Goal: Task Accomplishment & Management: Use online tool/utility

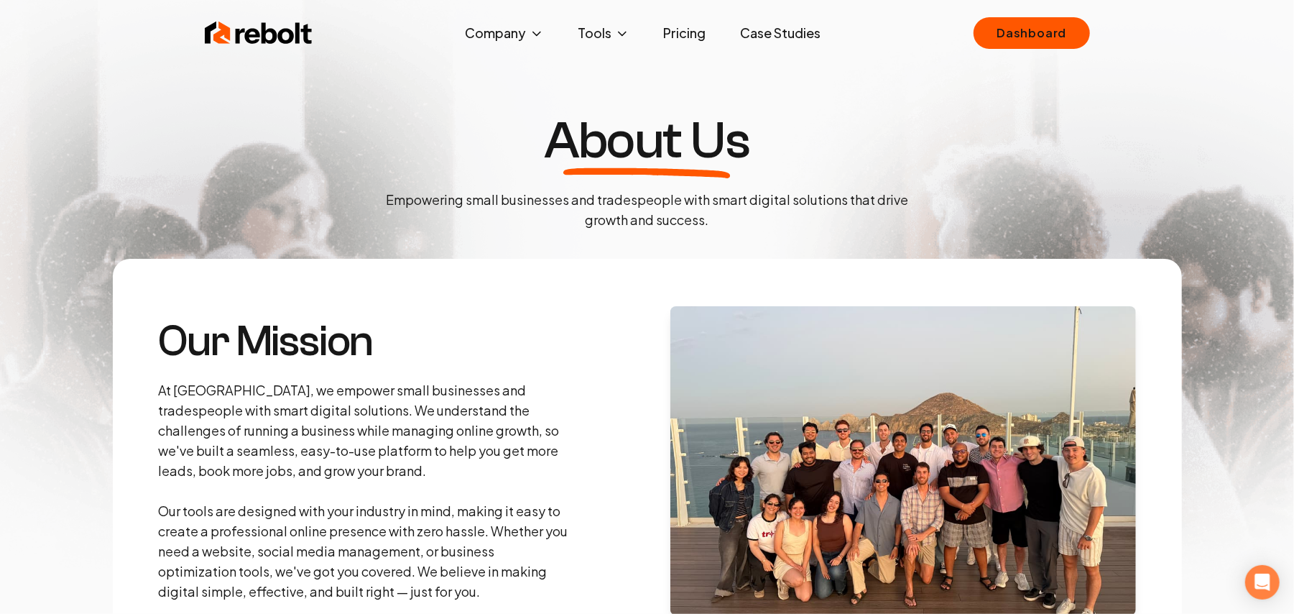
click at [990, 9] on img at bounding box center [647, 297] width 1294 height 595
click at [1003, 24] on link "Dashboard" at bounding box center [1032, 33] width 116 height 32
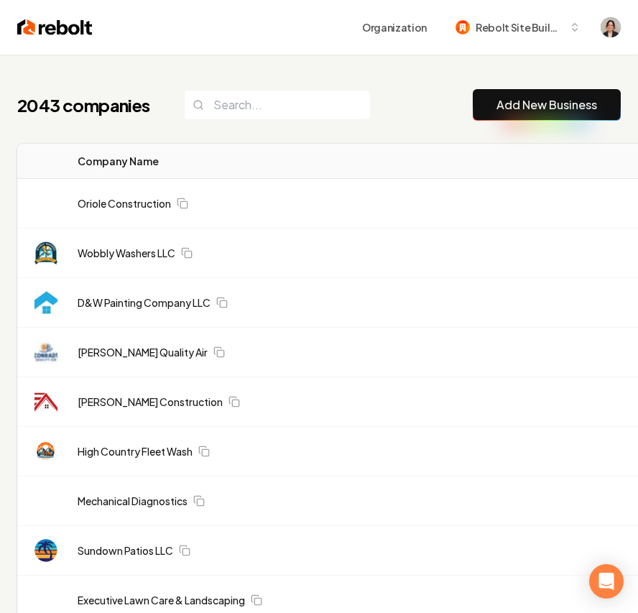
click at [556, 112] on link "Add New Business" at bounding box center [547, 104] width 101 height 17
click at [582, 101] on link "Add New Business" at bounding box center [547, 104] width 101 height 17
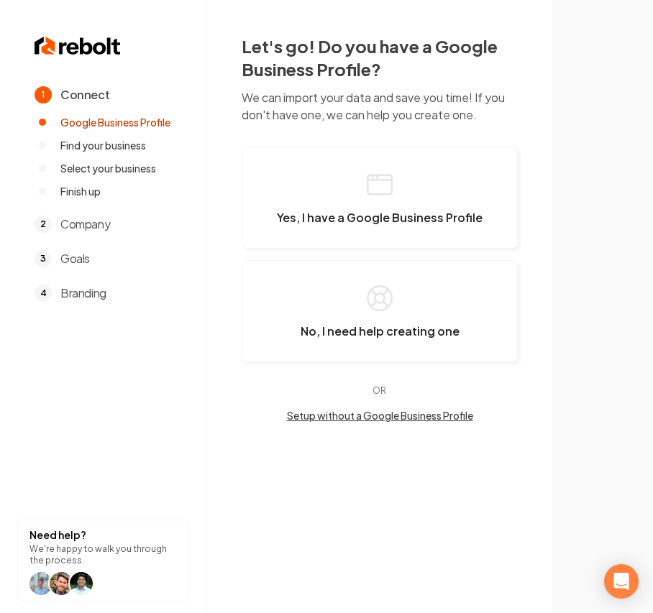
click at [372, 417] on button "Setup without a Google Business Profile" at bounding box center [379, 415] width 276 height 14
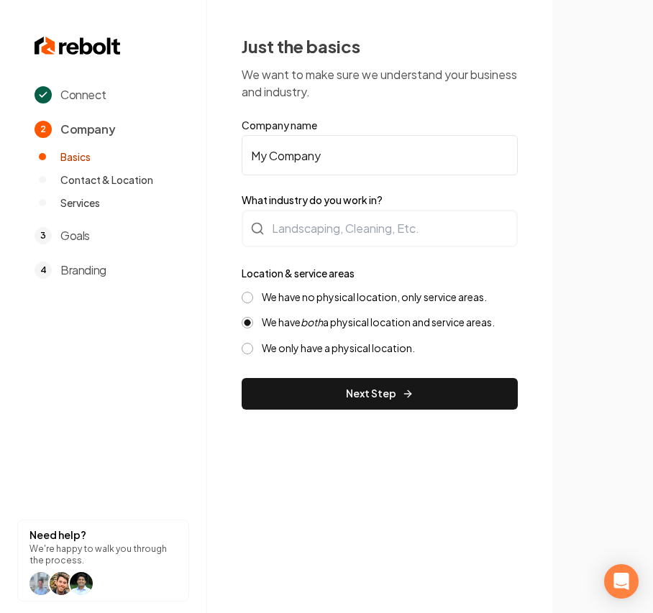
drag, startPoint x: 321, startPoint y: 170, endPoint x: 356, endPoint y: 156, distance: 38.7
click at [322, 170] on input "My Company" at bounding box center [379, 155] width 276 height 40
drag, startPoint x: 356, startPoint y: 156, endPoint x: 55, endPoint y: 129, distance: 302.3
click at [43, 133] on div "Connect 2 Company Basics Contact & Location Services 3 Goals 4 Branding Need he…" at bounding box center [326, 306] width 653 height 613
paste input "Cornerstone Contracting"
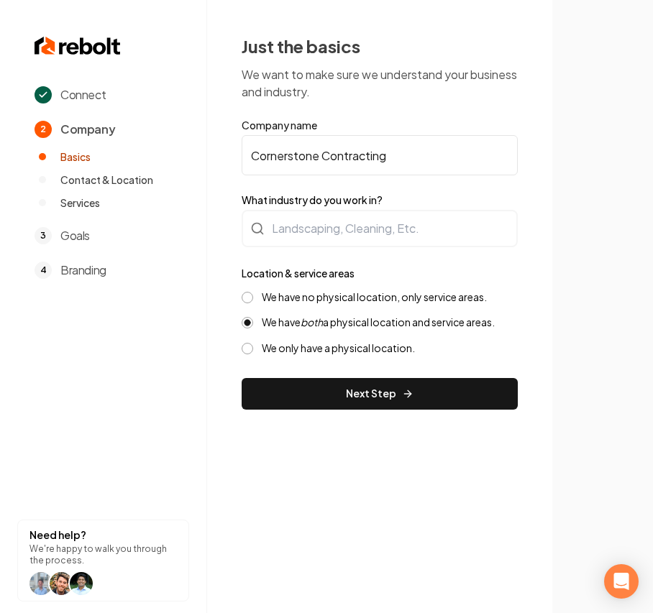
type input "Cornerstone Contracting"
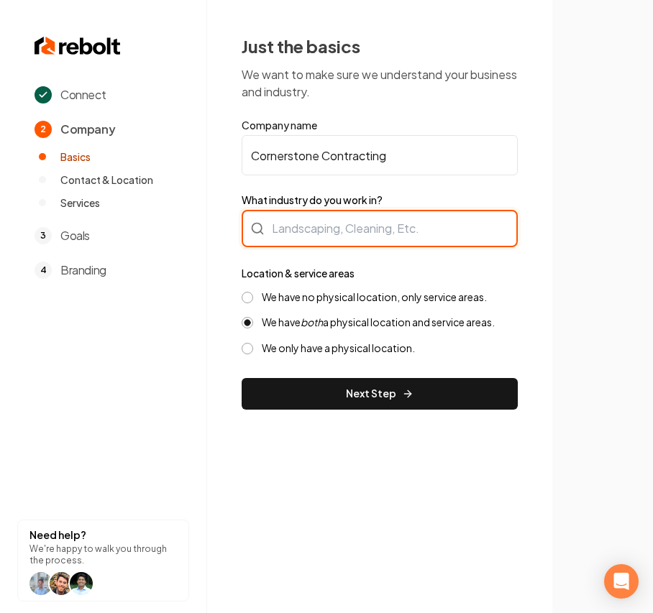
click at [300, 225] on div at bounding box center [379, 228] width 276 height 37
type input "Flooring"
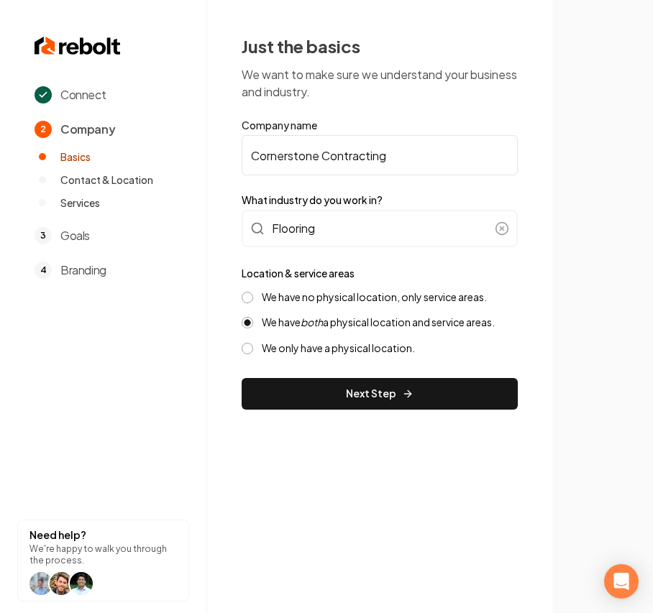
click at [400, 298] on label "We have no physical location, only service areas." at bounding box center [374, 297] width 225 height 14
click at [253, 298] on button "We have no physical location, only service areas." at bounding box center [246, 297] width 11 height 11
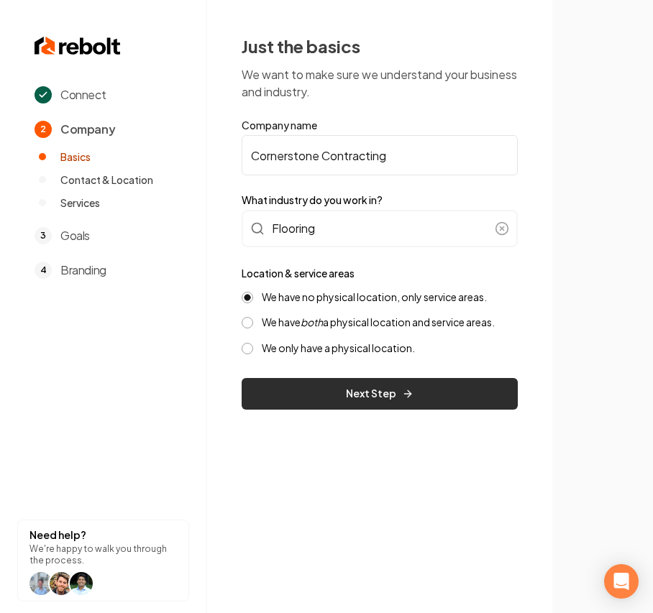
click at [366, 397] on button "Next Step" at bounding box center [379, 394] width 276 height 32
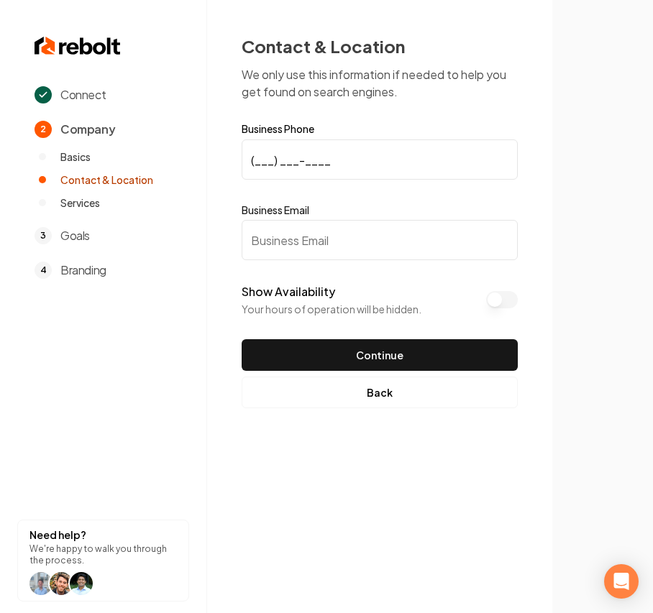
click at [302, 159] on input "(___) ___-____" at bounding box center [379, 159] width 276 height 40
paste input "908) 433-9886"
type input "[PHONE_NUMBER]"
click at [489, 251] on input "Business Email" at bounding box center [379, 240] width 276 height 40
paste input "[EMAIL_ADDRESS][DOMAIN_NAME]"
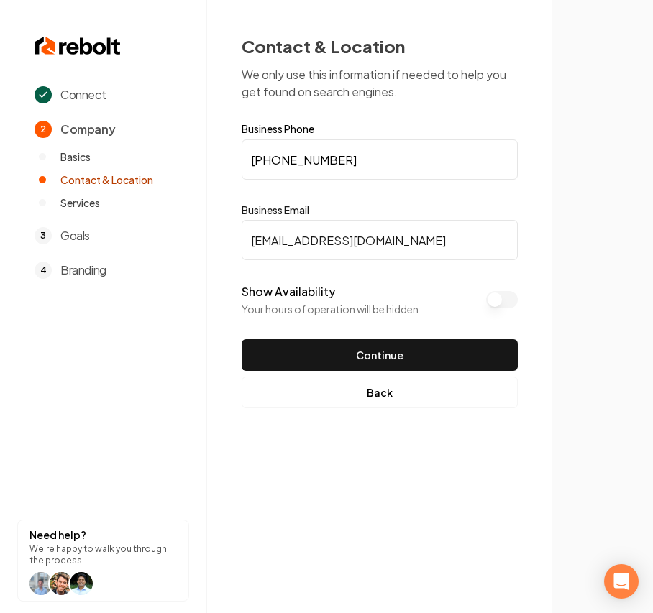
type input "[EMAIL_ADDRESS][DOMAIN_NAME]"
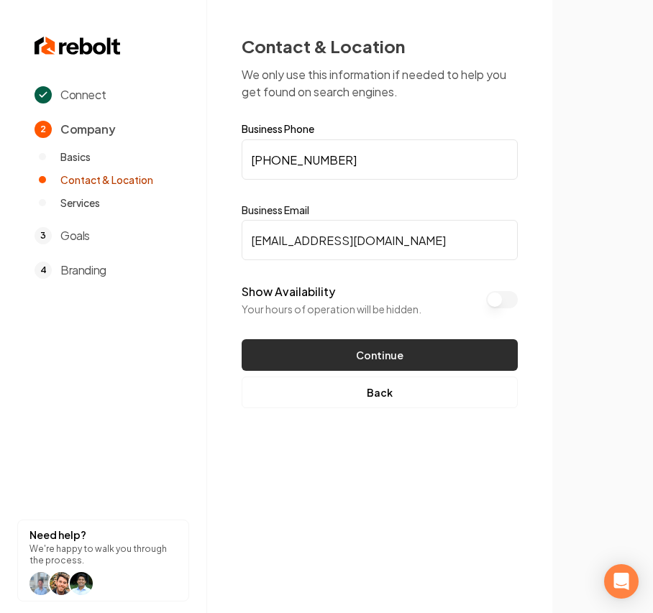
click at [395, 351] on button "Continue" at bounding box center [379, 355] width 276 height 32
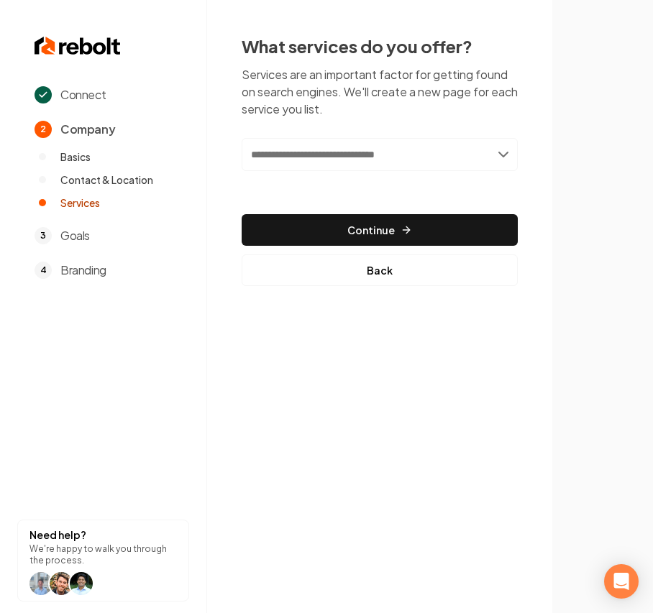
click at [271, 167] on input "text" at bounding box center [379, 154] width 276 height 33
click at [337, 145] on input "text" at bounding box center [379, 154] width 276 height 33
paste input "**********"
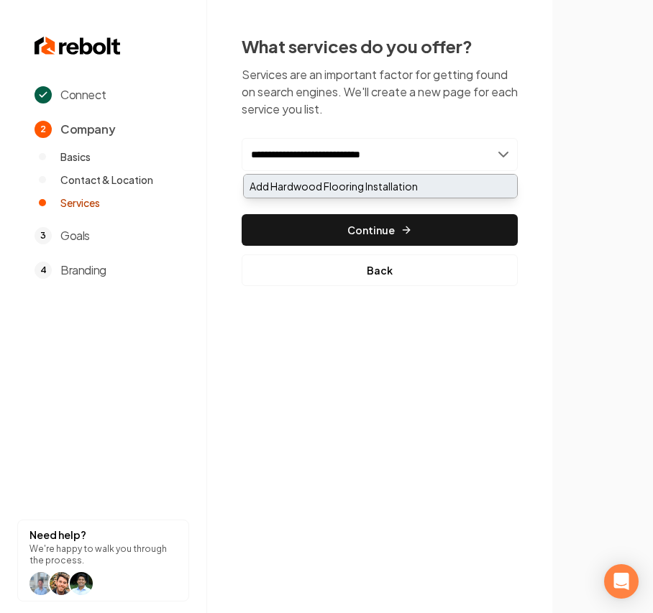
type input "**********"
click at [316, 187] on div "Add Hardwood Flooring Installation" at bounding box center [380, 186] width 273 height 23
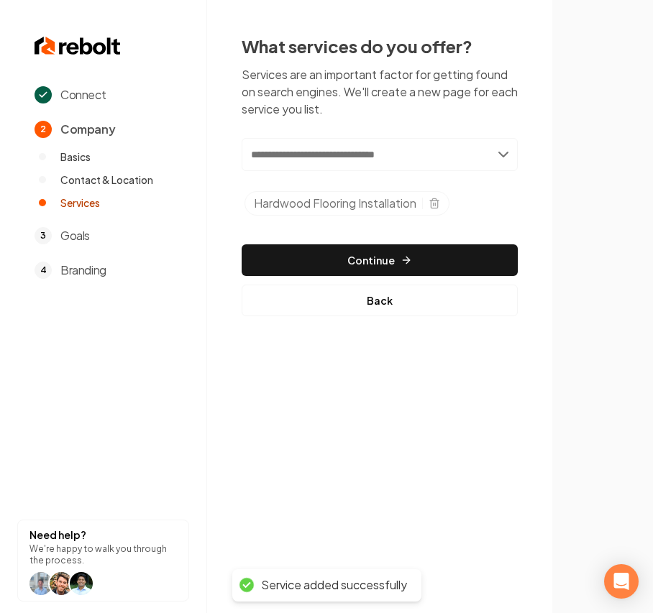
click at [306, 154] on input "text" at bounding box center [379, 154] width 276 height 33
paste input "**********"
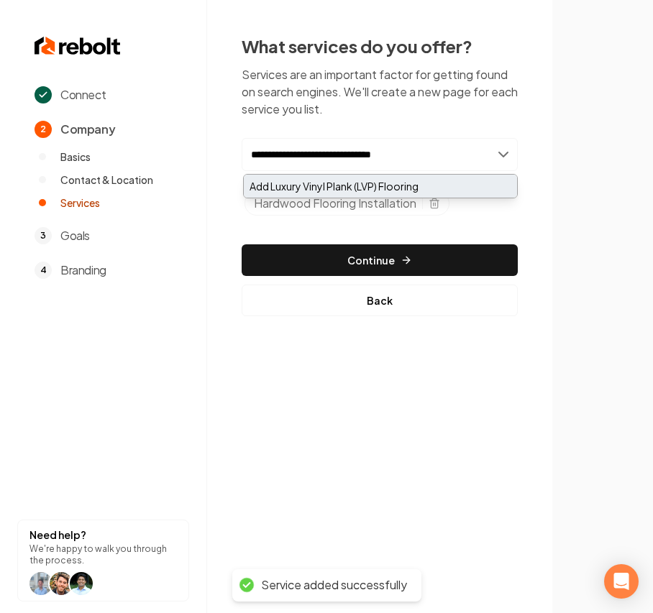
type input "**********"
click at [315, 185] on div "Add Luxury Vinyl Plank (LVP) Flooring" at bounding box center [380, 186] width 273 height 23
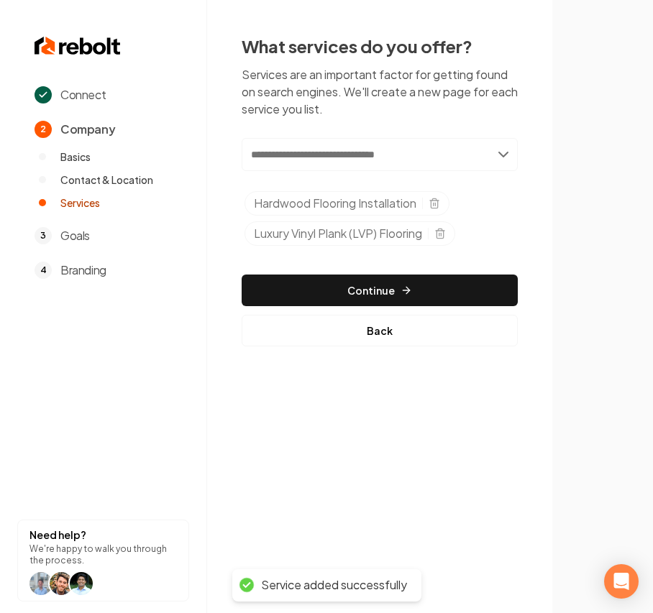
click at [326, 142] on input "text" at bounding box center [379, 154] width 276 height 33
paste input "**********"
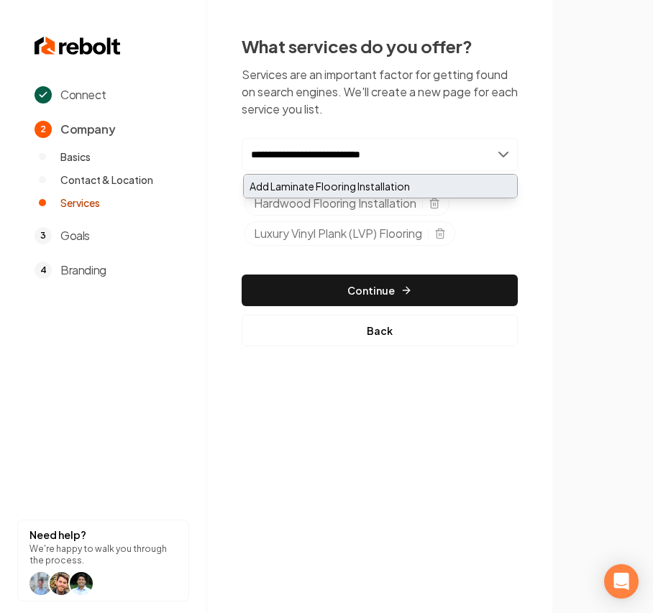
type input "**********"
click at [321, 182] on div "Add Laminate Flooring Installation" at bounding box center [380, 186] width 273 height 23
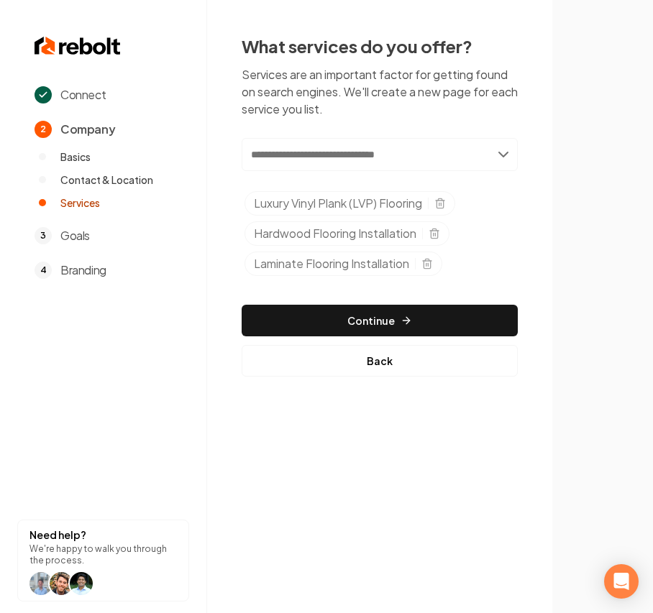
click at [338, 162] on input "text" at bounding box center [379, 154] width 276 height 33
paste input "**********"
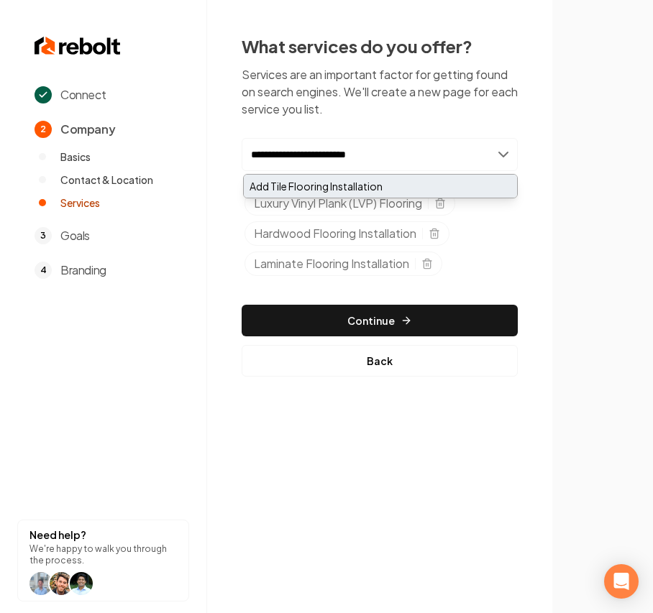
type input "**********"
click at [329, 179] on div "Add Tile Flooring Installation" at bounding box center [380, 186] width 273 height 23
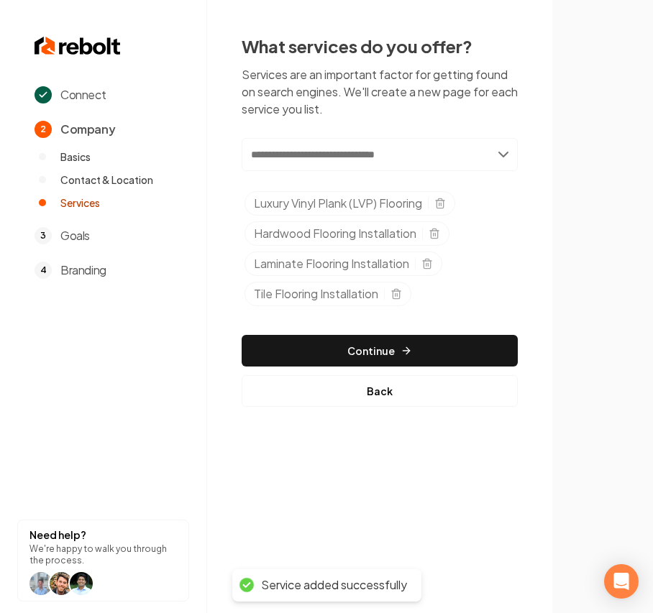
click at [366, 167] on input "text" at bounding box center [379, 154] width 276 height 33
paste input "**********"
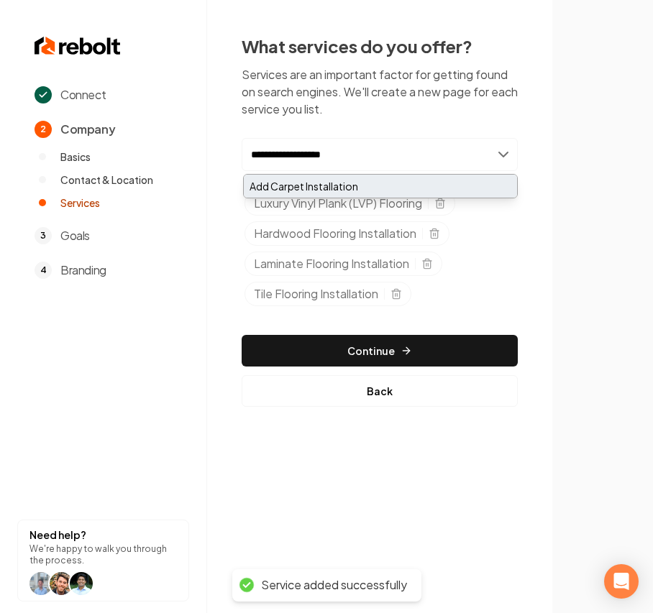
type input "**********"
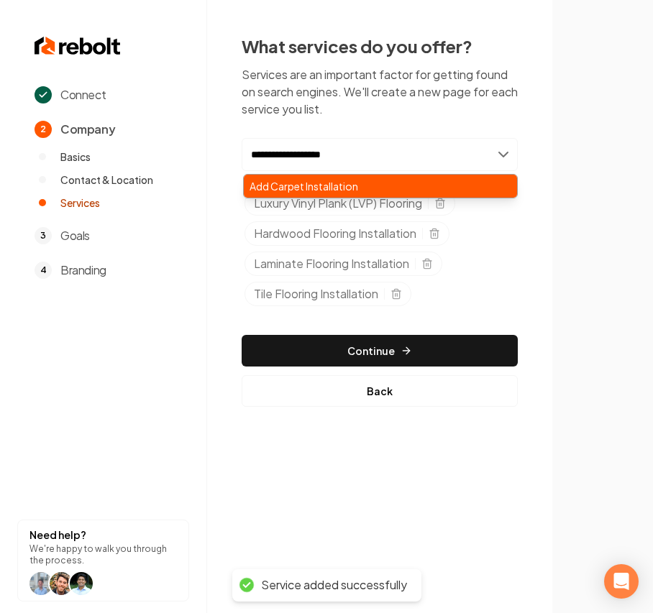
click at [298, 188] on div "Add Carpet Installation" at bounding box center [380, 186] width 273 height 23
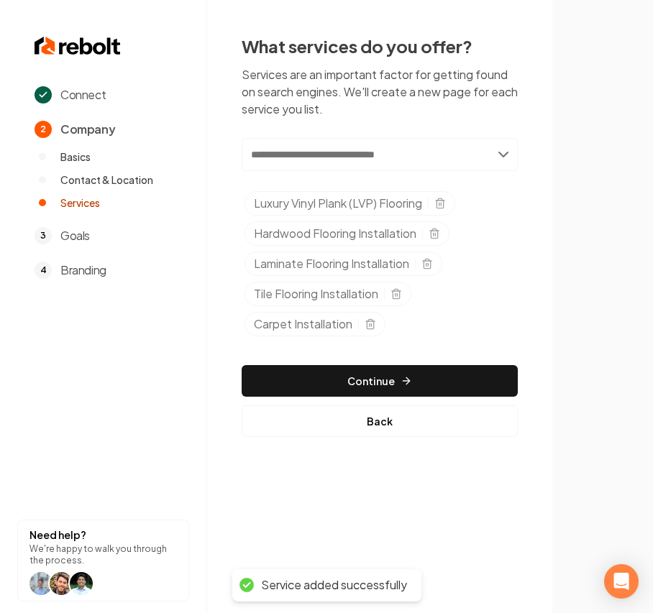
click at [313, 152] on input "text" at bounding box center [379, 154] width 276 height 33
paste input "**********"
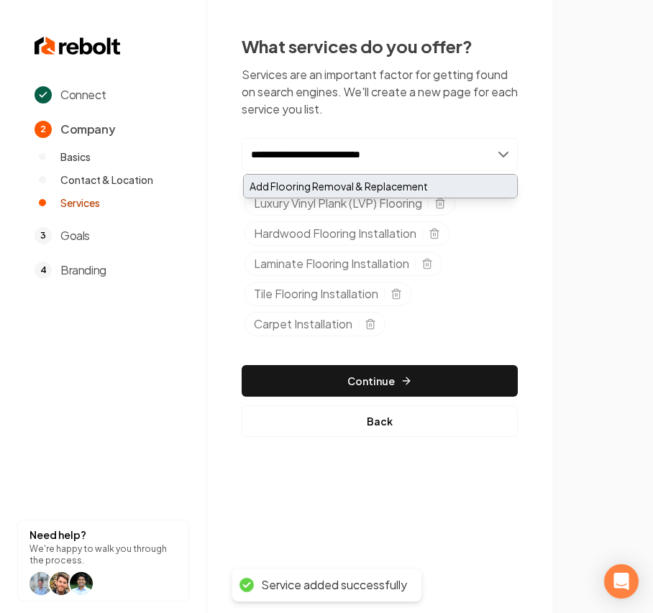
type input "**********"
click at [332, 188] on div "Add Flooring Removal & Replacement" at bounding box center [380, 186] width 273 height 23
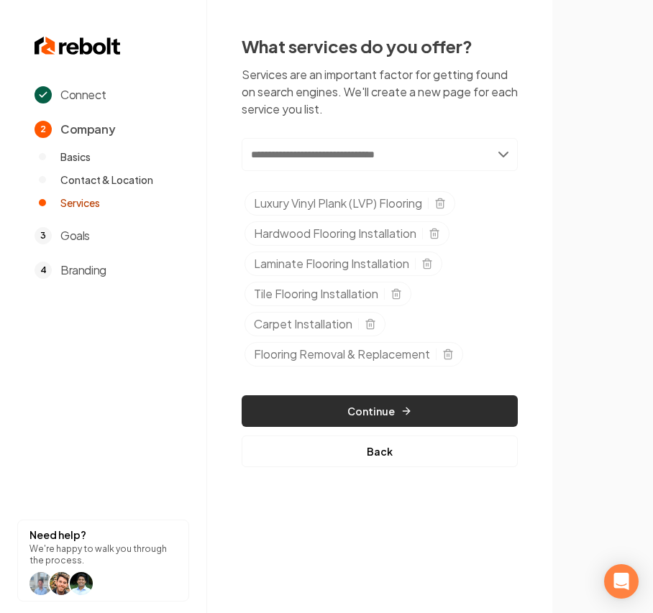
click at [447, 406] on button "Continue" at bounding box center [379, 411] width 276 height 32
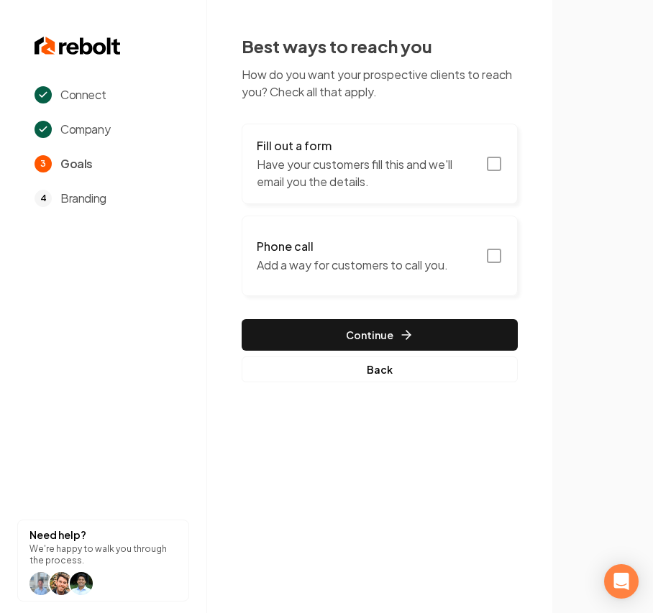
click at [443, 157] on p "Have your customers fill this and we'll email you the details." at bounding box center [367, 173] width 220 height 34
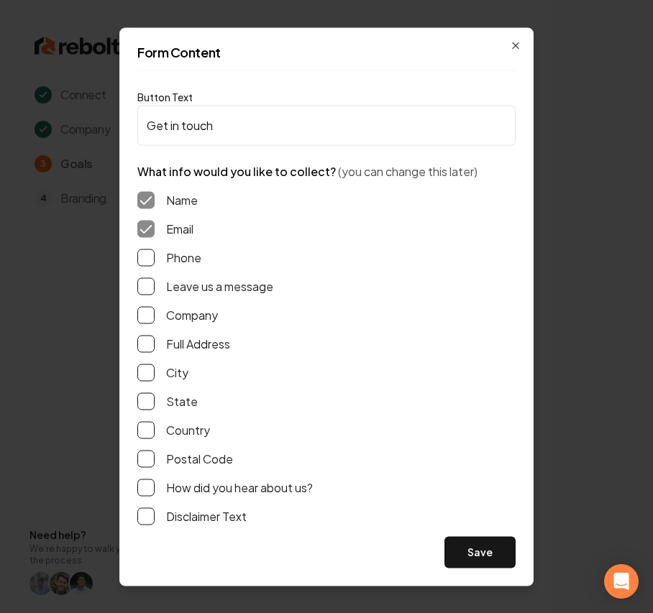
click at [187, 250] on label "Phone" at bounding box center [183, 257] width 35 height 17
click at [155, 250] on button "Phone" at bounding box center [145, 257] width 17 height 17
click at [185, 292] on label "Leave us a message" at bounding box center [219, 285] width 107 height 17
click at [155, 292] on button "Leave us a message" at bounding box center [145, 285] width 17 height 17
click at [479, 565] on button "Save" at bounding box center [479, 552] width 71 height 32
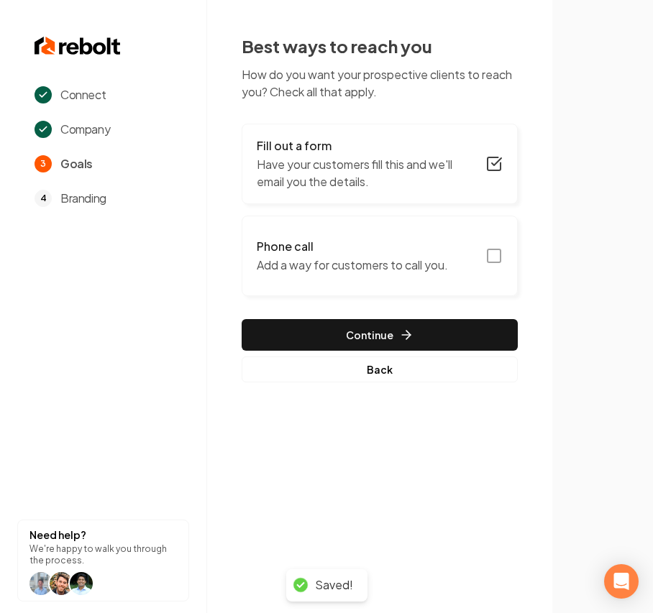
click at [331, 241] on h3 "Phone call" at bounding box center [352, 246] width 191 height 17
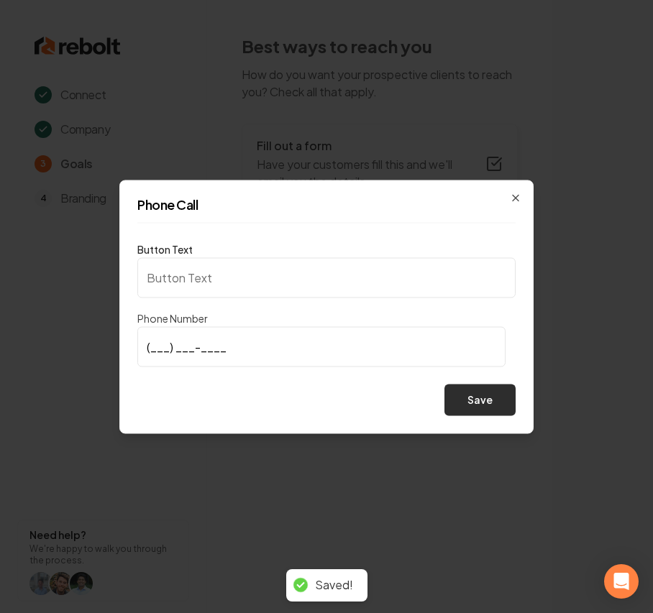
type input "Call us"
type input "[PHONE_NUMBER]"
click at [494, 407] on button "Save" at bounding box center [479, 400] width 71 height 32
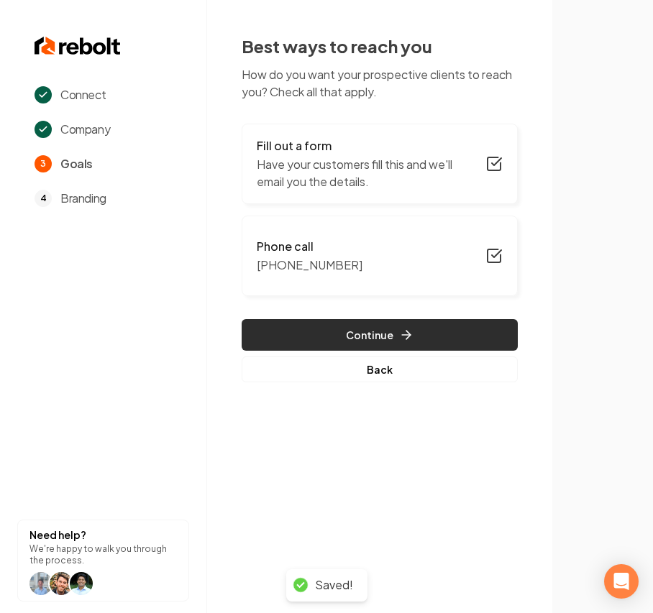
click at [351, 341] on button "Continue" at bounding box center [379, 335] width 276 height 32
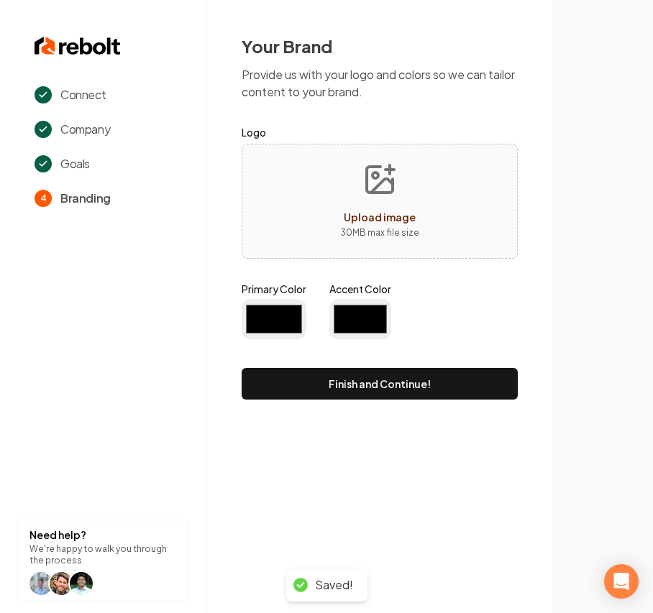
type input "#194d33"
type input "#70be00"
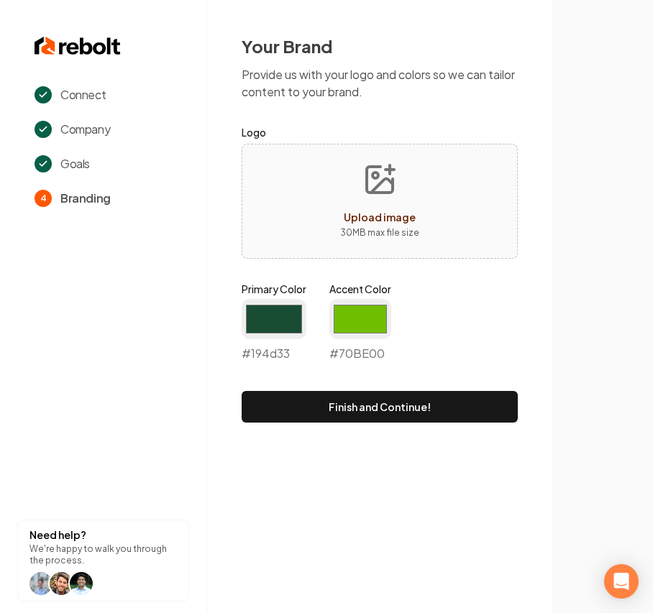
click at [338, 164] on button "Upload image 30 MB max file size" at bounding box center [379, 201] width 102 height 101
type input "**********"
click at [290, 326] on input "#194d33" at bounding box center [273, 319] width 65 height 40
type input "#303030"
click at [372, 312] on input "#70be00" at bounding box center [360, 319] width 62 height 40
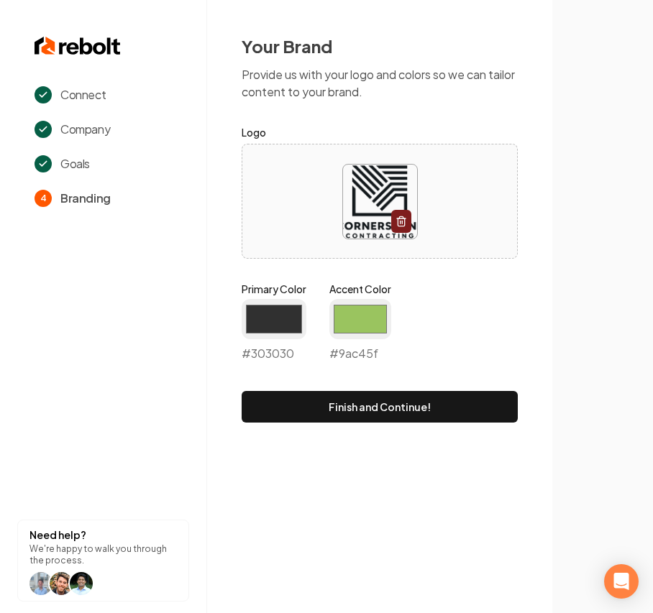
type input "#9ac45f"
click at [504, 300] on div "Primary Color #303030 #303030 Accent Color #9ac45f #9ac45f" at bounding box center [379, 325] width 276 height 86
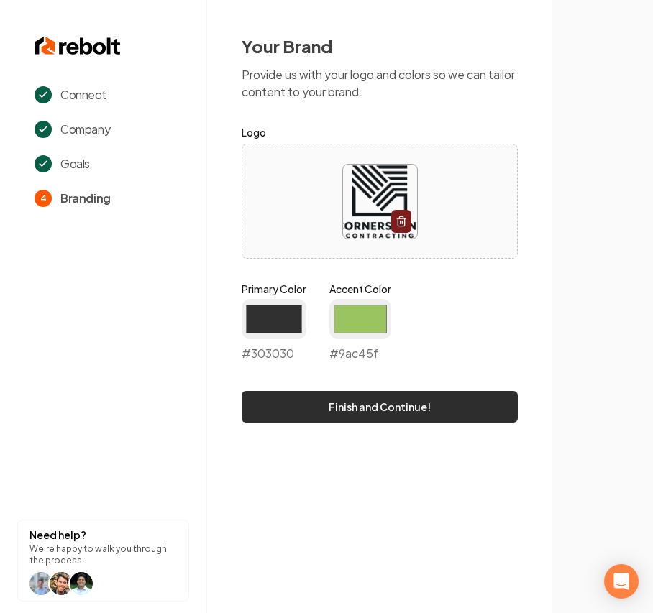
click at [441, 411] on button "Finish and Continue!" at bounding box center [379, 407] width 276 height 32
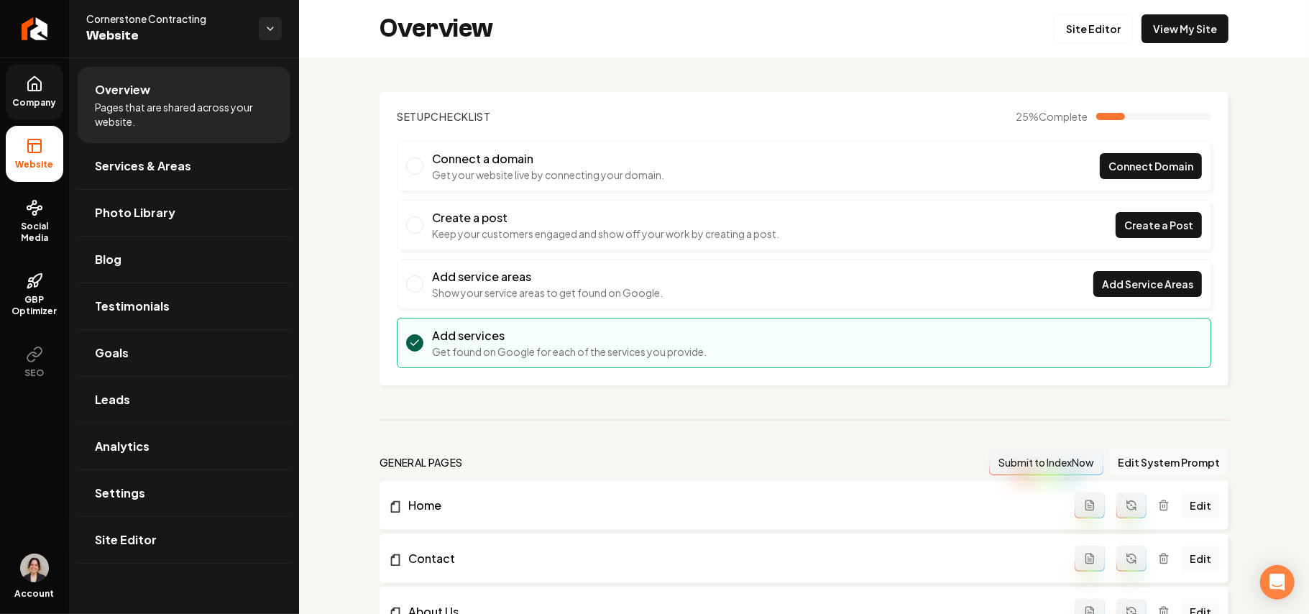
click at [47, 95] on link "Company" at bounding box center [34, 92] width 57 height 56
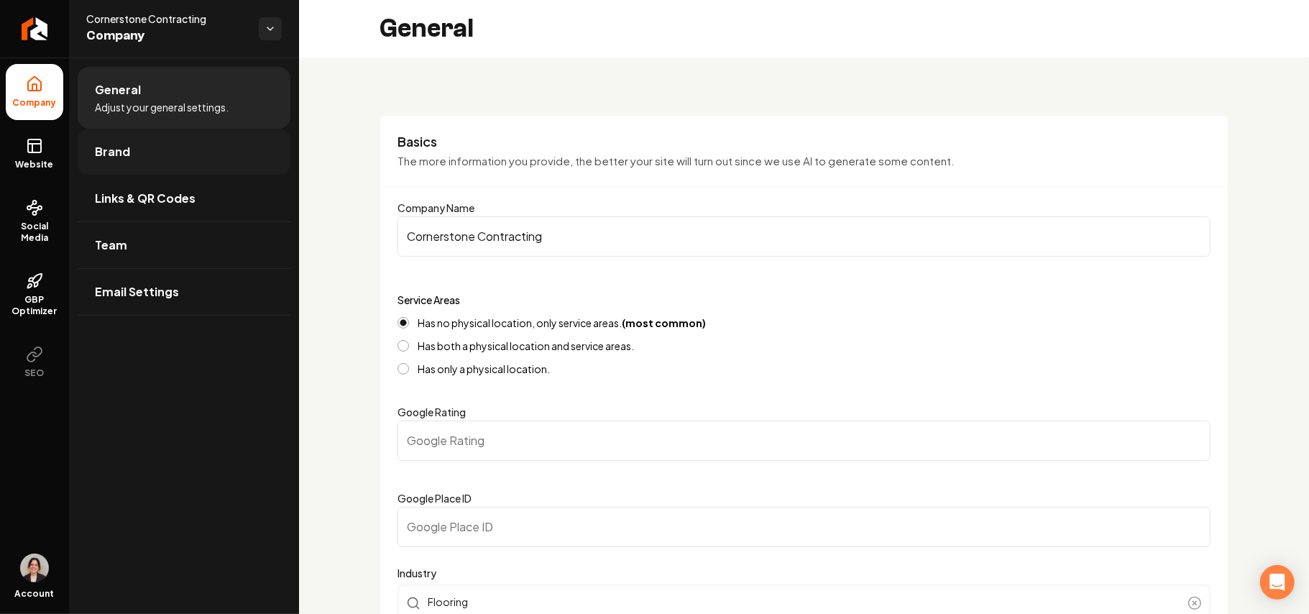
click at [148, 147] on link "Brand" at bounding box center [184, 152] width 213 height 46
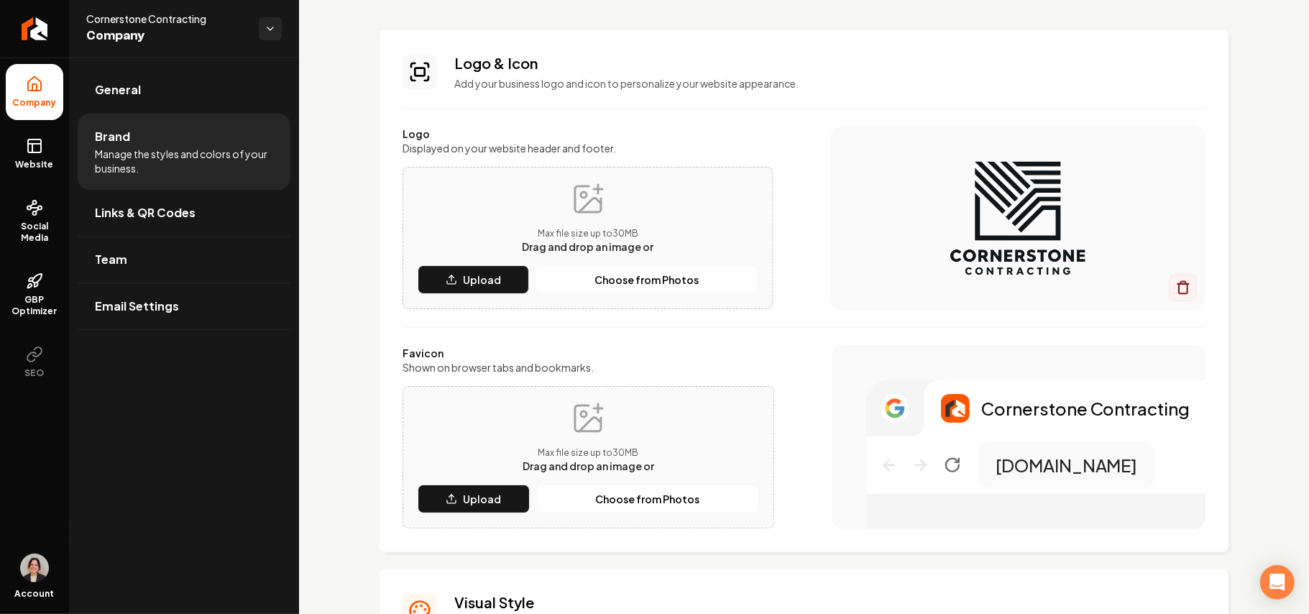
scroll to position [96, 0]
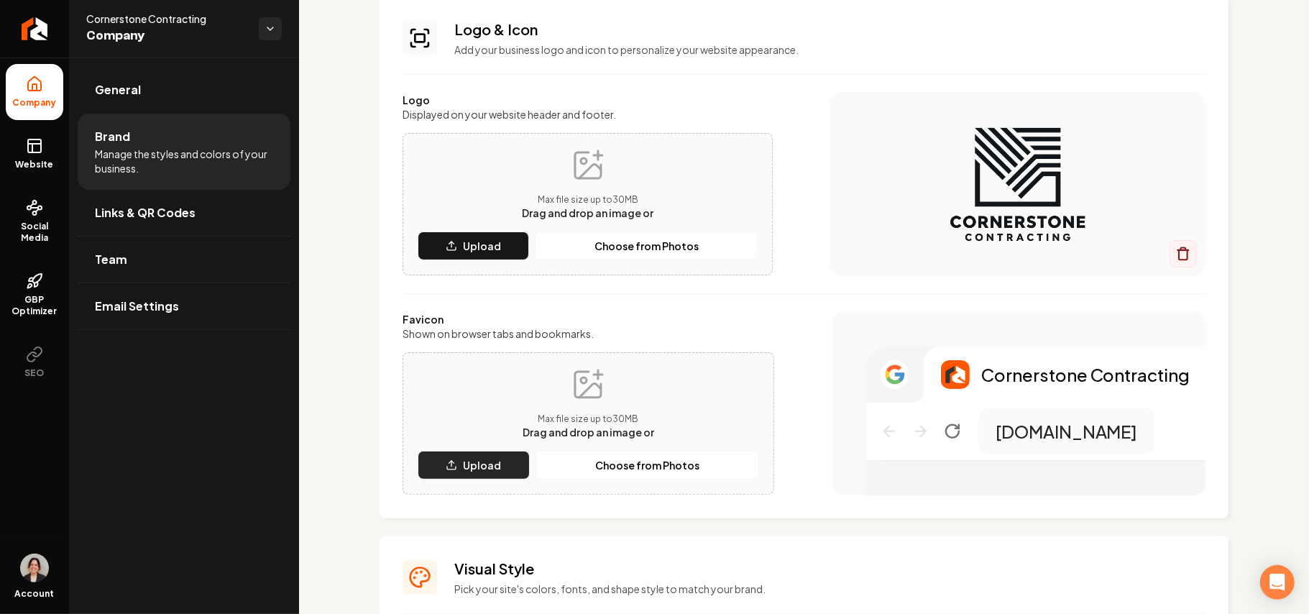
click at [456, 470] on button "Upload" at bounding box center [474, 465] width 112 height 29
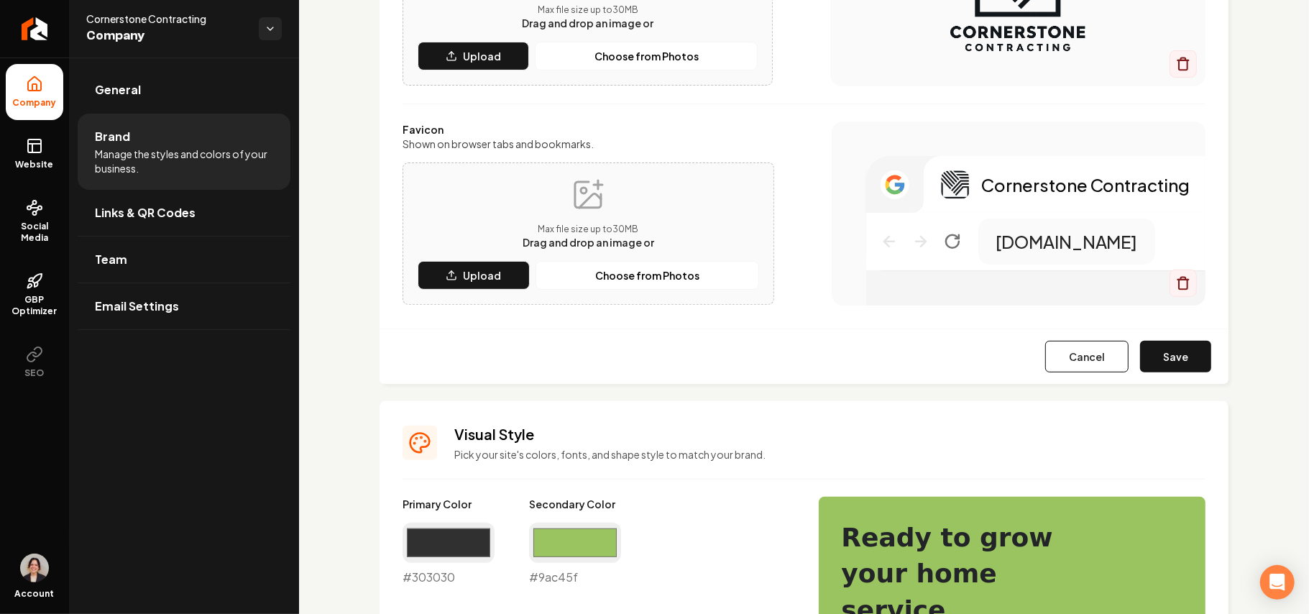
scroll to position [287, 0]
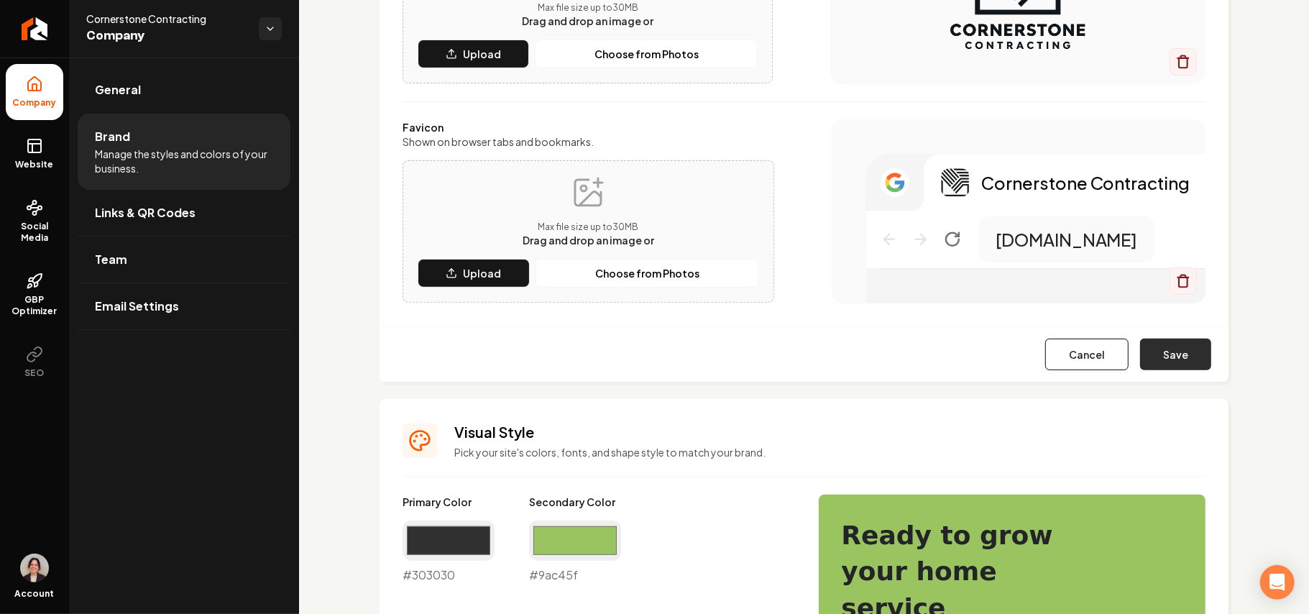
click at [1156, 361] on button "Save" at bounding box center [1175, 355] width 71 height 32
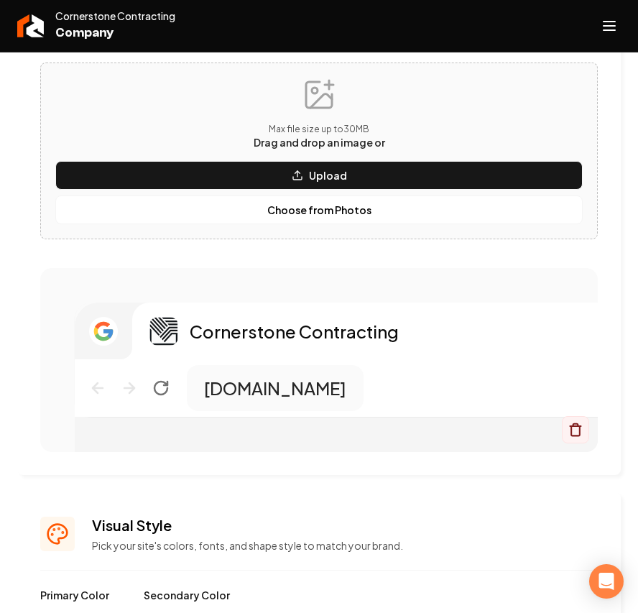
scroll to position [958, 0]
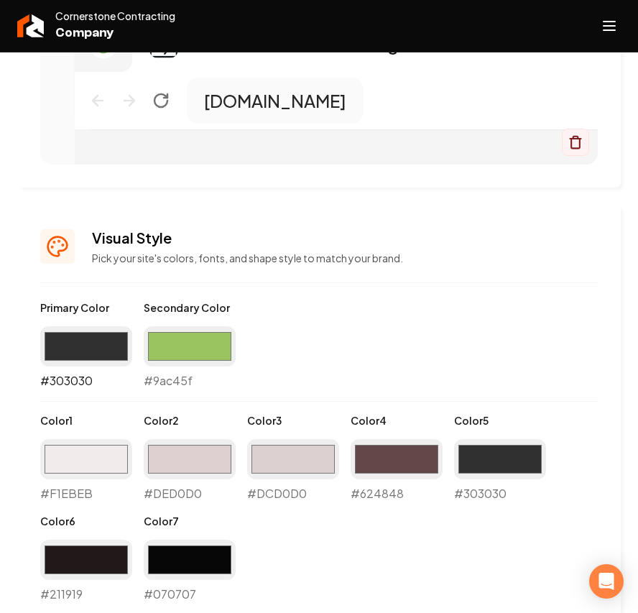
click at [78, 349] on input "#303030" at bounding box center [86, 346] width 92 height 40
click at [213, 359] on input "#9ac45f" at bounding box center [190, 346] width 92 height 40
type input "#0c1c8e"
click at [263, 309] on div "Primary Color #303030 #303030 Secondary Color #0c1c8e #0c1c8e Color 1 #f1ebeb #…" at bounding box center [319, 451] width 558 height 303
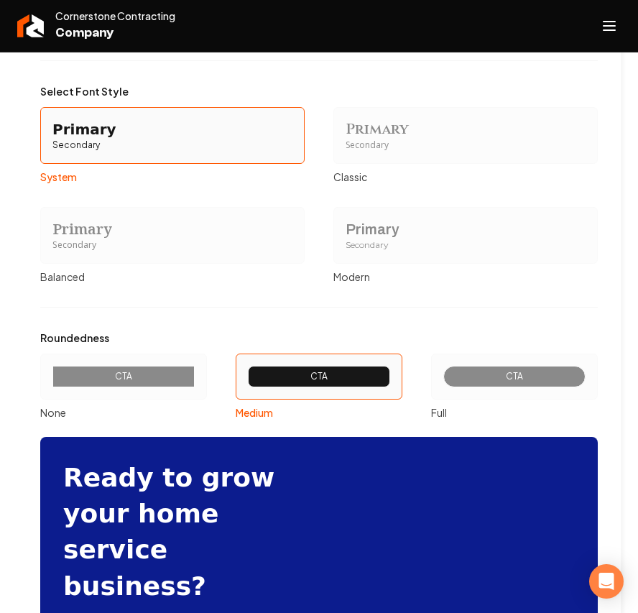
scroll to position [1709, 0]
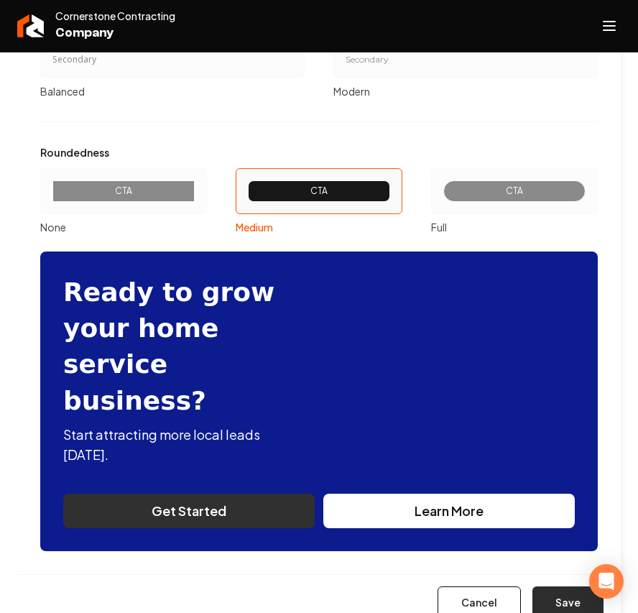
click at [565, 586] on button "Save" at bounding box center [568, 602] width 71 height 32
type input "#f1ebeb"
type input "#ded0d0"
type input "#dcd0d0"
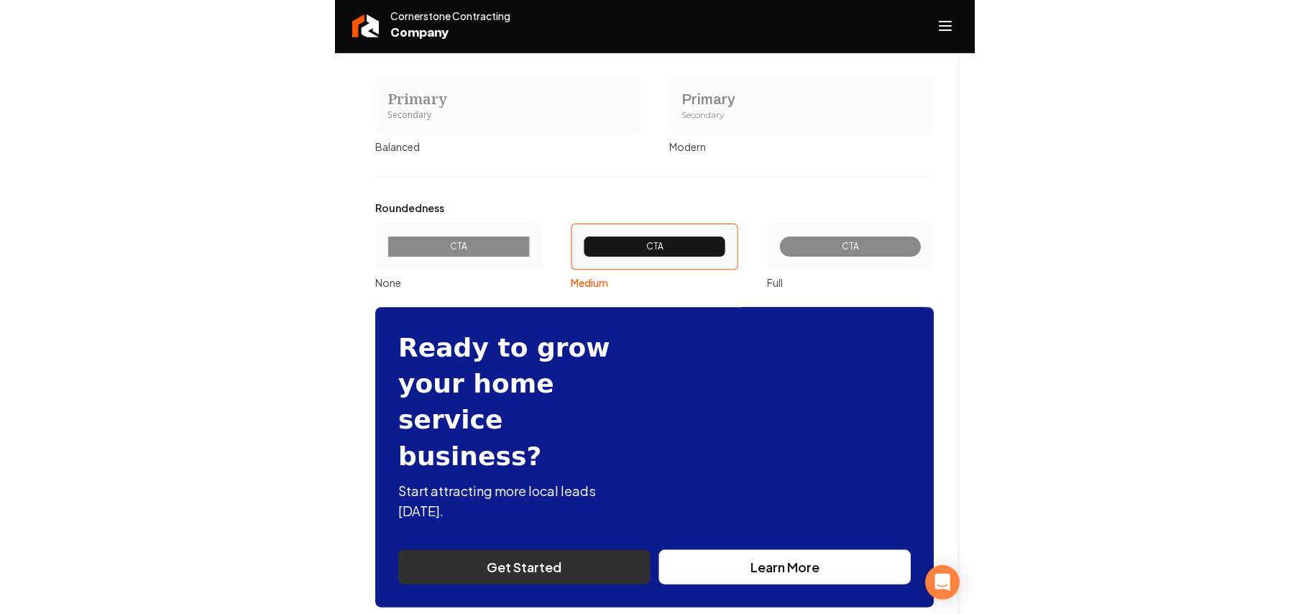
scroll to position [0, 0]
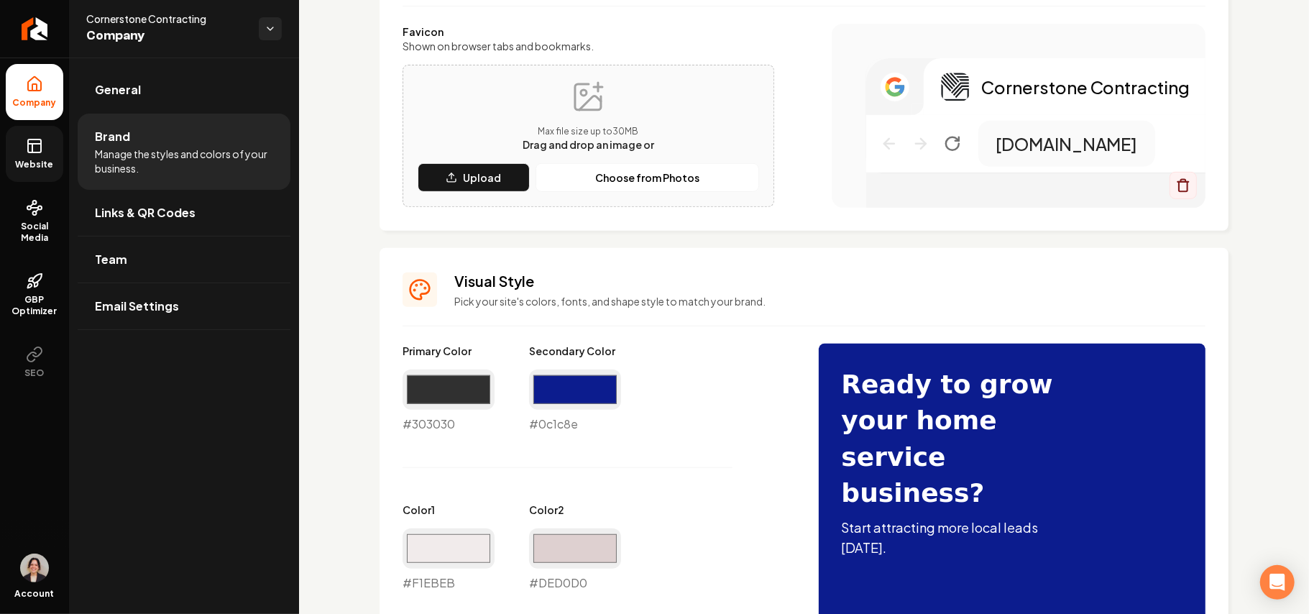
click at [29, 155] on link "Website" at bounding box center [34, 154] width 57 height 56
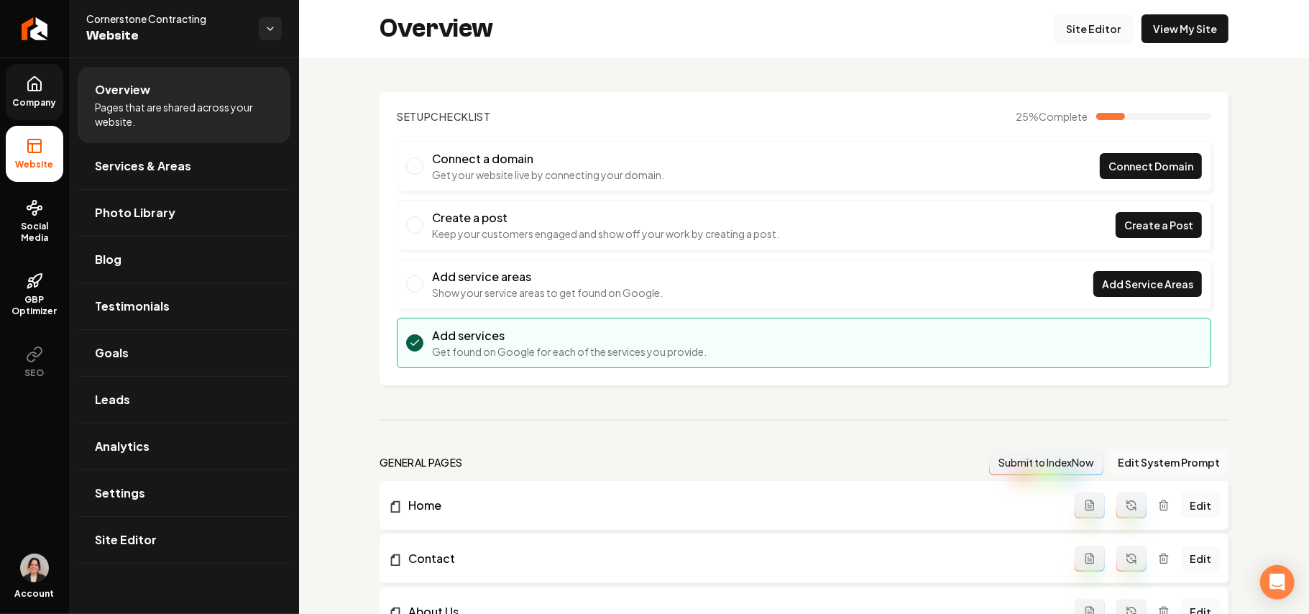
click at [1075, 27] on link "Site Editor" at bounding box center [1093, 28] width 79 height 29
click at [136, 507] on link "Settings" at bounding box center [184, 493] width 213 height 46
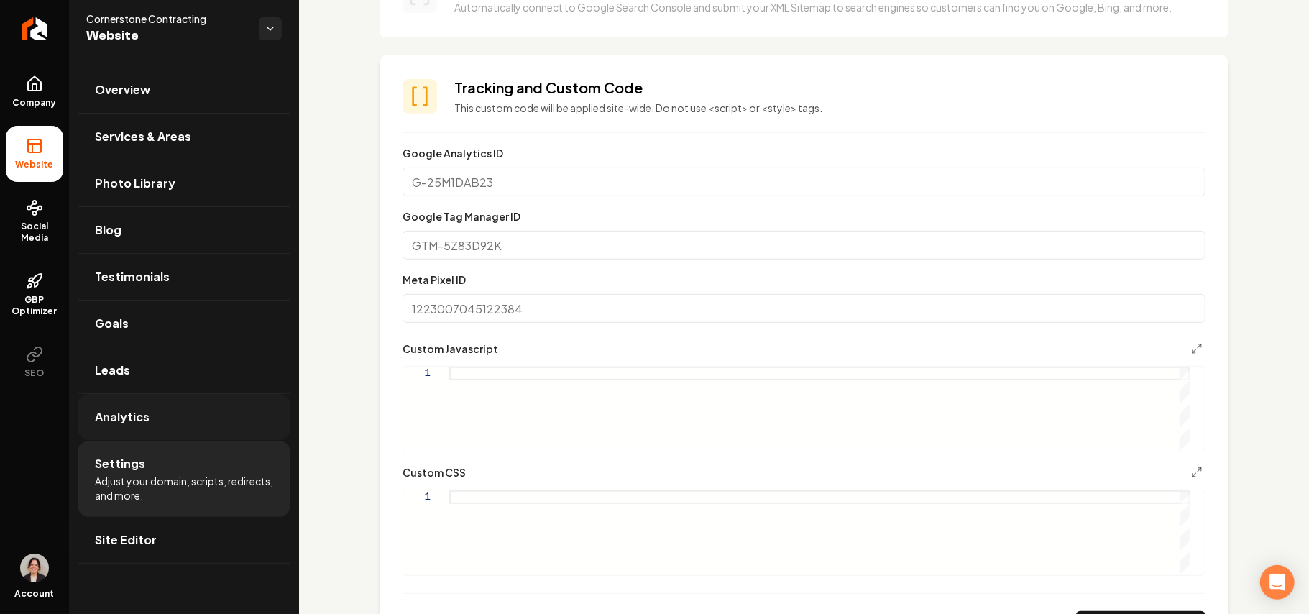
scroll to position [766, 0]
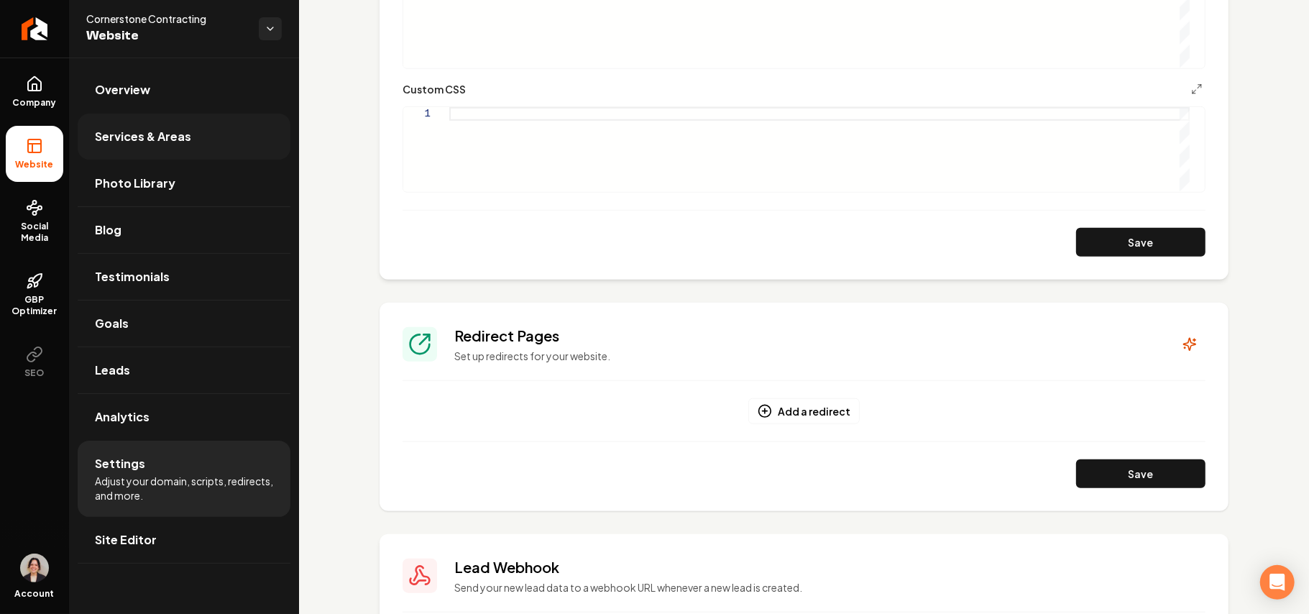
click at [188, 144] on span "Services & Areas" at bounding box center [143, 136] width 96 height 17
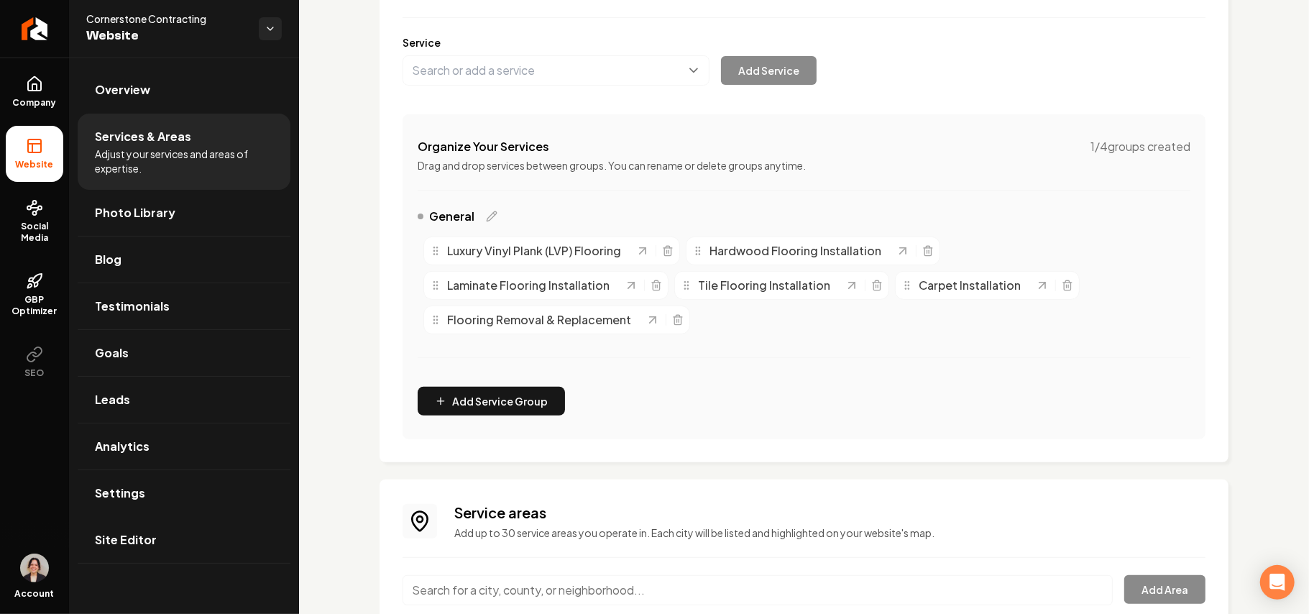
scroll to position [254, 0]
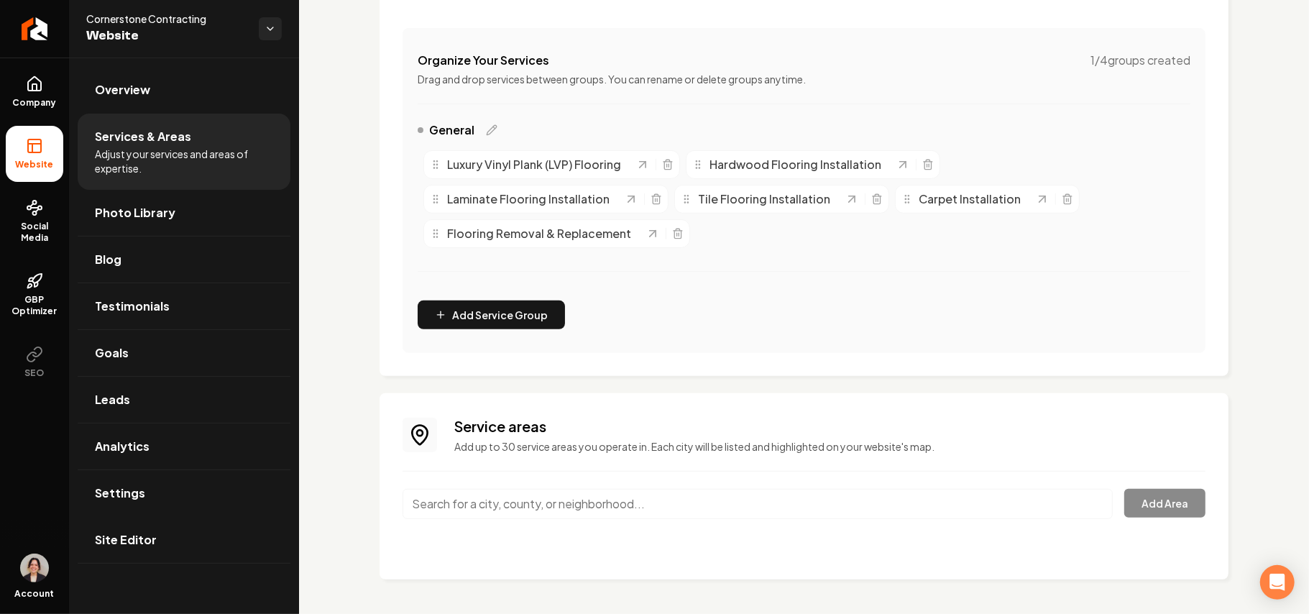
click at [481, 498] on input "Main content area" at bounding box center [757, 504] width 710 height 30
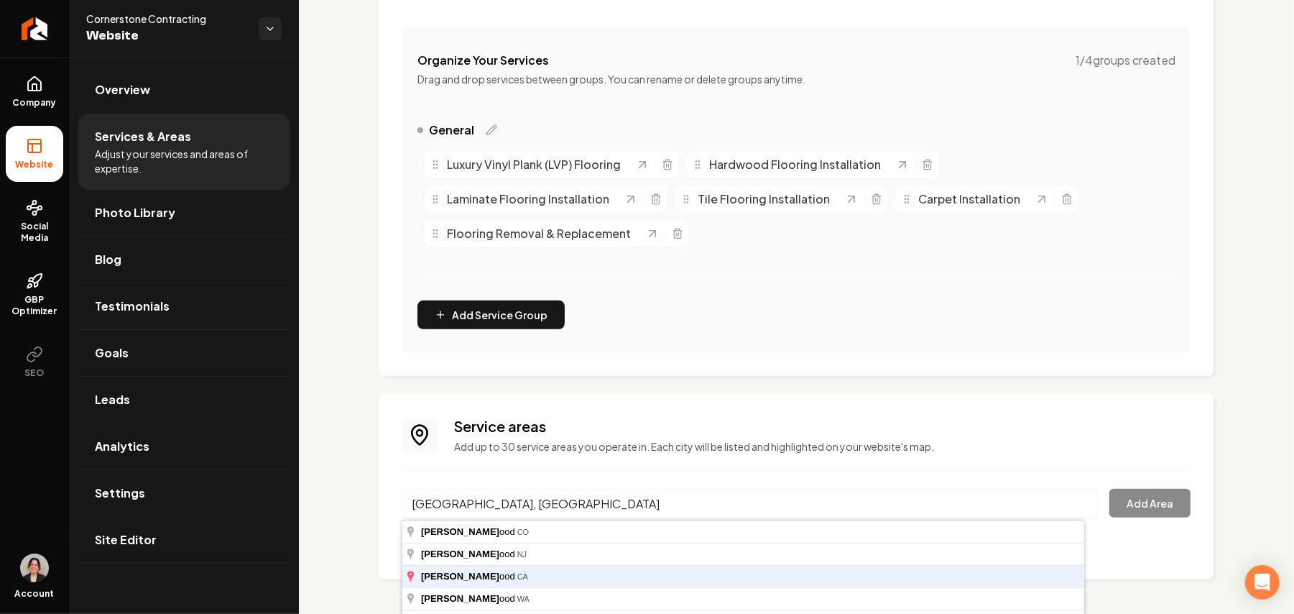
type input "[GEOGRAPHIC_DATA], [GEOGRAPHIC_DATA]"
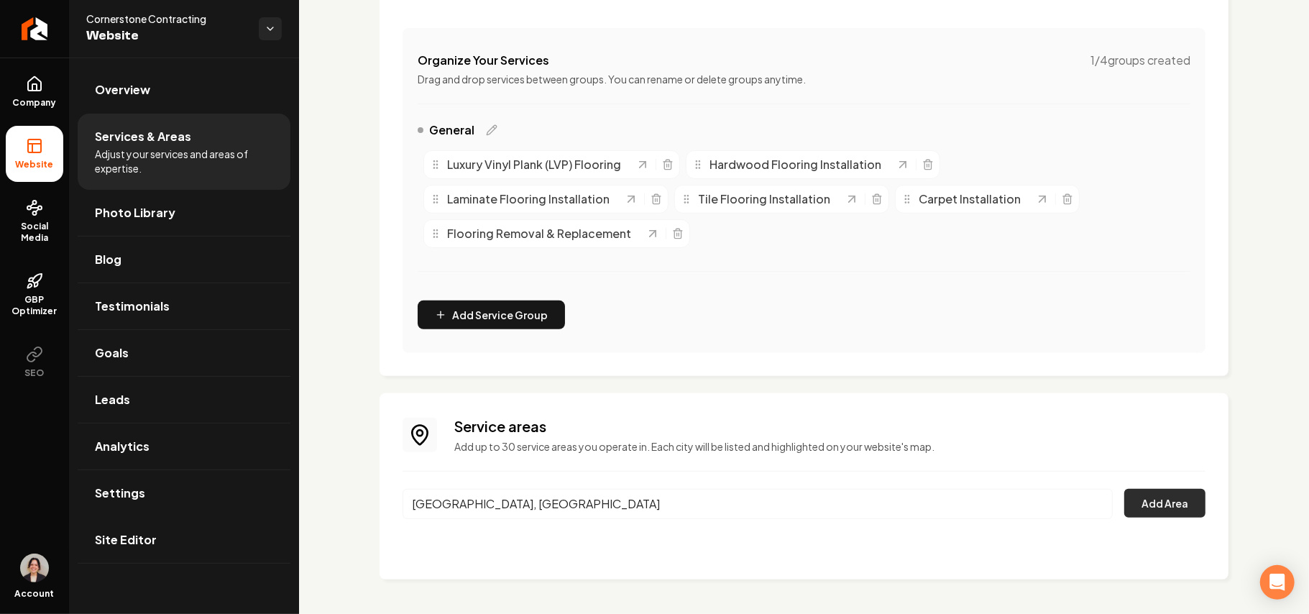
click at [1157, 492] on button "Add Area" at bounding box center [1164, 503] width 81 height 29
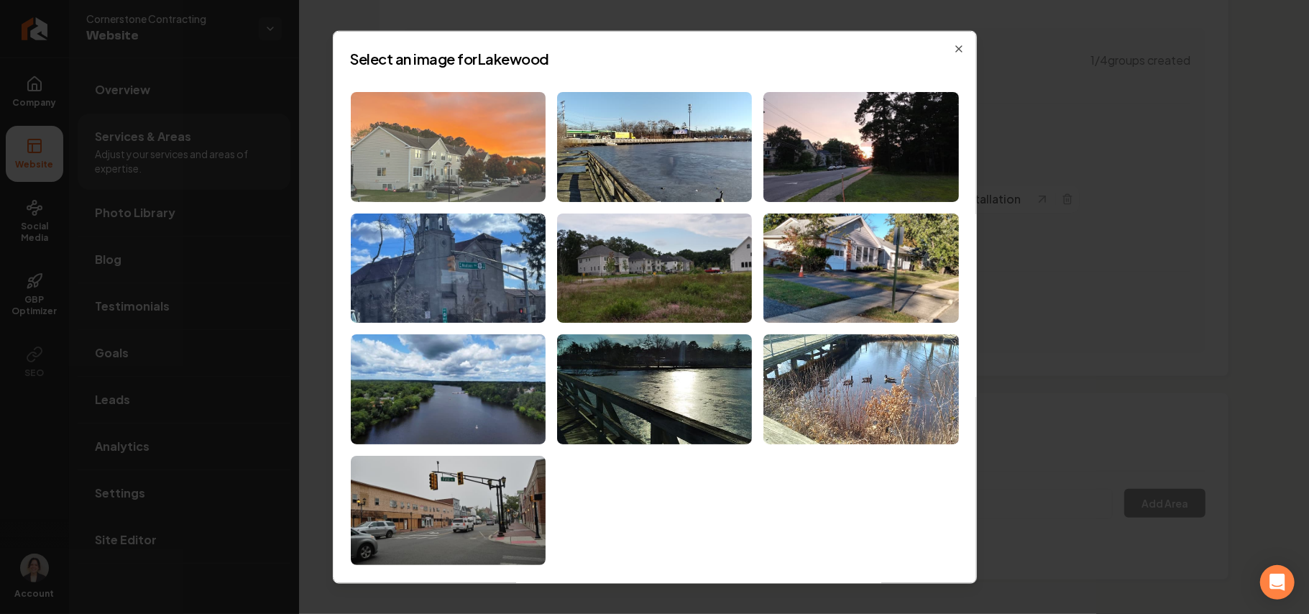
click at [381, 118] on img at bounding box center [448, 147] width 195 height 110
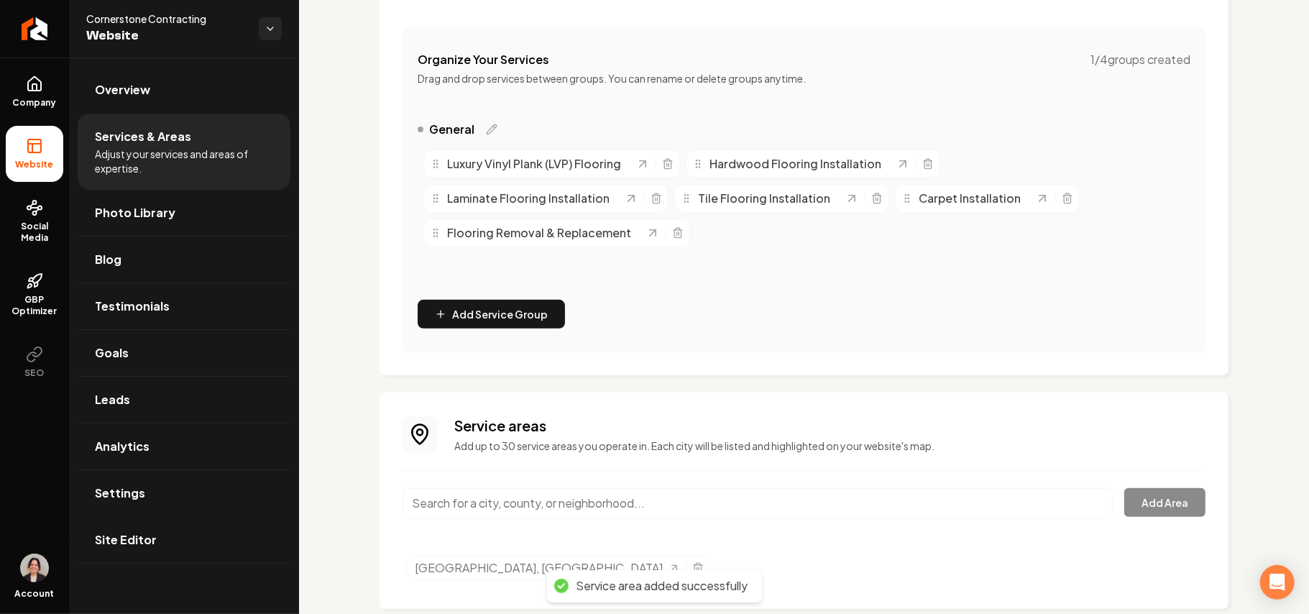
click at [512, 510] on input "Main content area" at bounding box center [757, 503] width 710 height 30
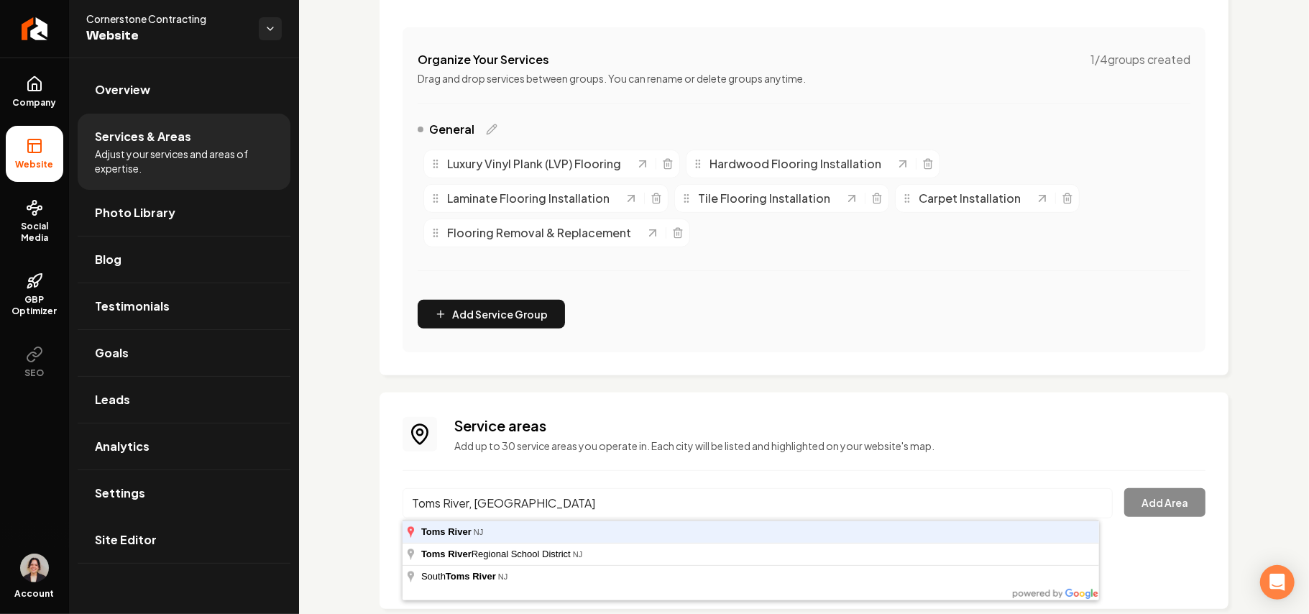
type input "Toms River, [GEOGRAPHIC_DATA]"
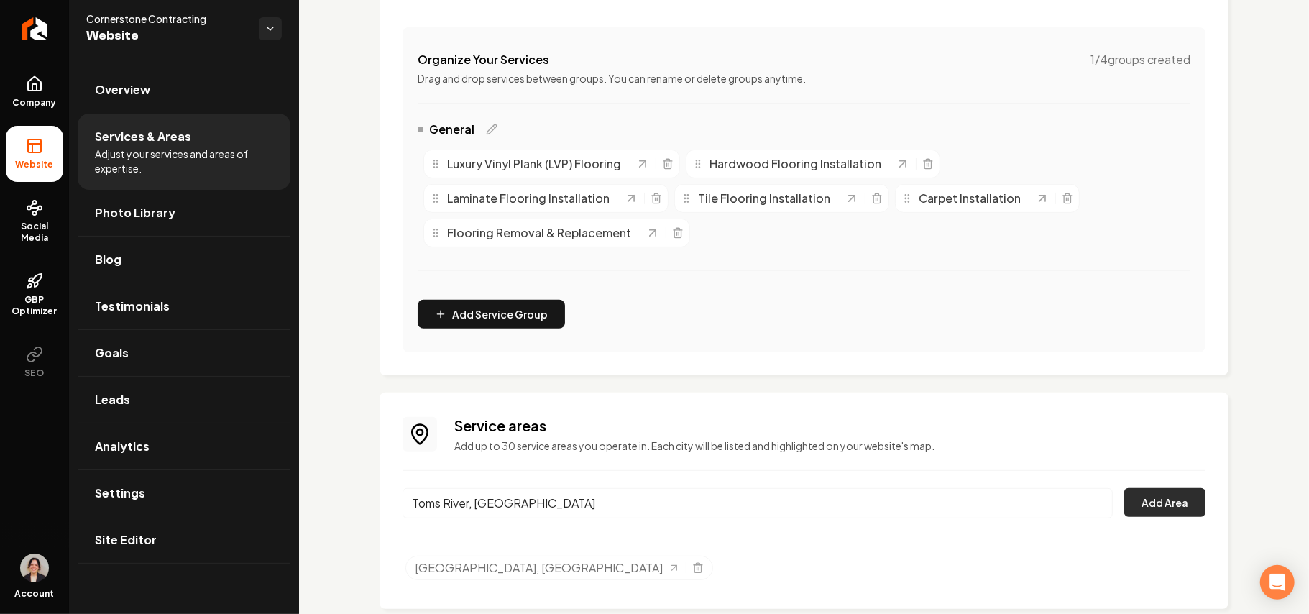
click at [1159, 506] on button "Add Area" at bounding box center [1164, 502] width 81 height 29
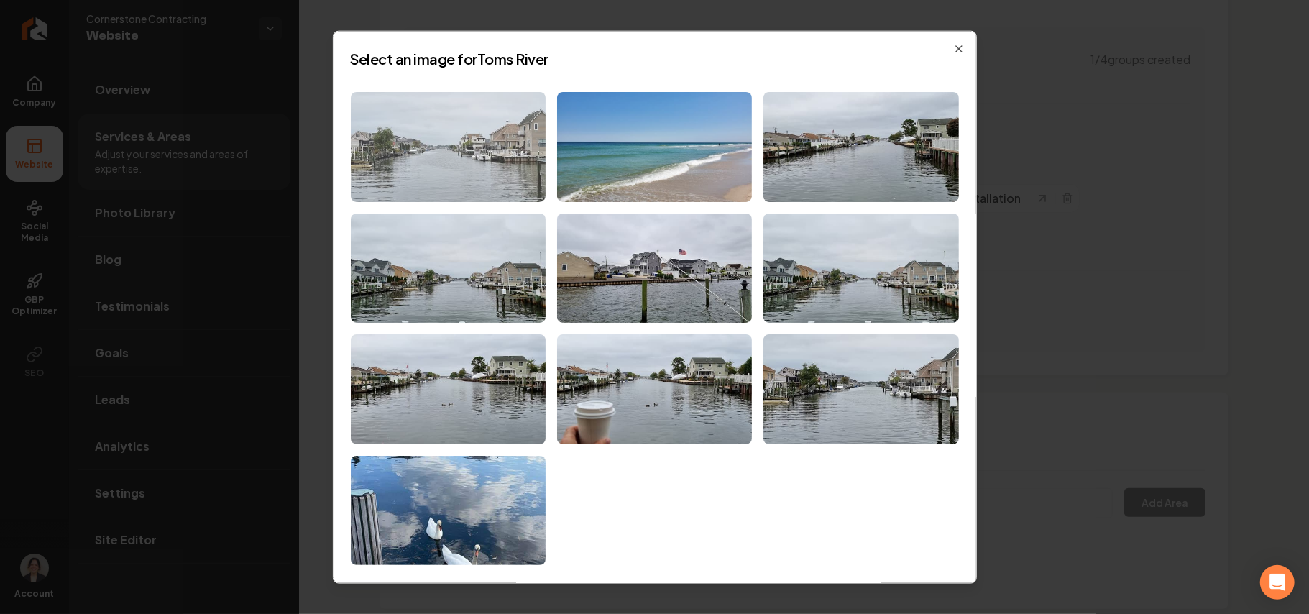
click at [475, 183] on img at bounding box center [448, 147] width 195 height 110
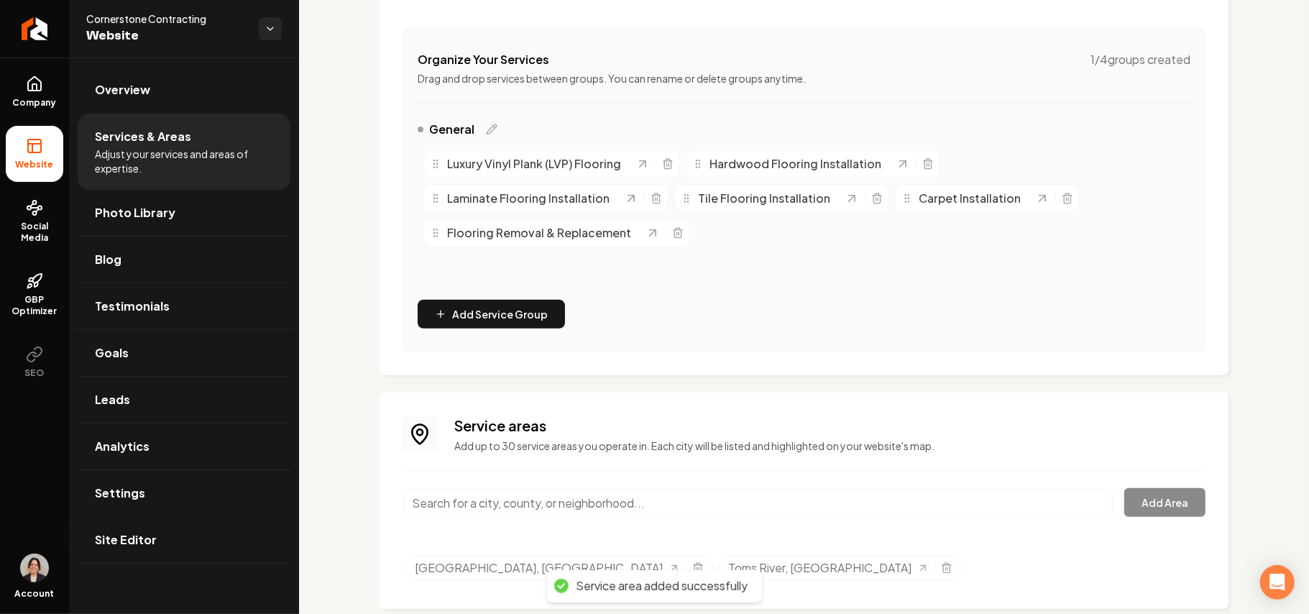
click at [505, 502] on input "Main content area" at bounding box center [757, 503] width 710 height 30
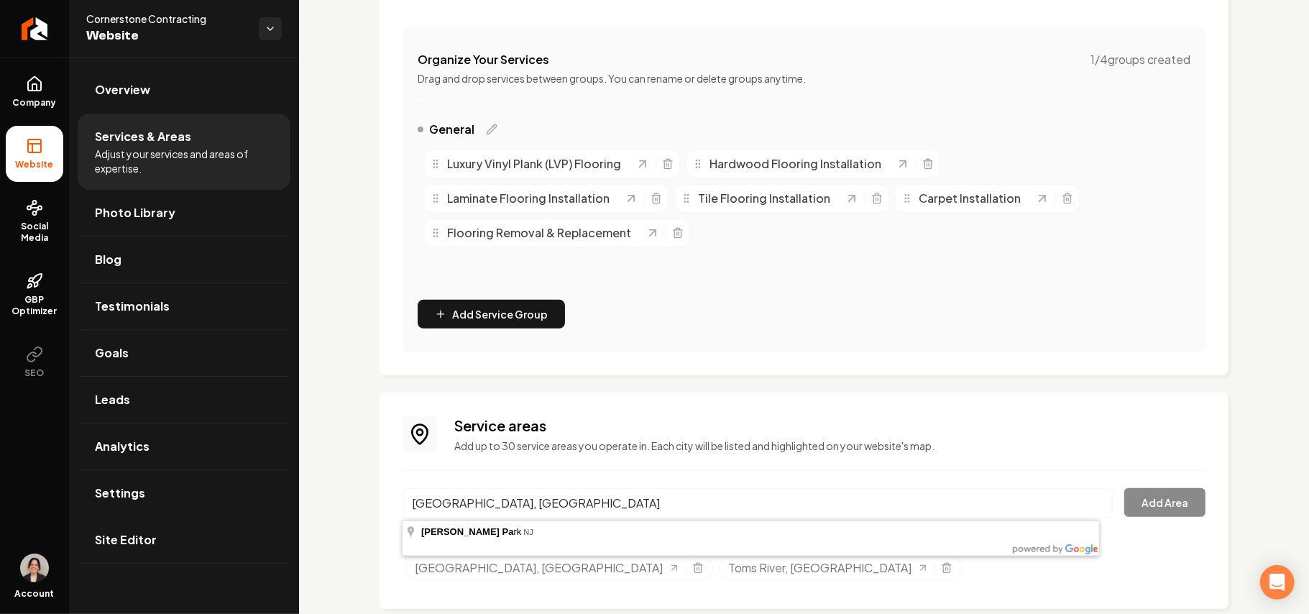
type input "[GEOGRAPHIC_DATA], [GEOGRAPHIC_DATA]"
click at [1154, 494] on button "Add Area" at bounding box center [1164, 502] width 81 height 29
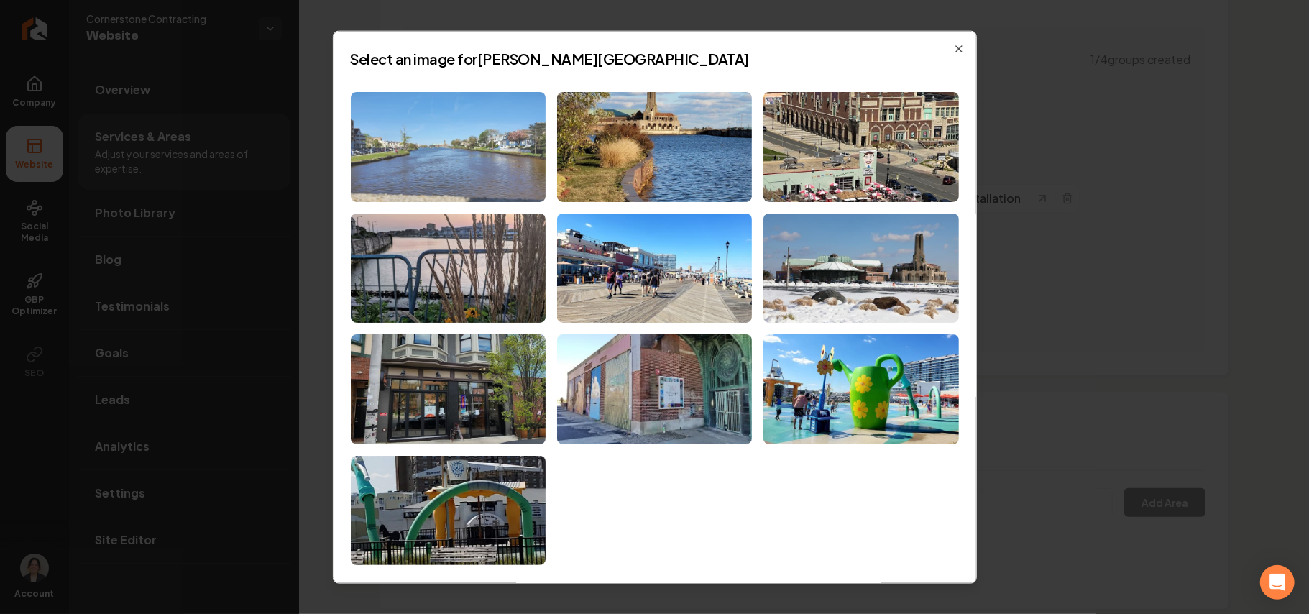
click at [464, 142] on img at bounding box center [448, 147] width 195 height 110
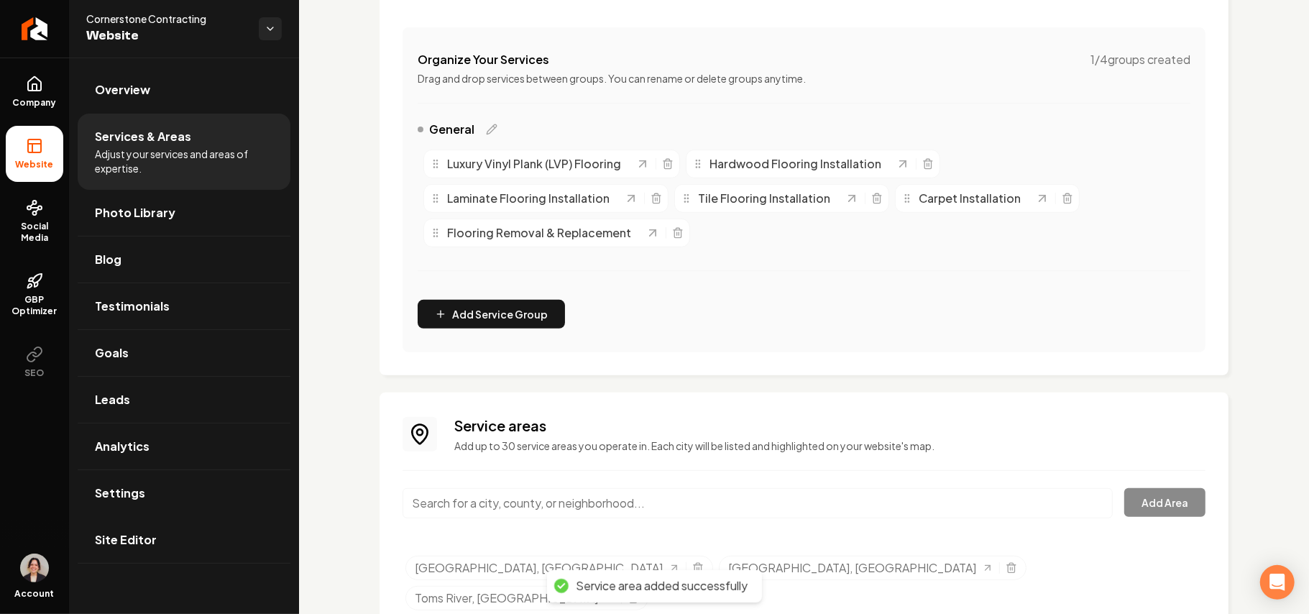
click at [159, 116] on li "Services & Areas Adjust your services and areas of expertise." at bounding box center [184, 152] width 213 height 76
click at [159, 91] on link "Overview" at bounding box center [184, 90] width 213 height 46
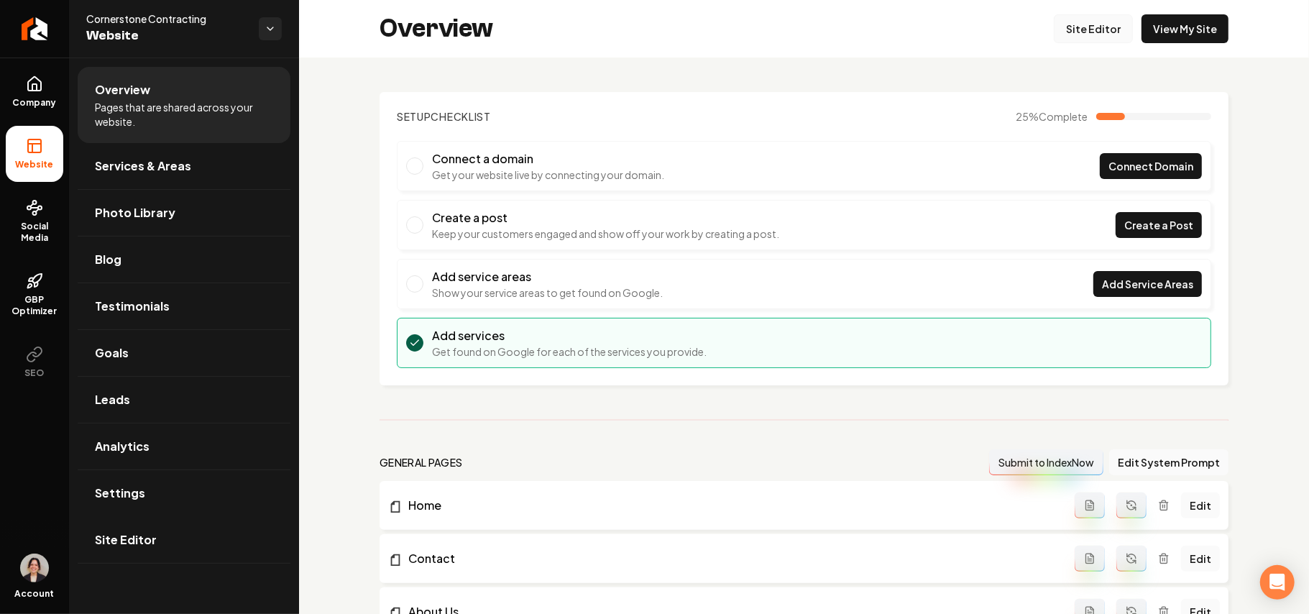
click at [1059, 36] on link "Site Editor" at bounding box center [1093, 28] width 79 height 29
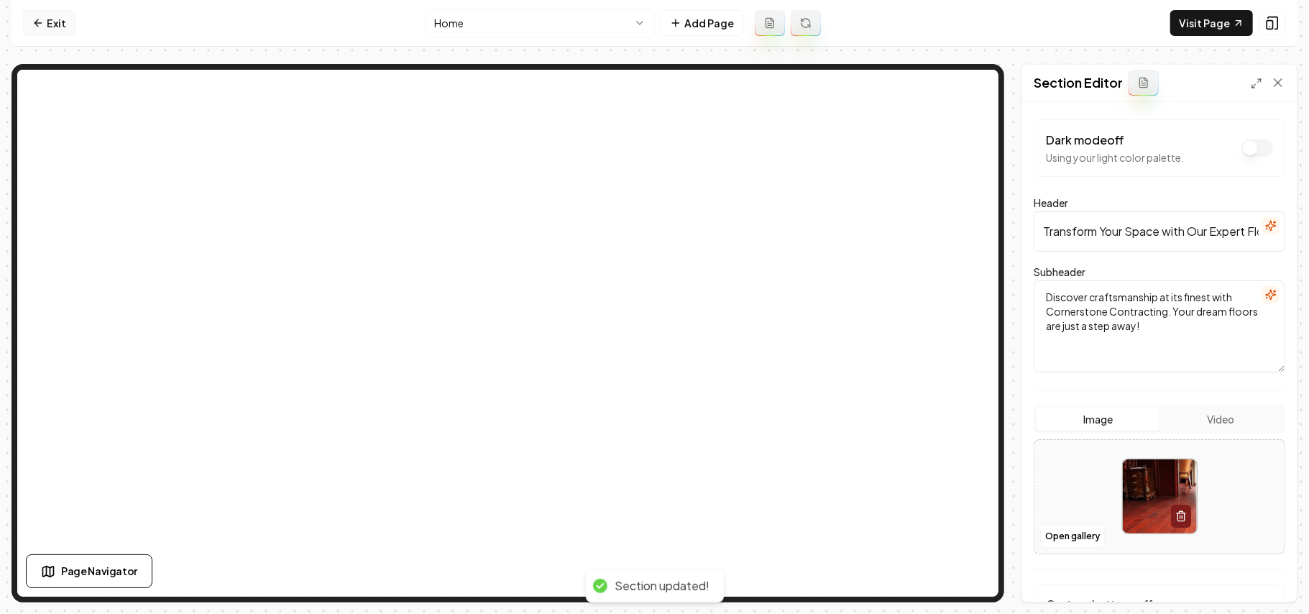
click at [40, 19] on icon at bounding box center [37, 22] width 11 height 11
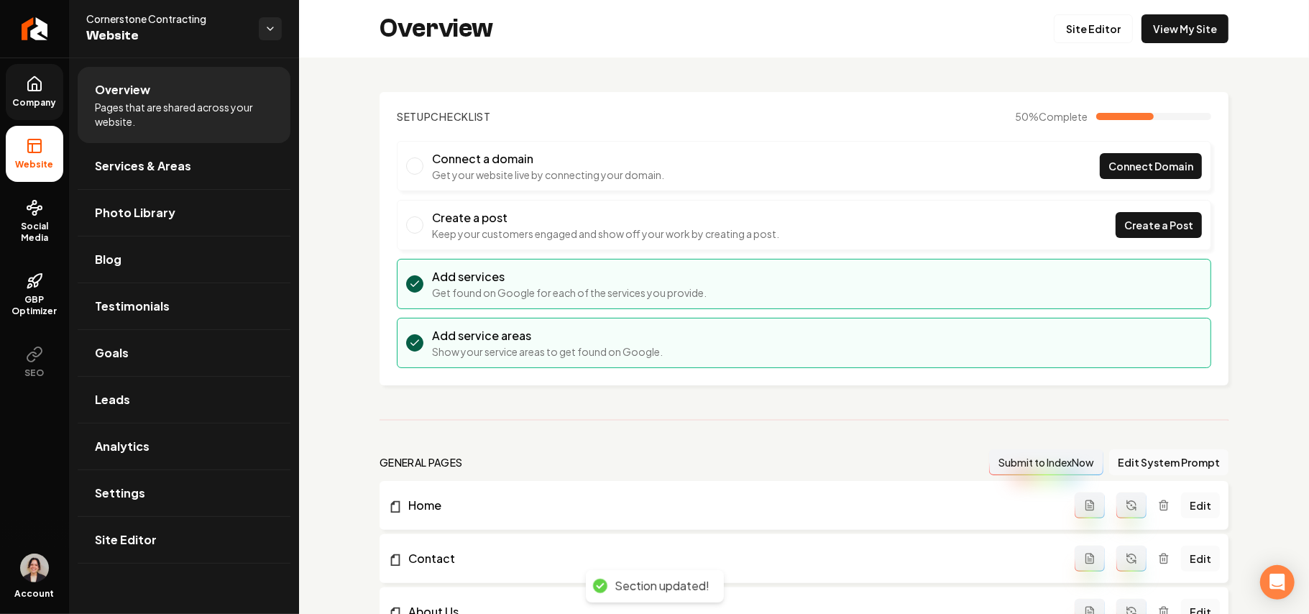
click at [32, 83] on icon at bounding box center [34, 83] width 17 height 17
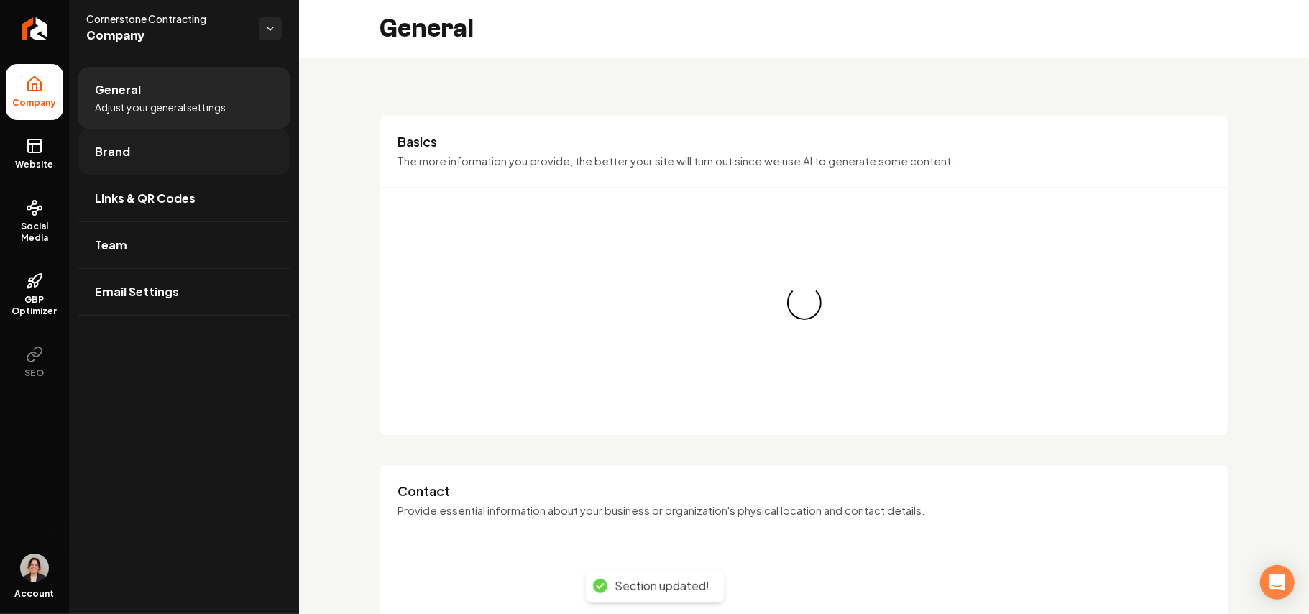
click at [122, 148] on span "Brand" at bounding box center [112, 151] width 35 height 17
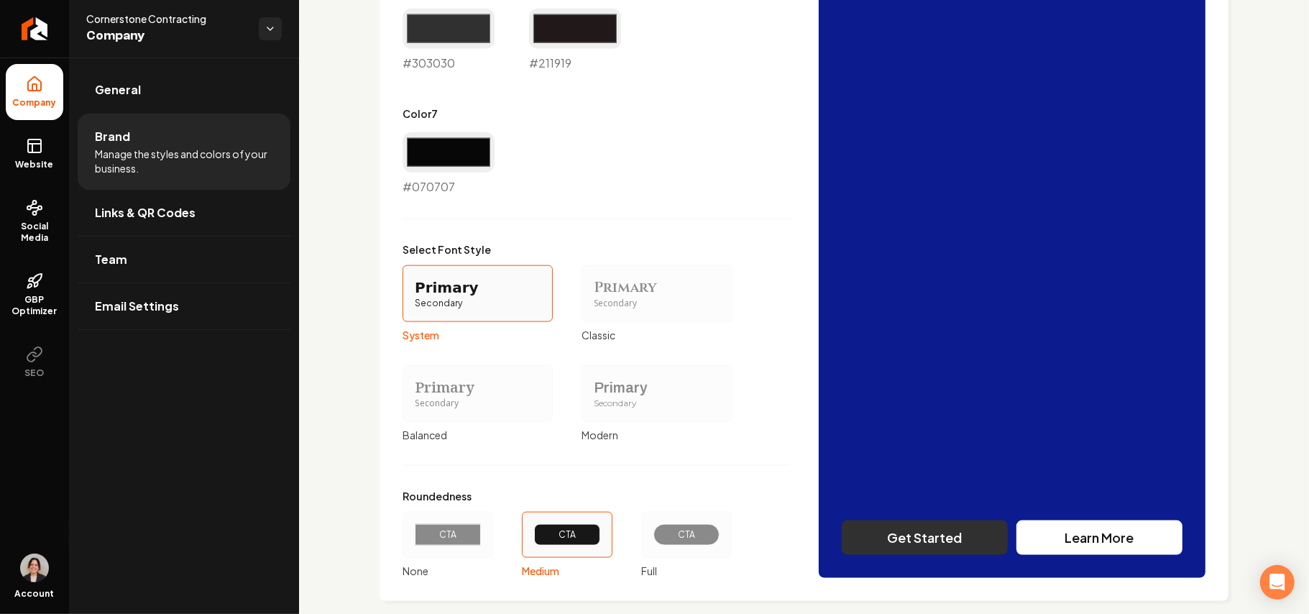
click at [621, 415] on div "Primary Secondary" at bounding box center [656, 393] width 150 height 57
click at [592, 399] on button "Primary Secondary Modern" at bounding box center [586, 392] width 11 height 11
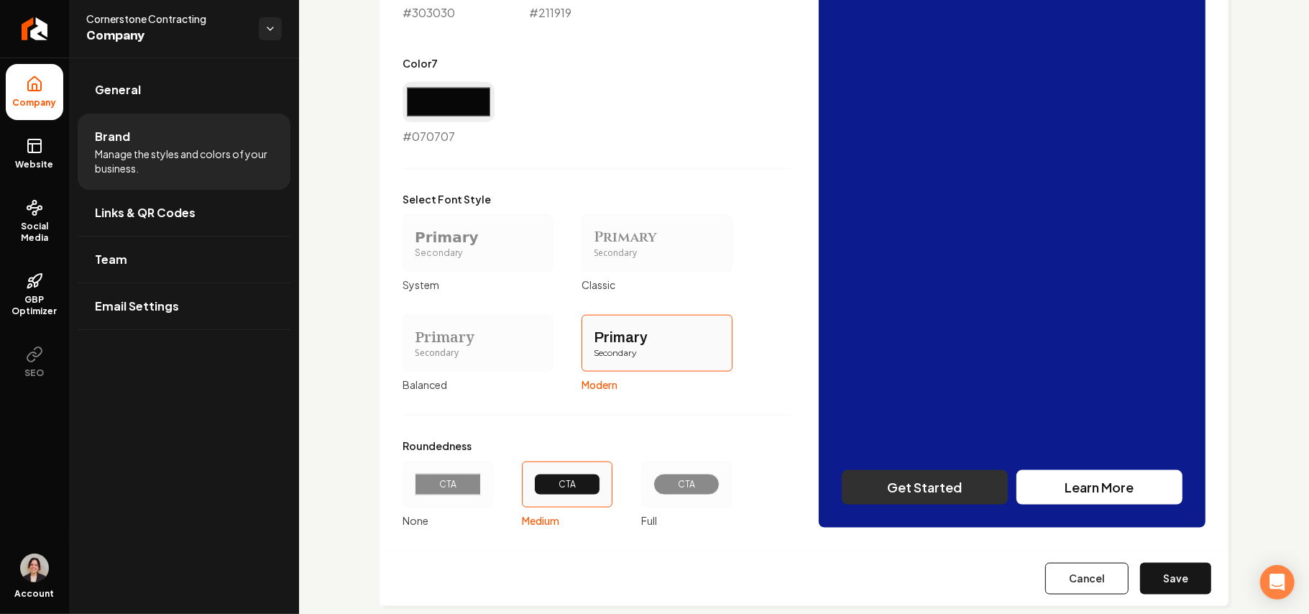
scroll to position [1228, 0]
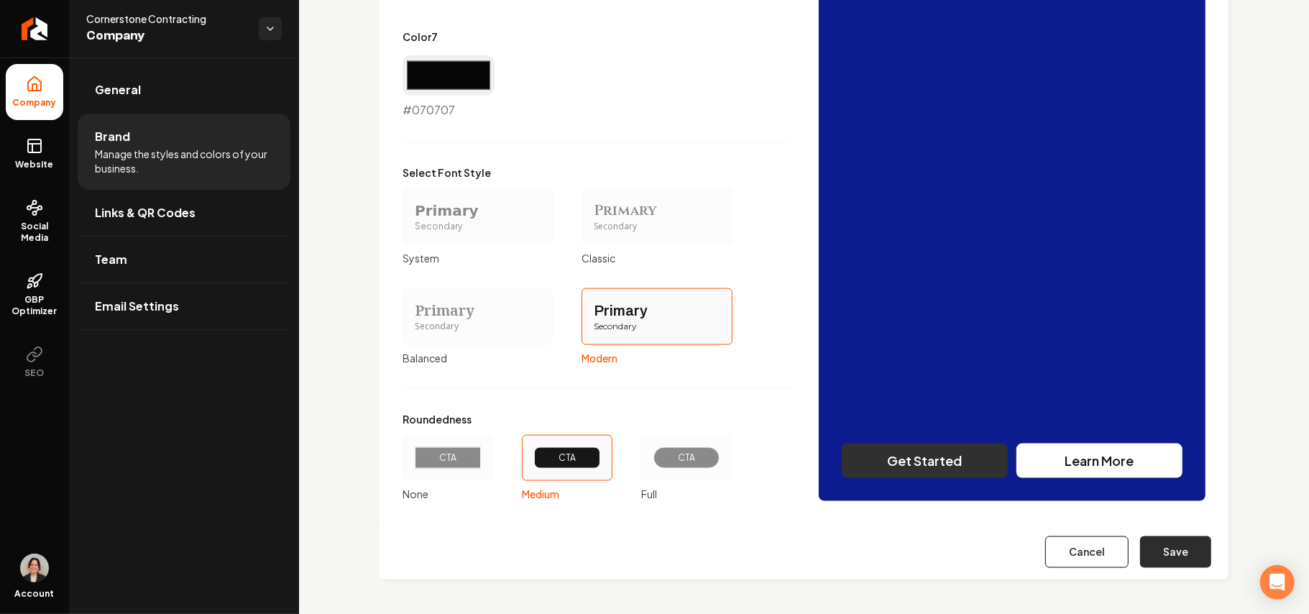
click at [1156, 542] on button "Save" at bounding box center [1175, 552] width 71 height 32
type input "#f1ebeb"
type input "#ded0d0"
type input "#dcd0d0"
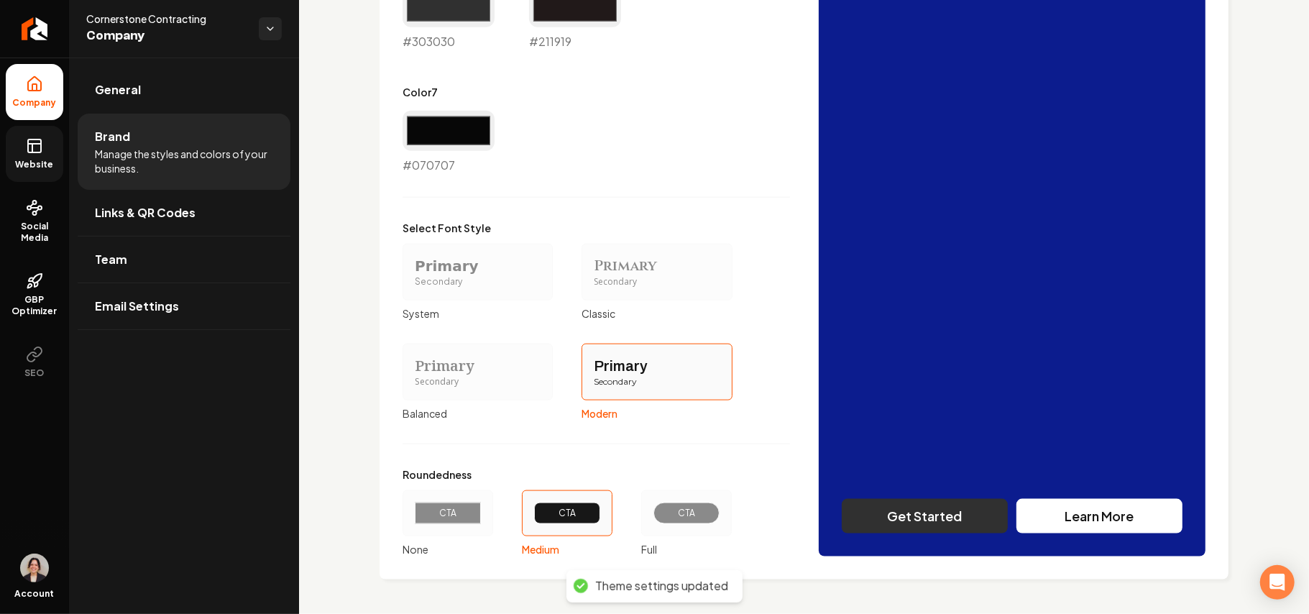
click at [32, 168] on span "Website" at bounding box center [35, 164] width 50 height 11
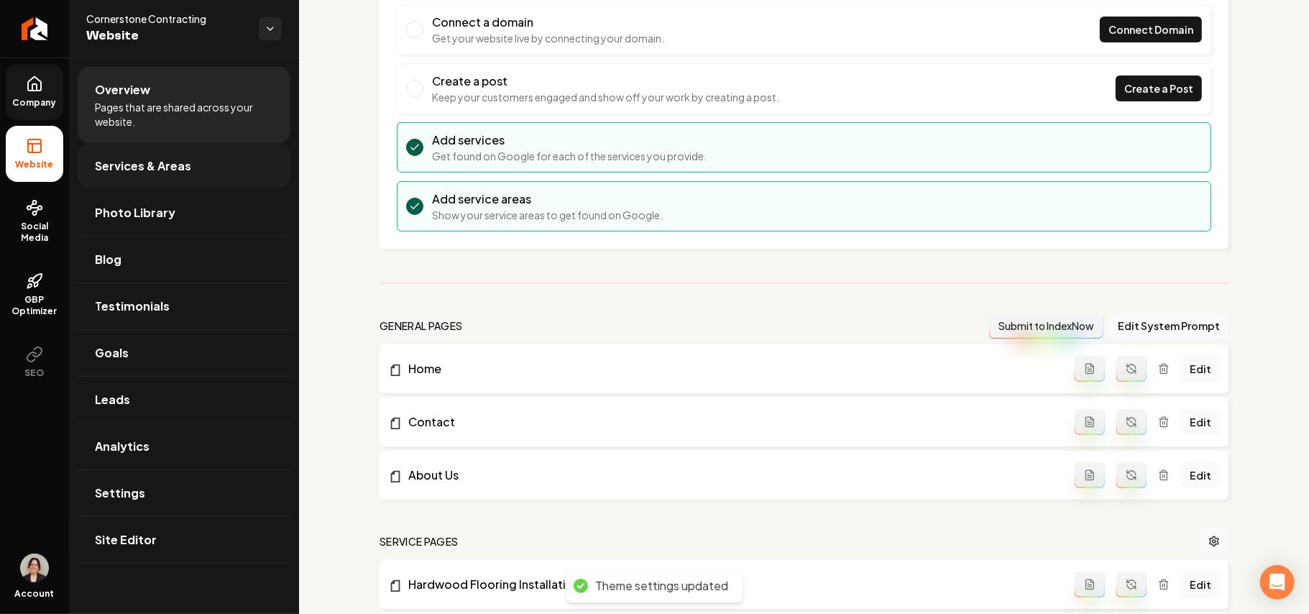
scroll to position [134, 0]
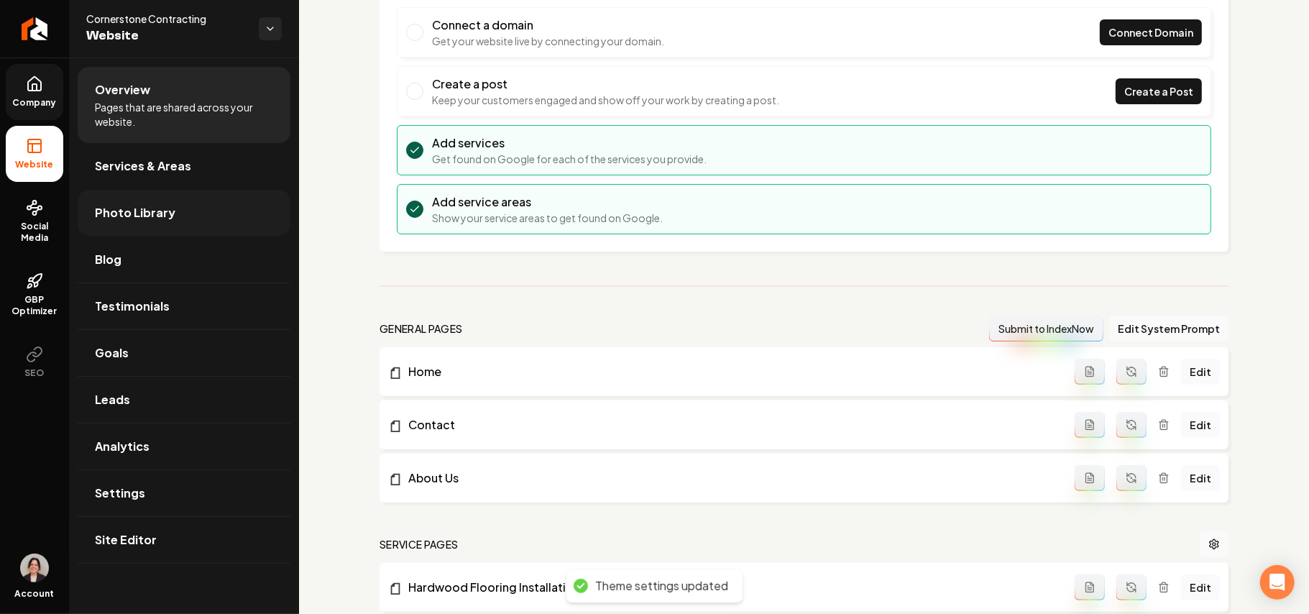
click at [139, 202] on link "Photo Library" at bounding box center [184, 213] width 213 height 46
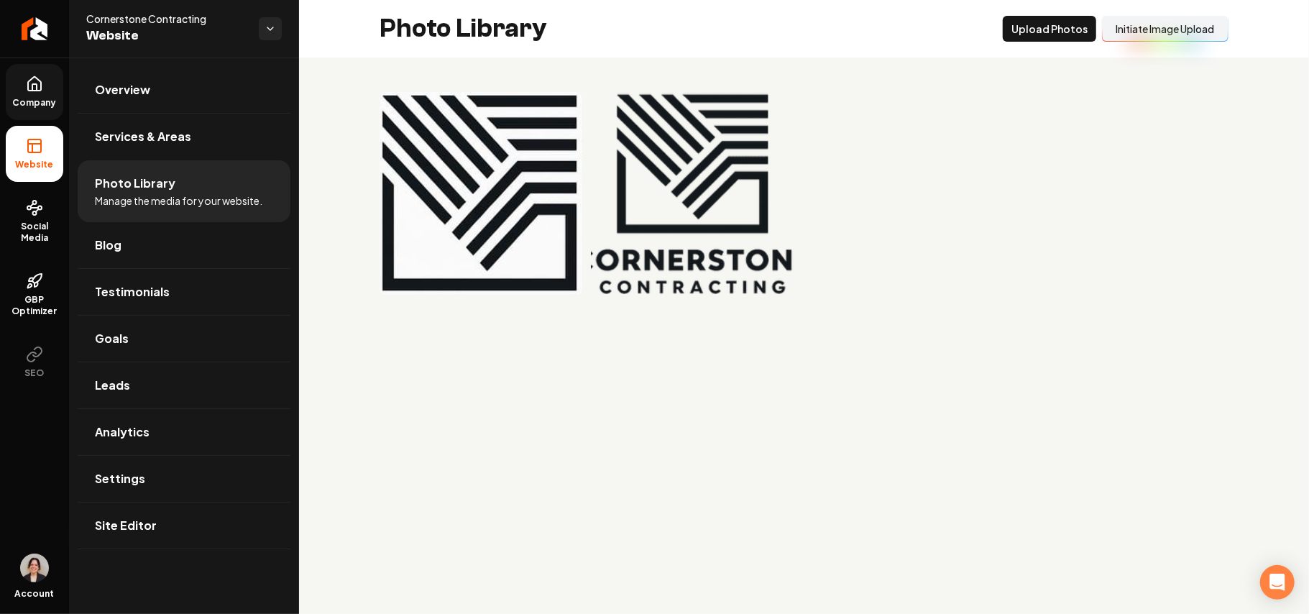
click at [1044, 43] on div "Photo Library Upload Photos Initiate Image Upload" at bounding box center [804, 28] width 1010 height 57
click at [1044, 33] on button "Upload Photos" at bounding box center [1049, 29] width 93 height 26
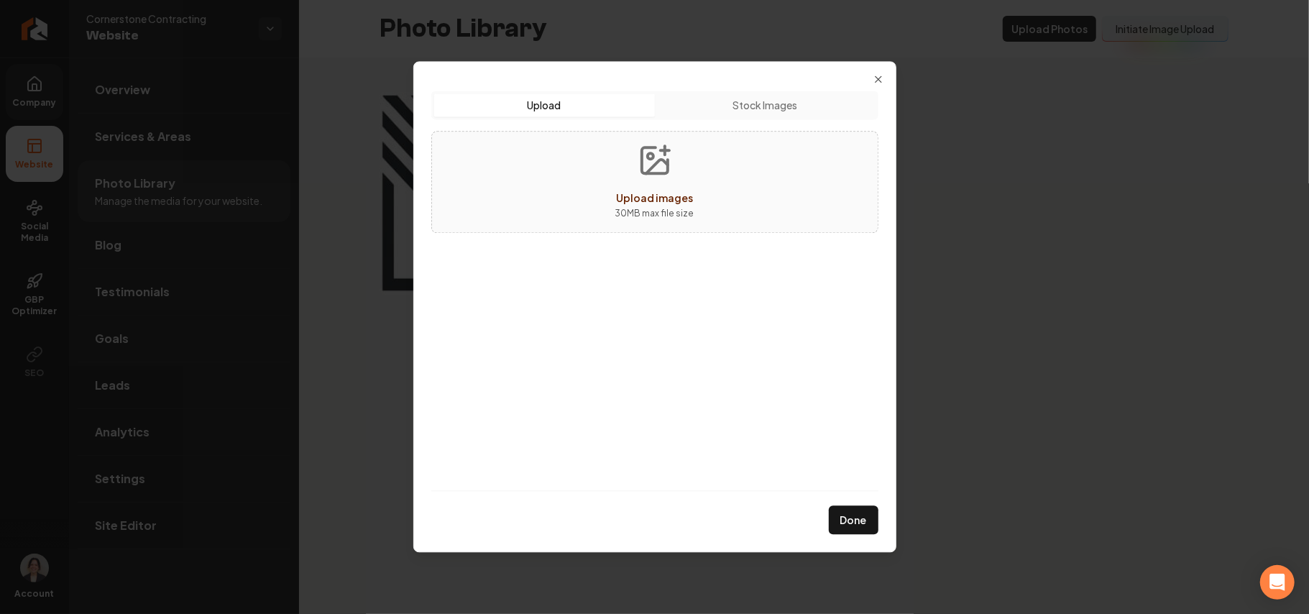
click at [572, 173] on div "Upload images 30 MB max file size" at bounding box center [654, 182] width 447 height 102
click at [601, 213] on div "Upload images 30 MB max file size" at bounding box center [654, 182] width 447 height 102
type input "**********"
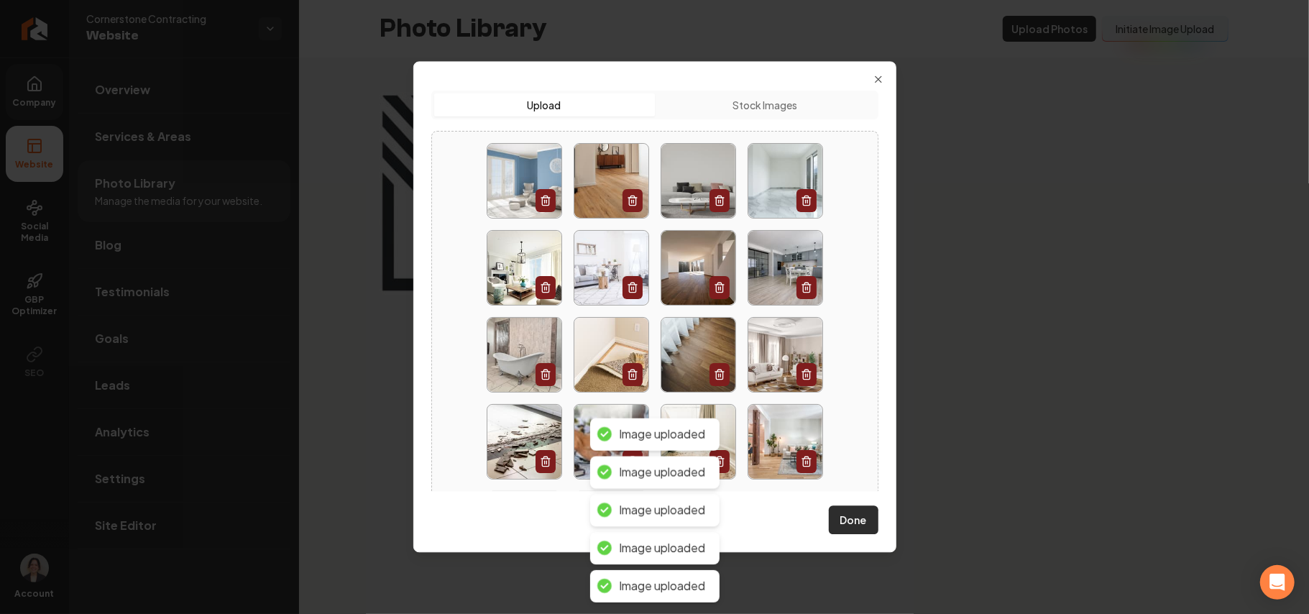
click at [852, 524] on button "Done" at bounding box center [854, 520] width 50 height 29
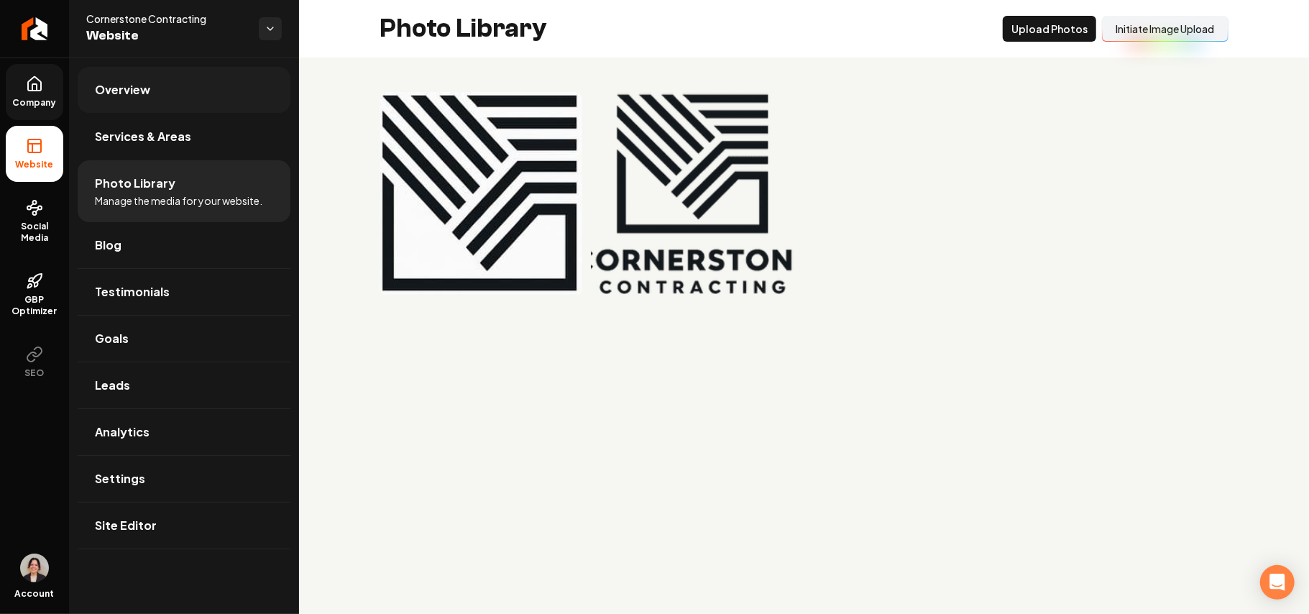
click at [147, 86] on span "Overview" at bounding box center [122, 89] width 55 height 17
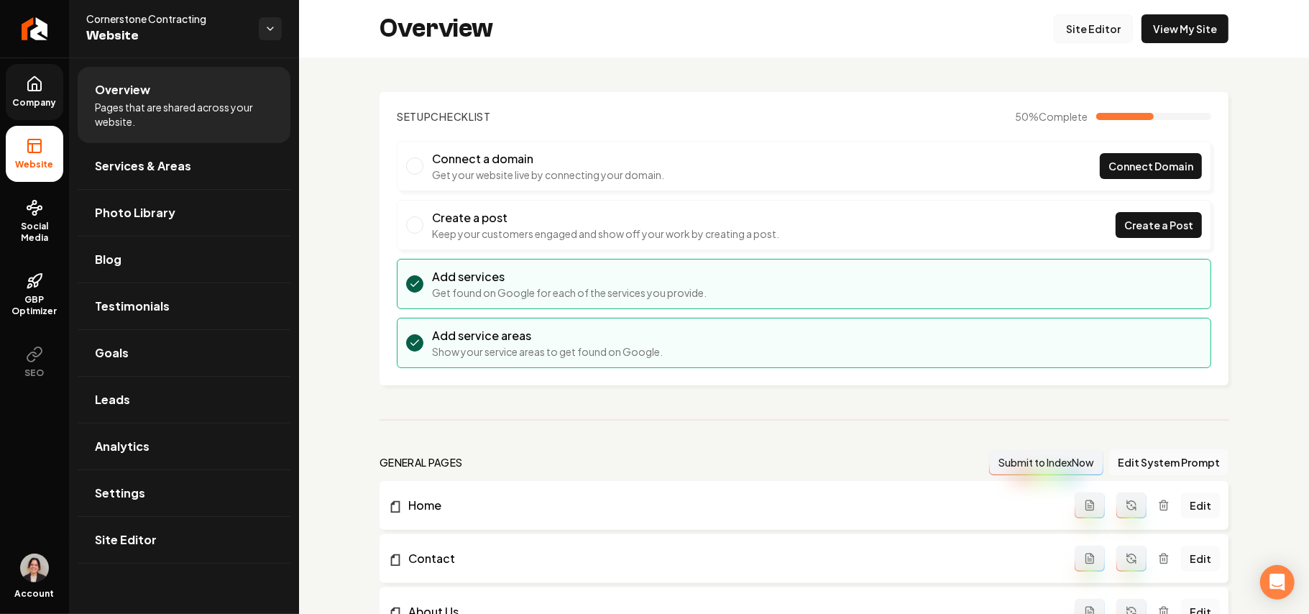
click at [1108, 32] on link "Site Editor" at bounding box center [1093, 28] width 79 height 29
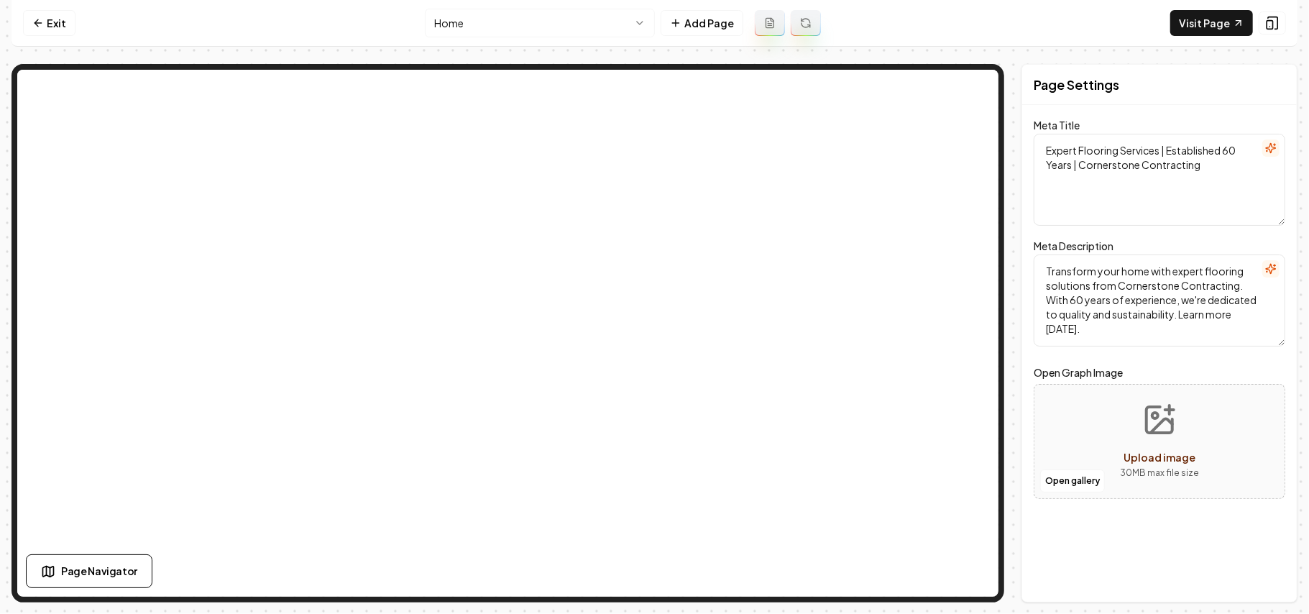
click at [492, 15] on html "Computer Required This feature is only available on a computer. Please switch t…" at bounding box center [654, 307] width 1309 height 614
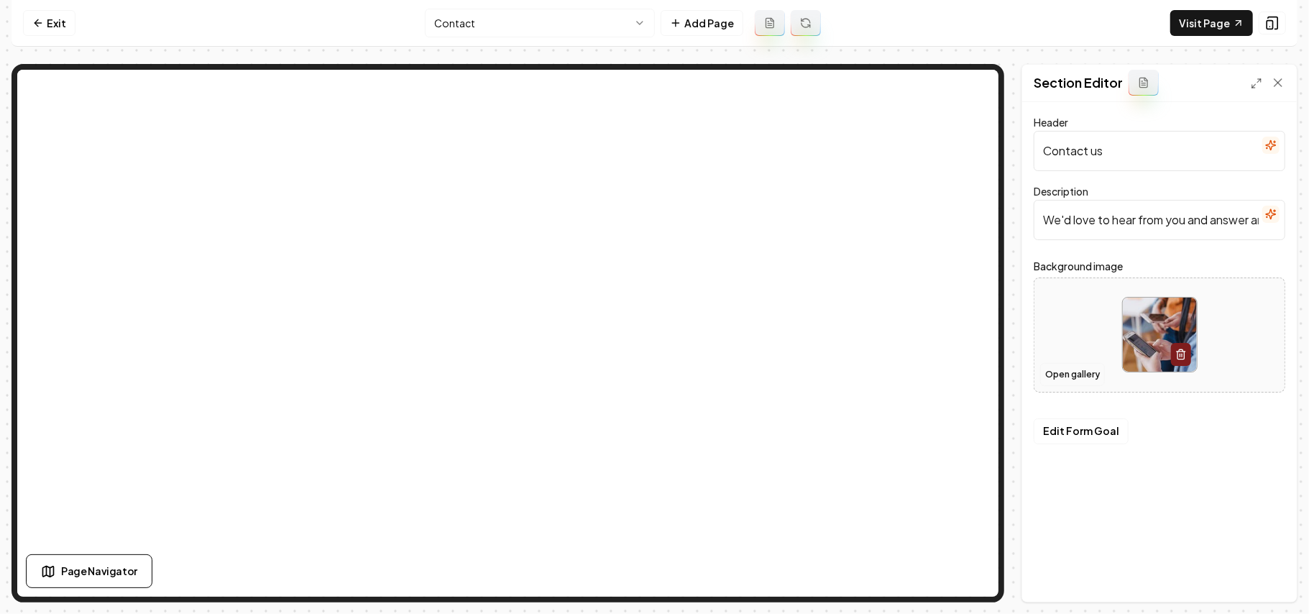
click at [1068, 379] on button "Open gallery" at bounding box center [1072, 374] width 65 height 23
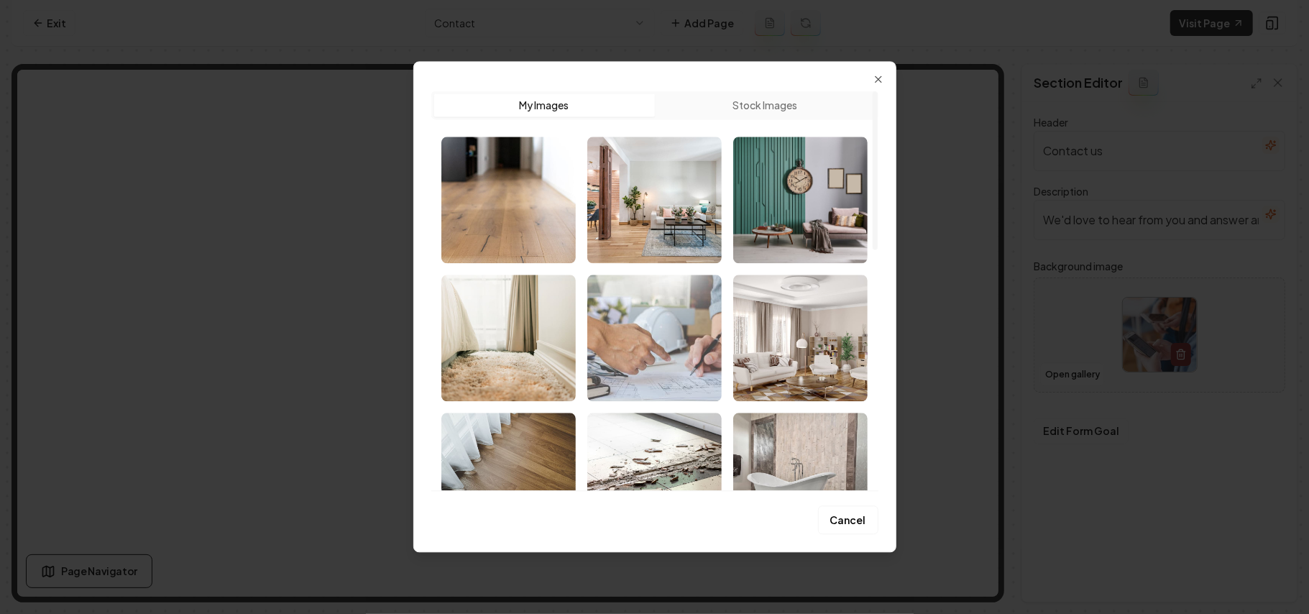
click at [682, 382] on img "Select image image_68a37d4d5c7cd75eb80bbb02.jpeg" at bounding box center [654, 338] width 134 height 126
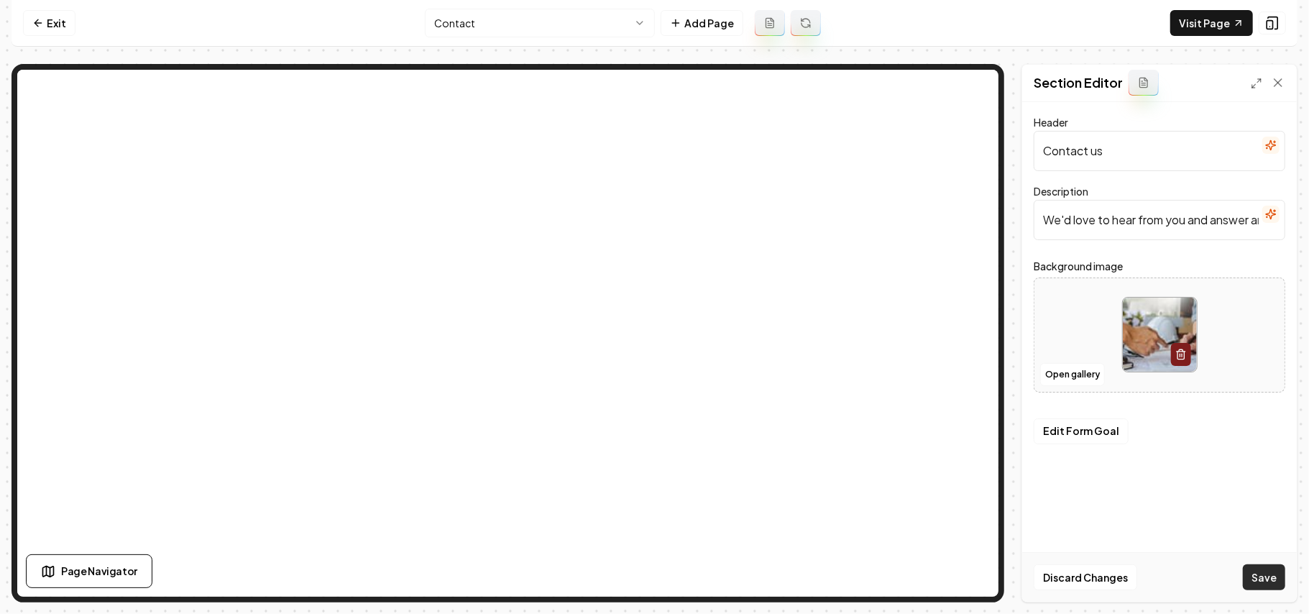
click at [1258, 586] on button "Save" at bounding box center [1264, 577] width 42 height 26
click at [1054, 369] on button "Open gallery" at bounding box center [1072, 374] width 65 height 23
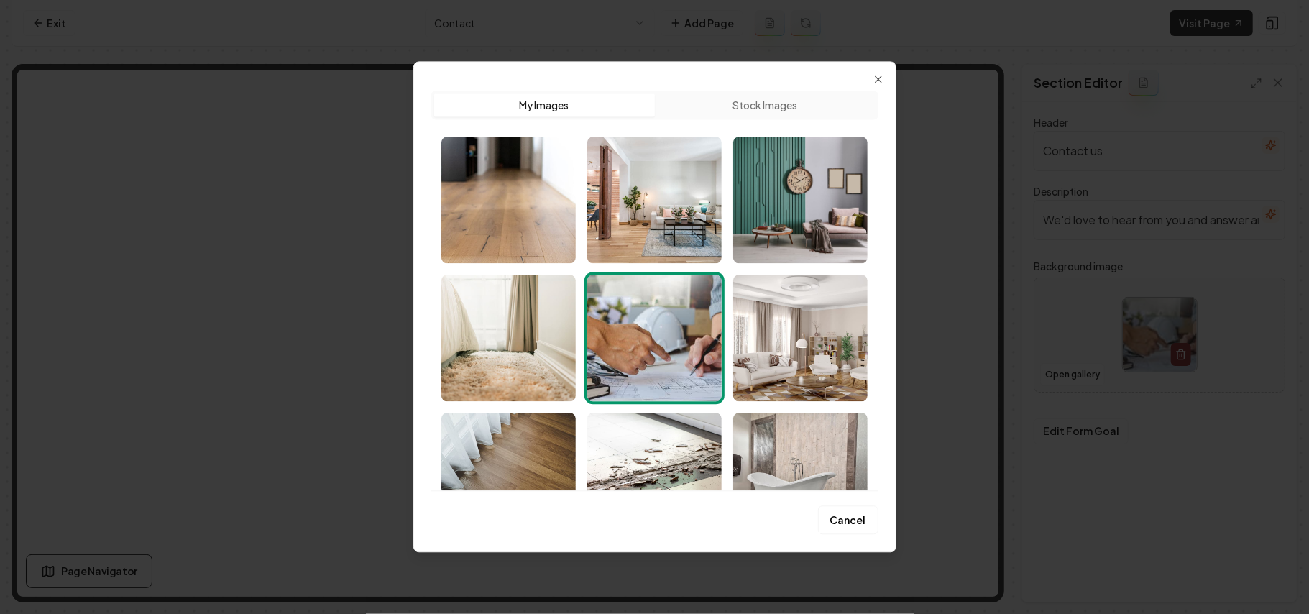
drag, startPoint x: 831, startPoint y: 349, endPoint x: 1069, endPoint y: 466, distance: 266.1
click at [829, 349] on img "Select image image_68a37d4c5c7cd75eb80bb333.jpeg" at bounding box center [800, 338] width 134 height 126
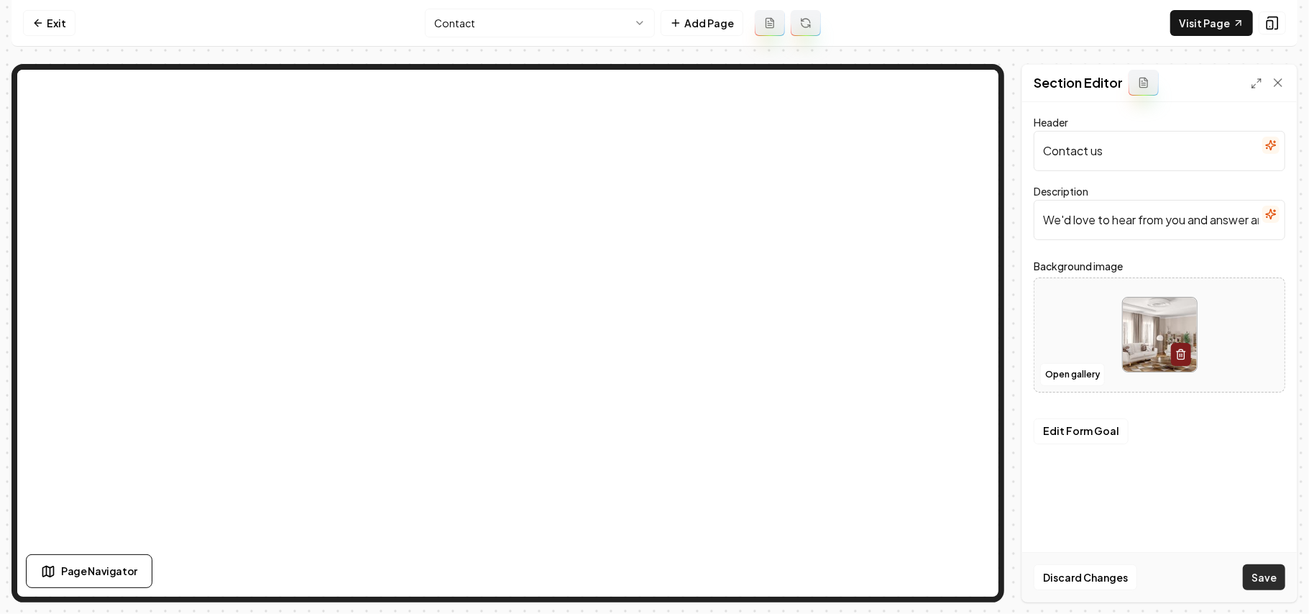
click at [1274, 572] on button "Save" at bounding box center [1264, 577] width 42 height 26
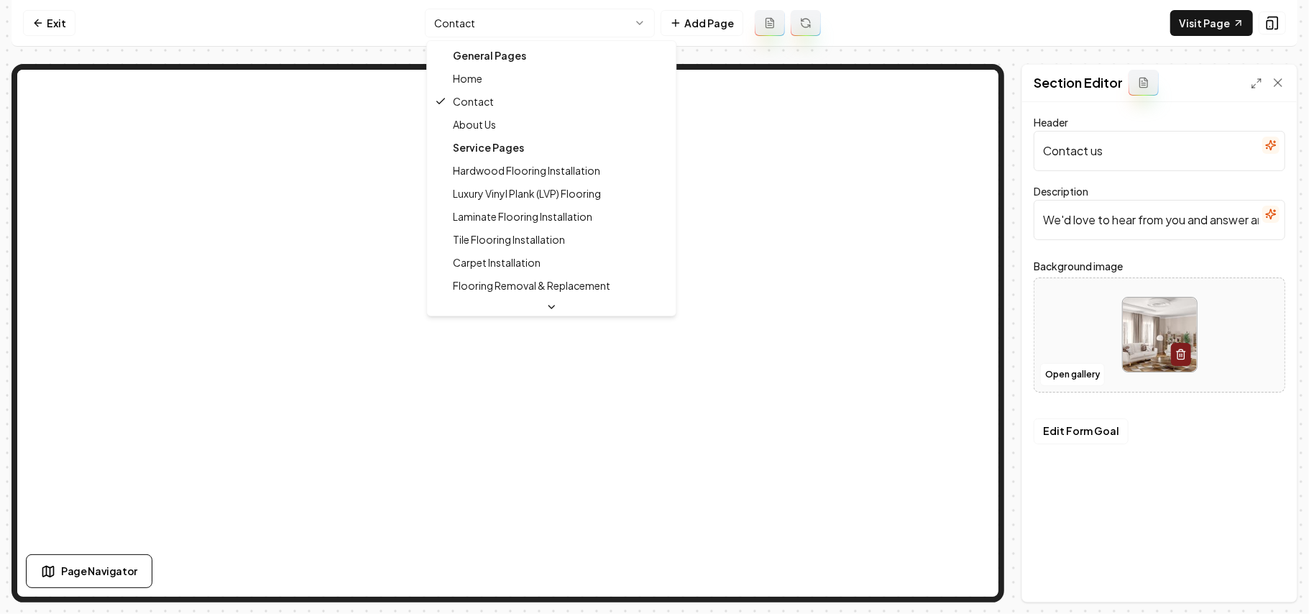
click at [438, 26] on html "Computer Required This feature is only available on a computer. Please switch t…" at bounding box center [654, 307] width 1309 height 614
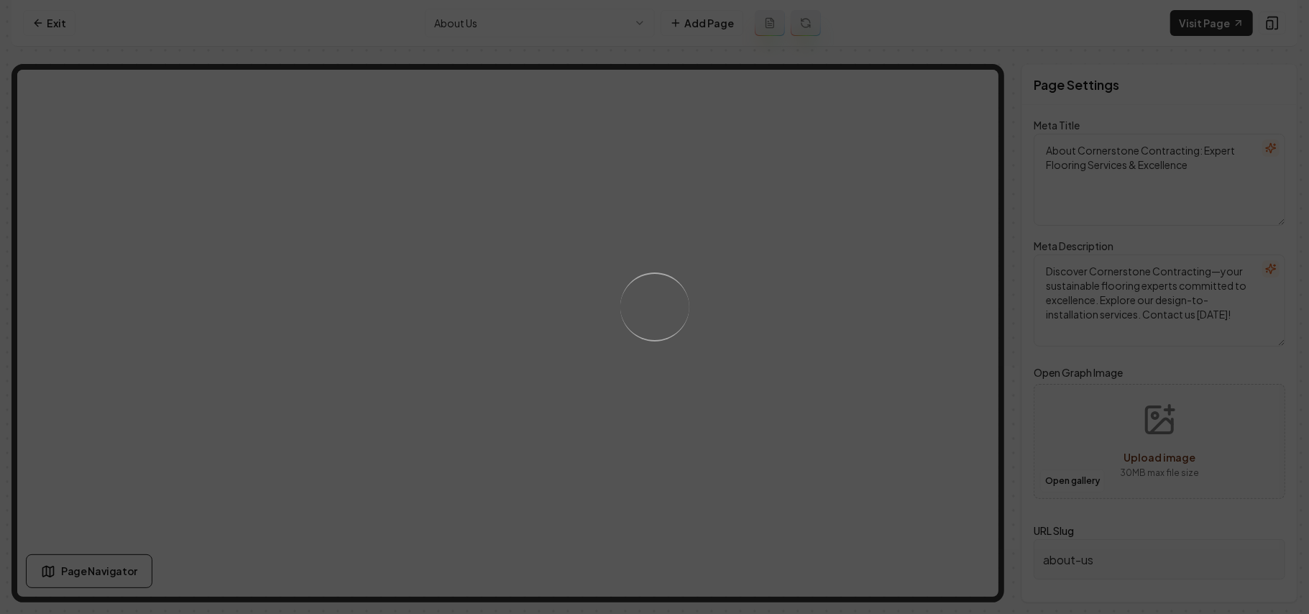
click at [802, 329] on div "Loading..." at bounding box center [654, 307] width 1309 height 614
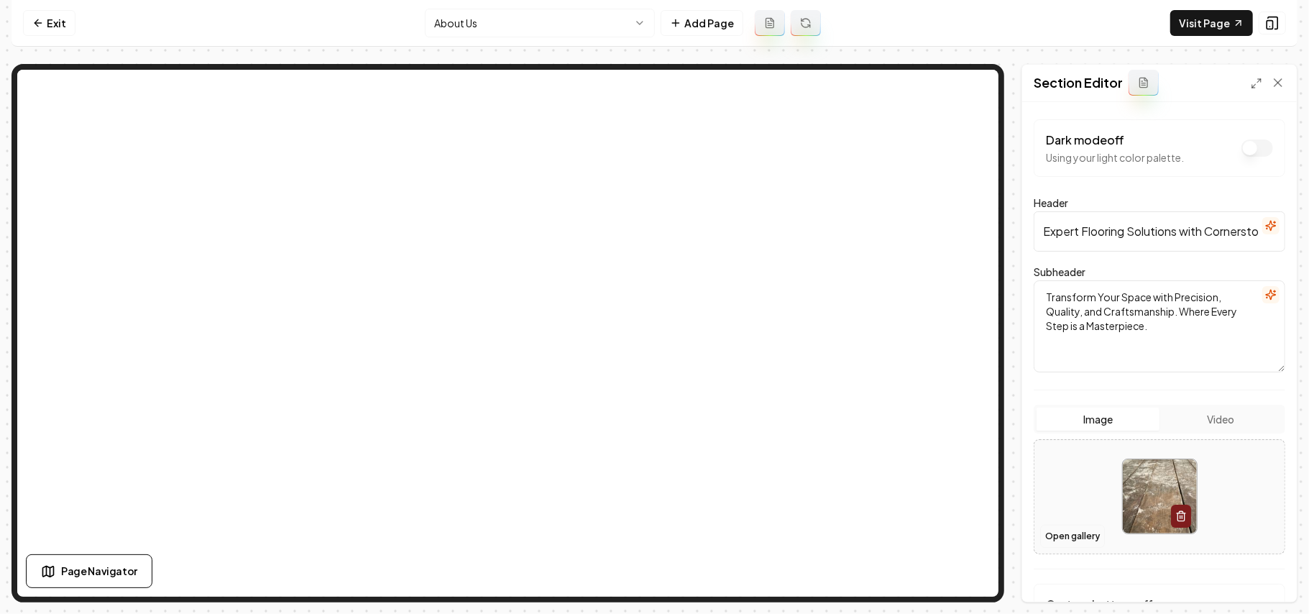
click at [1077, 535] on button "Open gallery" at bounding box center [1072, 536] width 65 height 23
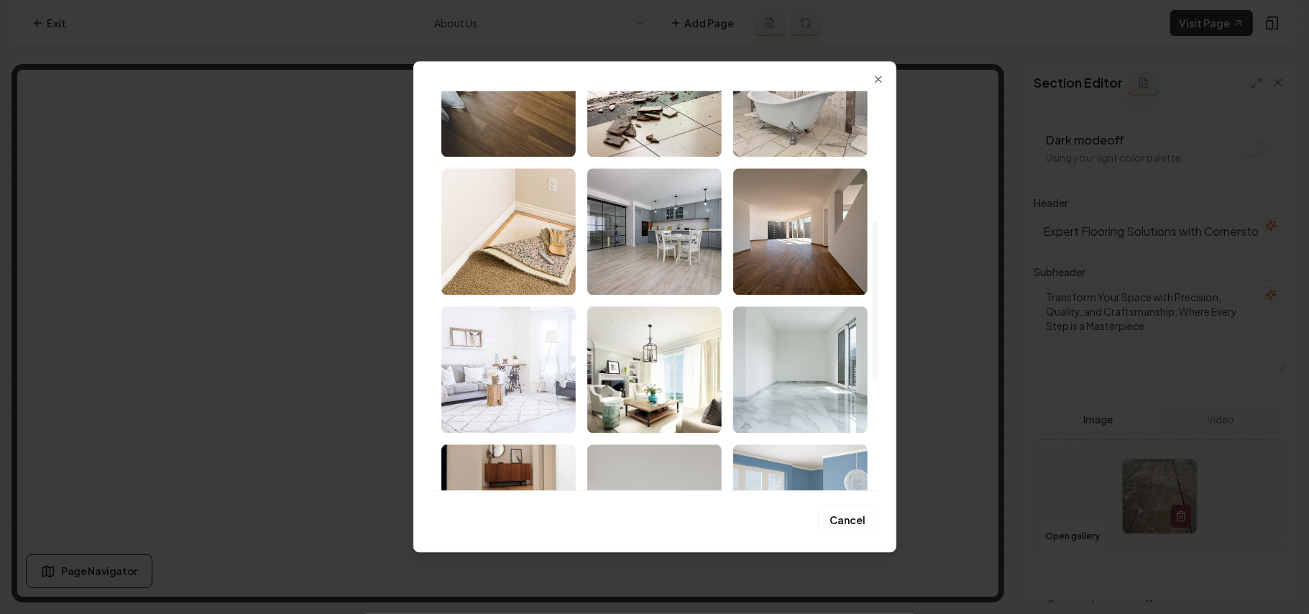
scroll to position [383, 0]
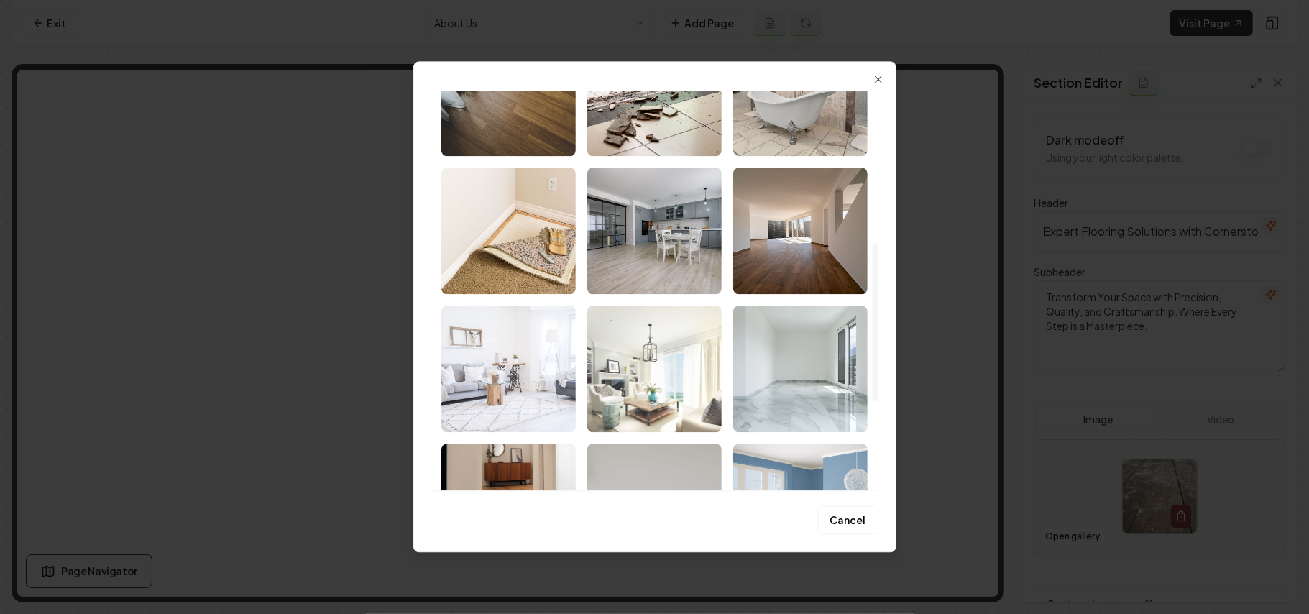
click at [627, 351] on img "Select image image_68a37d495c7cd75eb80ba6f8.jpeg" at bounding box center [654, 368] width 134 height 126
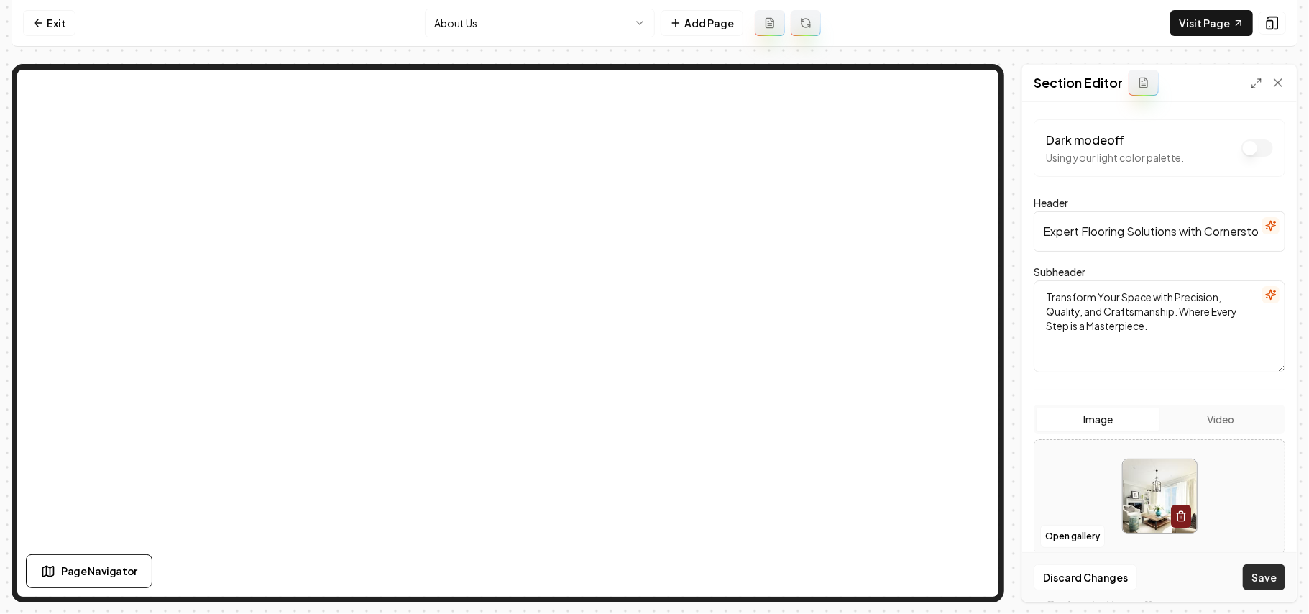
click at [1266, 576] on button "Save" at bounding box center [1264, 577] width 42 height 26
click at [530, 22] on html "Computer Required This feature is only available on a computer. Please switch t…" at bounding box center [654, 307] width 1309 height 614
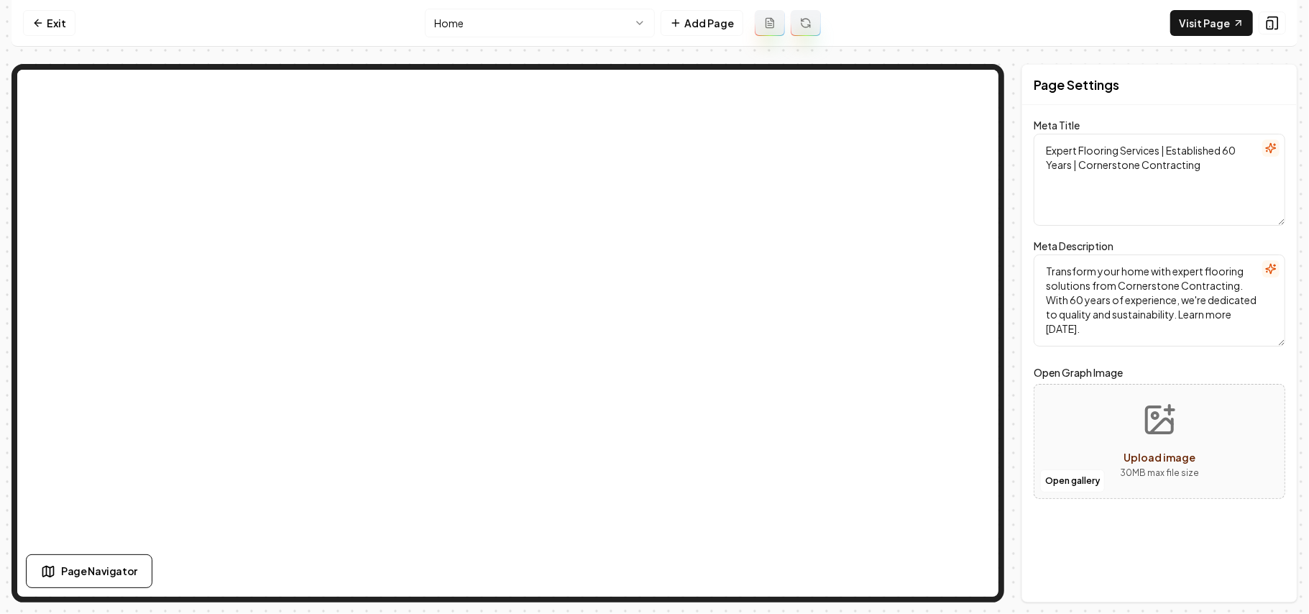
click at [492, 9] on html "Computer Required This feature is only available on a computer. Please switch t…" at bounding box center [654, 307] width 1309 height 614
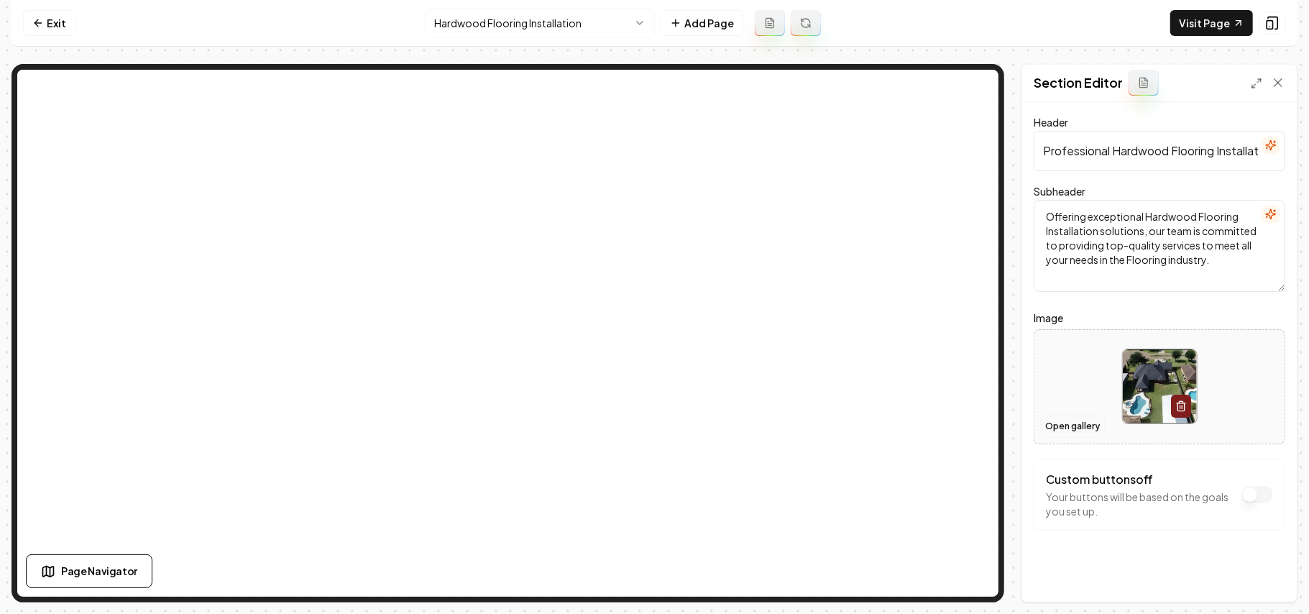
click at [1057, 423] on button "Open gallery" at bounding box center [1072, 426] width 65 height 23
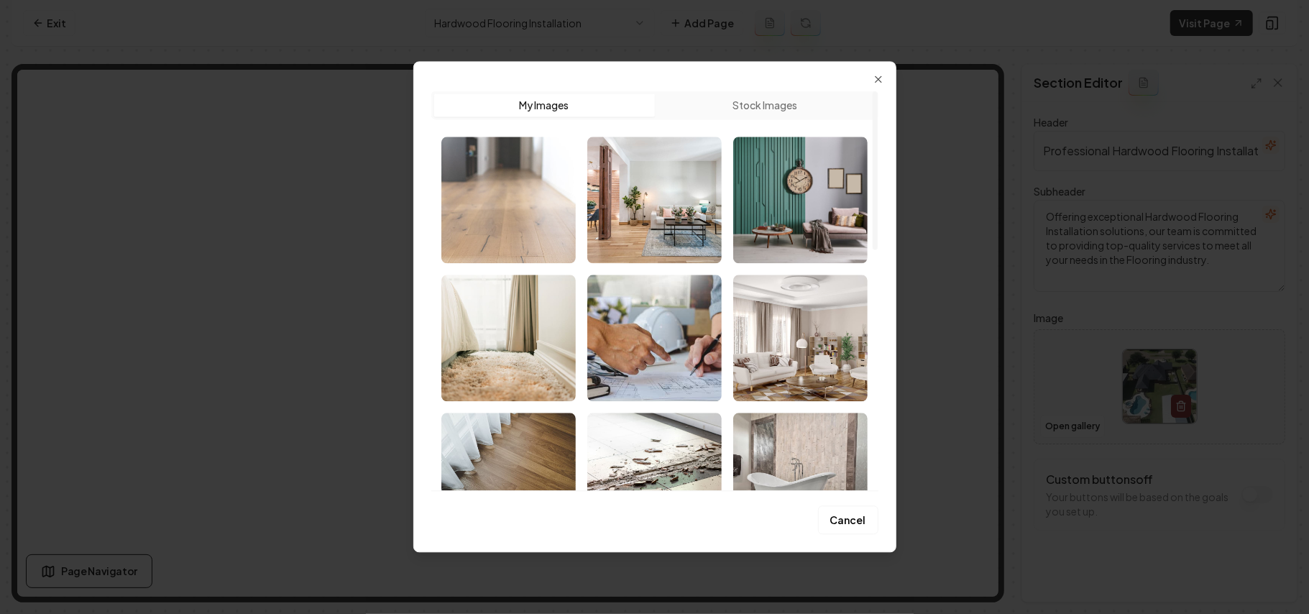
click at [551, 230] on img "Select image image_68a37d4d5c7cd75eb80bbc11.jpeg" at bounding box center [508, 200] width 134 height 126
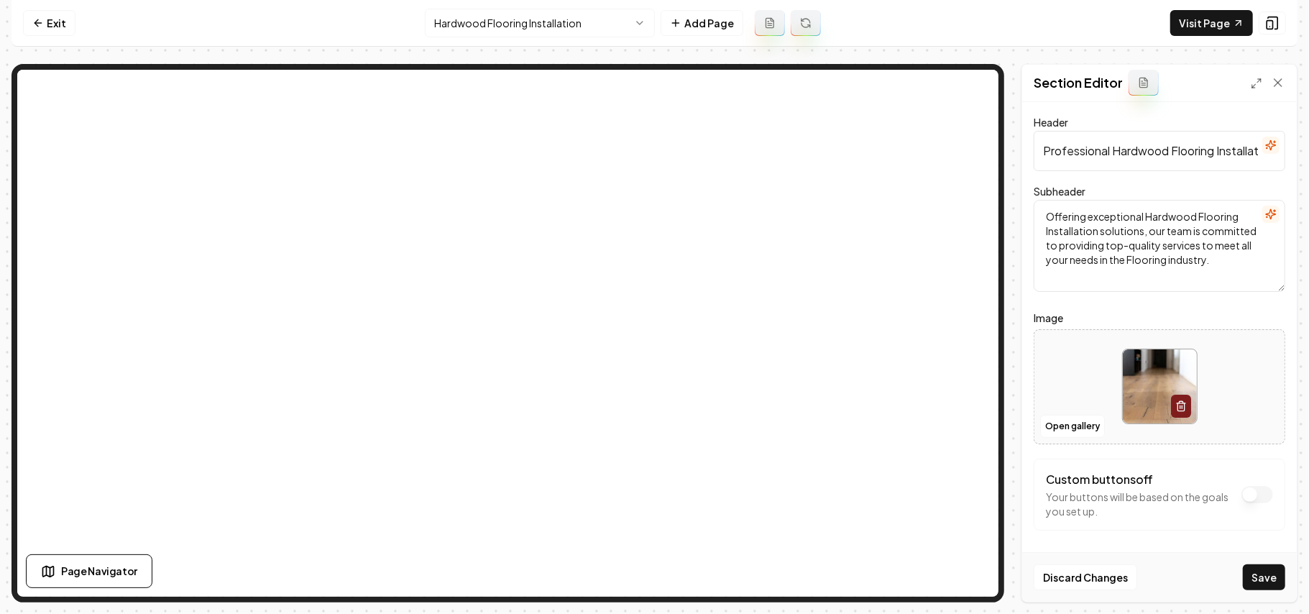
click at [1260, 581] on button "Save" at bounding box center [1264, 577] width 42 height 26
click at [500, 18] on html "Computer Required This feature is only available on a computer. Please switch t…" at bounding box center [654, 307] width 1309 height 614
click at [1062, 420] on button "Open gallery" at bounding box center [1072, 426] width 65 height 23
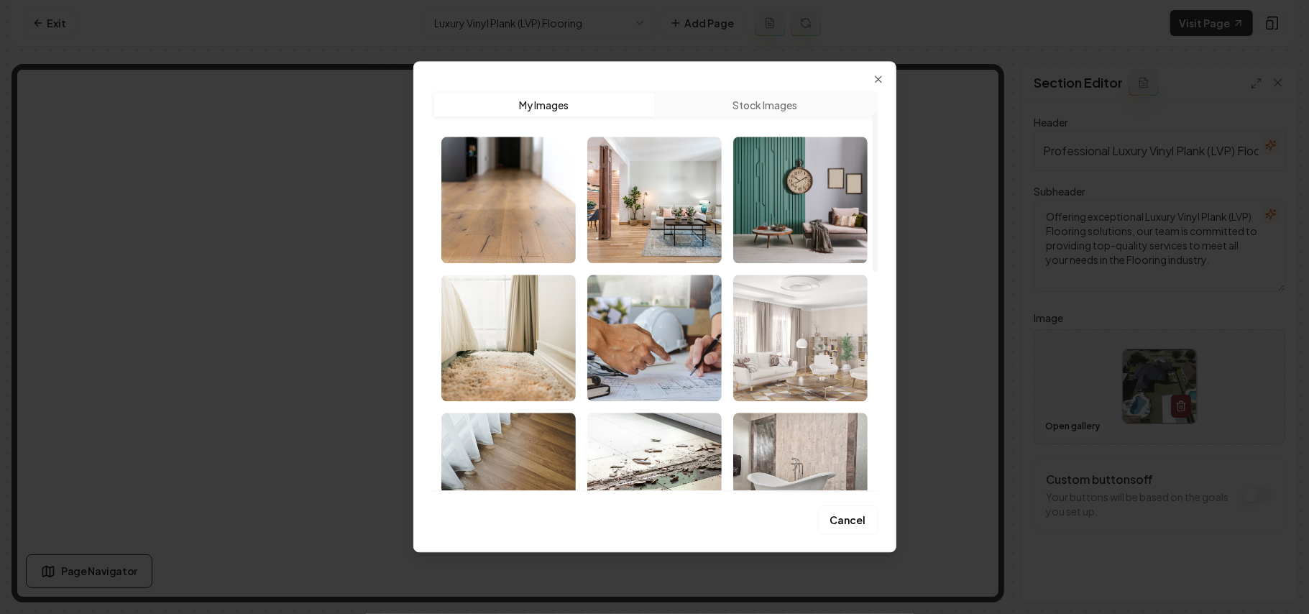
scroll to position [96, 0]
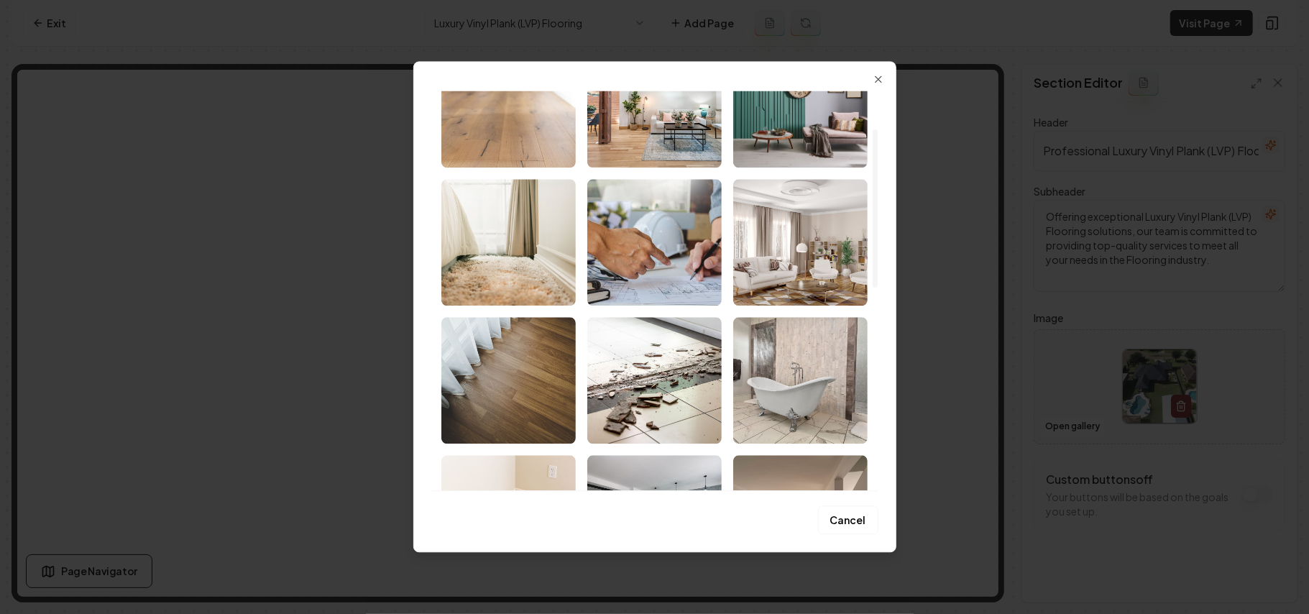
click at [455, 378] on img "Select image image_68a37d4b5c7cd75eb80bb2f4.jpeg" at bounding box center [508, 380] width 134 height 126
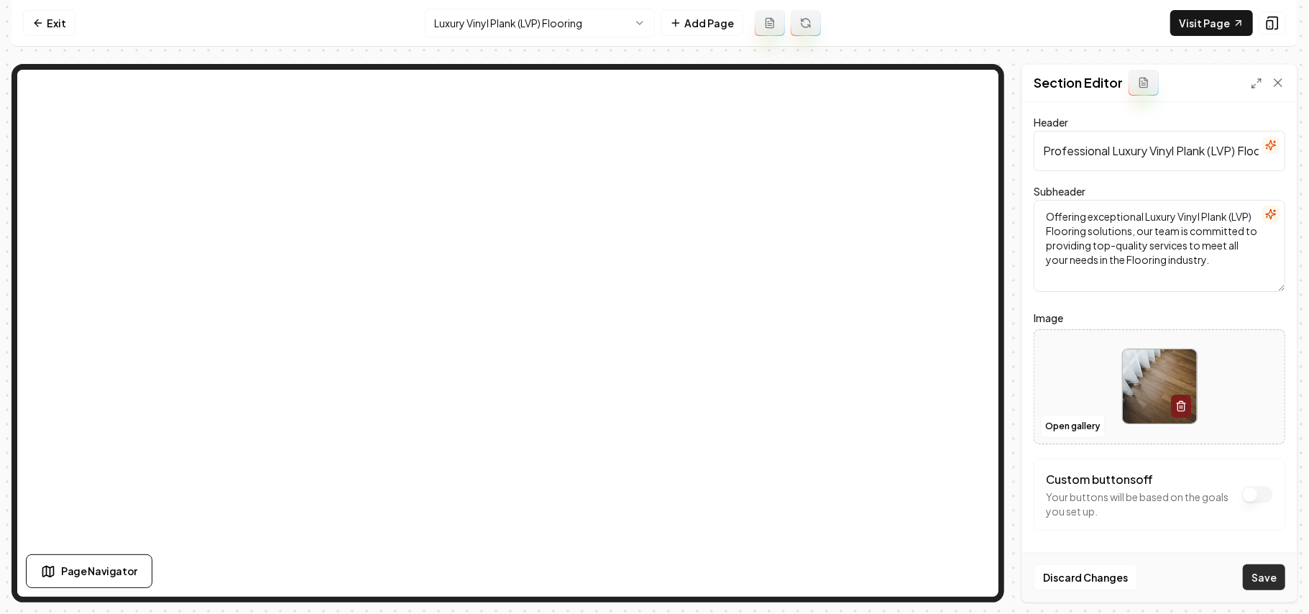
click at [1257, 576] on button "Save" at bounding box center [1264, 577] width 42 height 26
click at [547, 23] on html "Computer Required This feature is only available on a computer. Please switch t…" at bounding box center [654, 307] width 1309 height 614
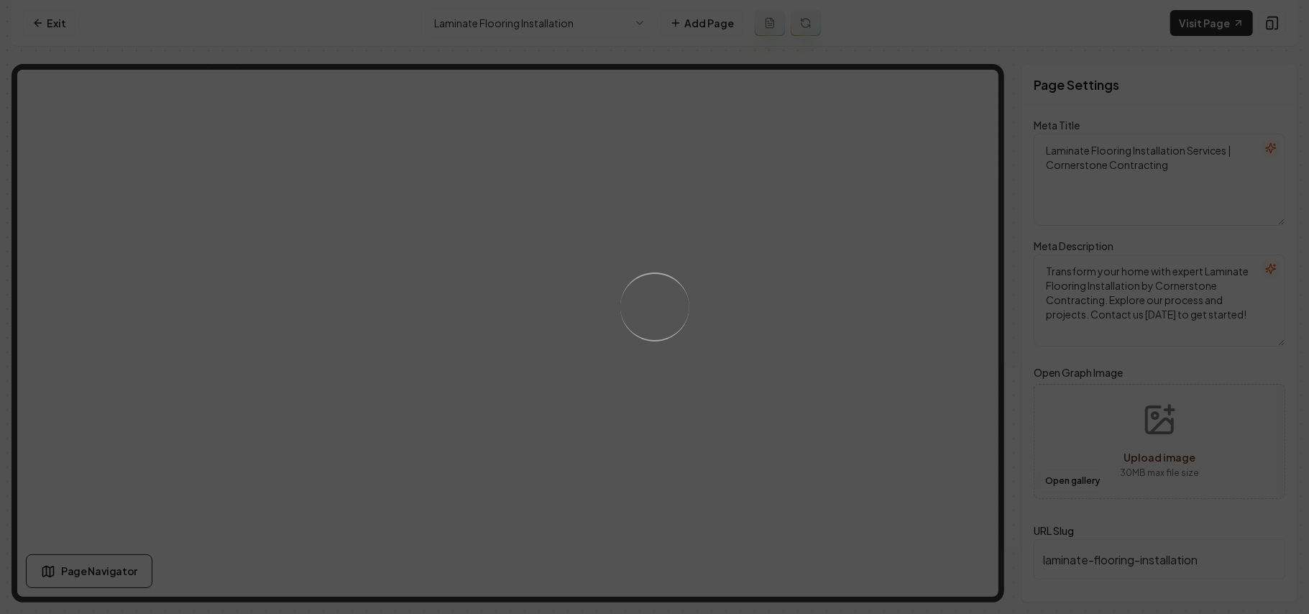
click at [765, 454] on div "Loading..." at bounding box center [654, 307] width 1309 height 614
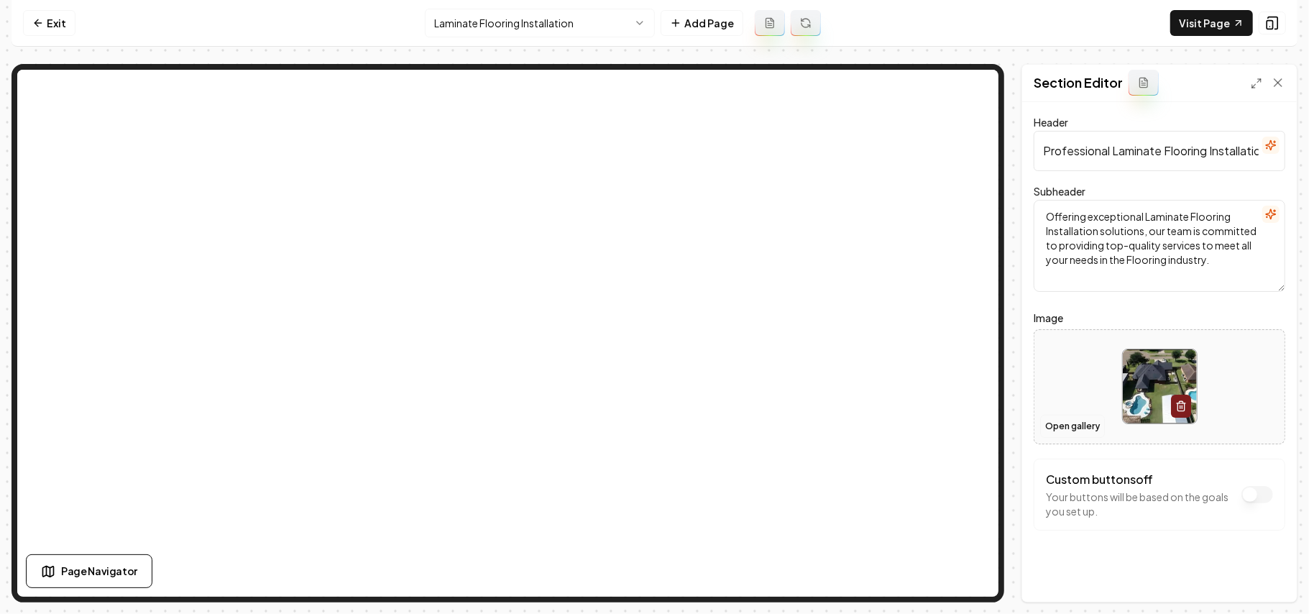
click at [1067, 435] on button "Open gallery" at bounding box center [1072, 426] width 65 height 23
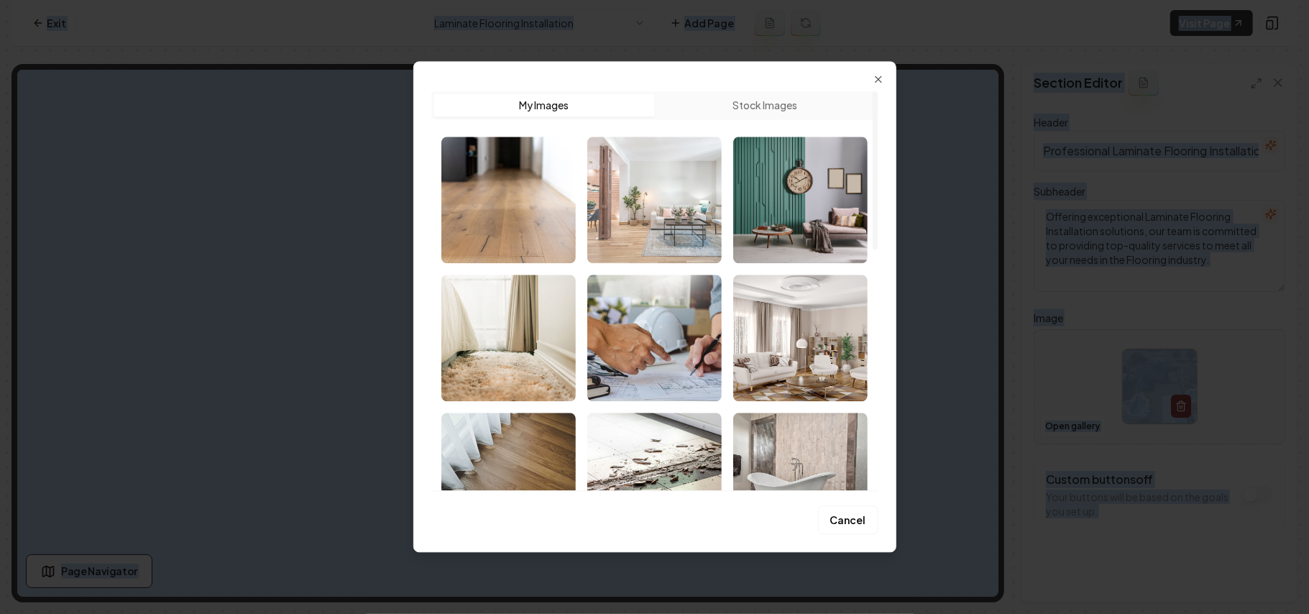
click at [697, 234] on img "Select image image_68a37d4d5c7cd75eb80bbaeb.jpeg" at bounding box center [654, 200] width 134 height 126
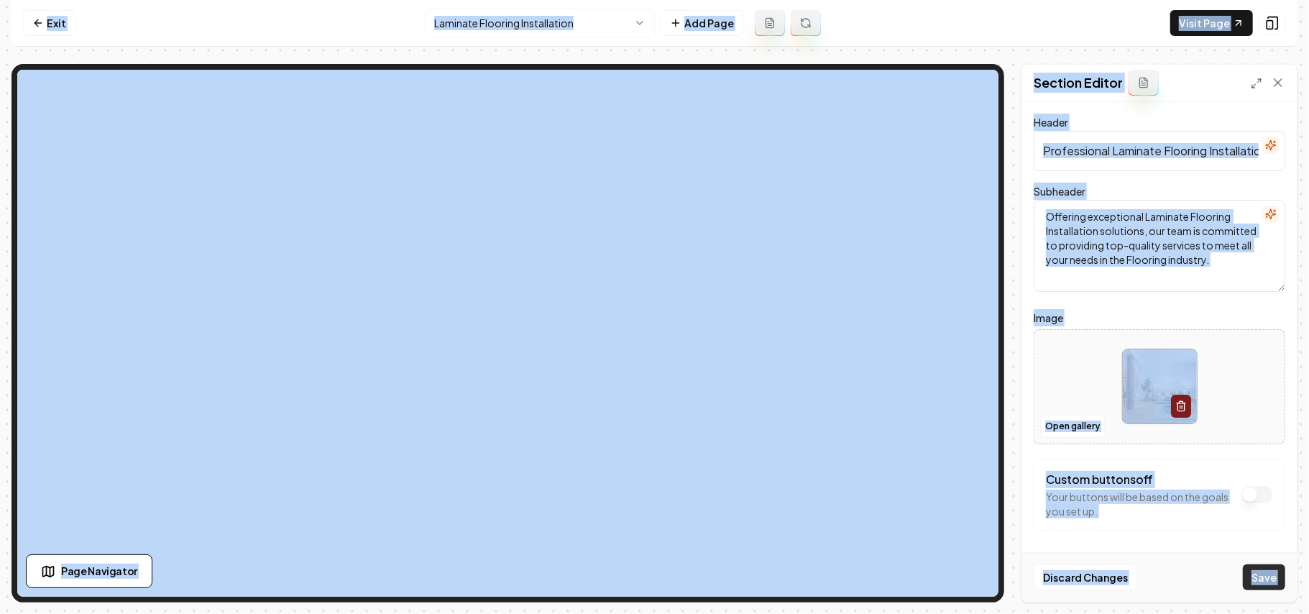
click at [1274, 584] on button "Save" at bounding box center [1264, 577] width 42 height 26
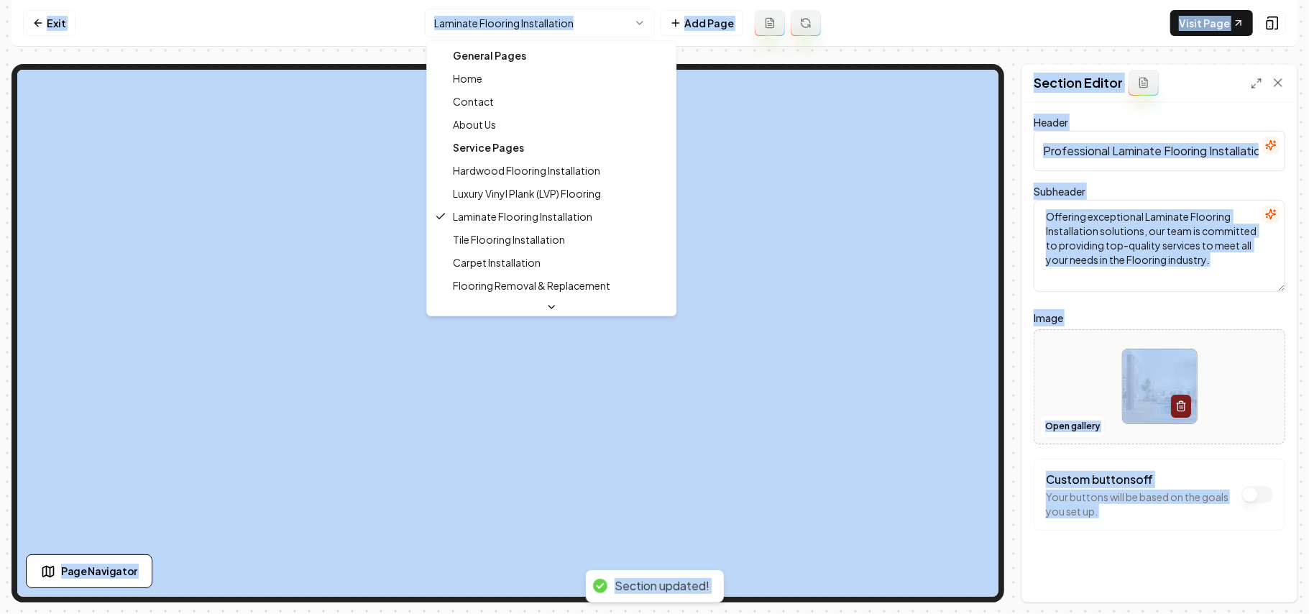
click at [538, 29] on html "Computer Required This feature is only available on a computer. Please switch t…" at bounding box center [654, 307] width 1309 height 614
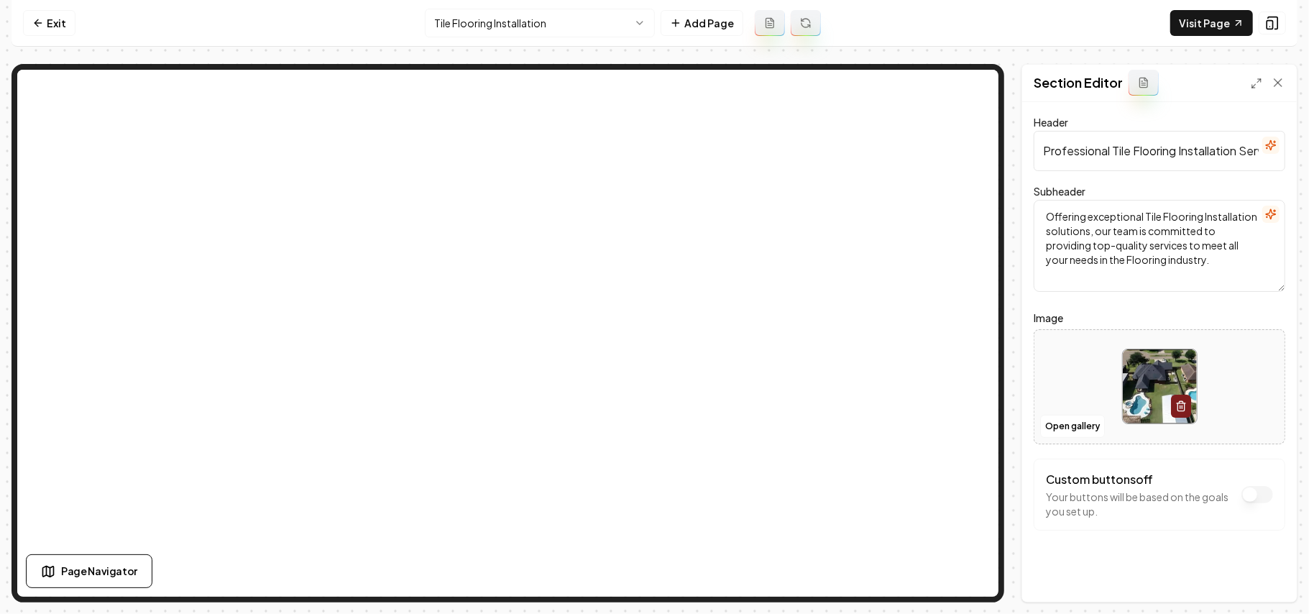
click at [1035, 420] on div at bounding box center [1159, 386] width 250 height 98
click at [1067, 432] on button "Open gallery" at bounding box center [1072, 426] width 65 height 23
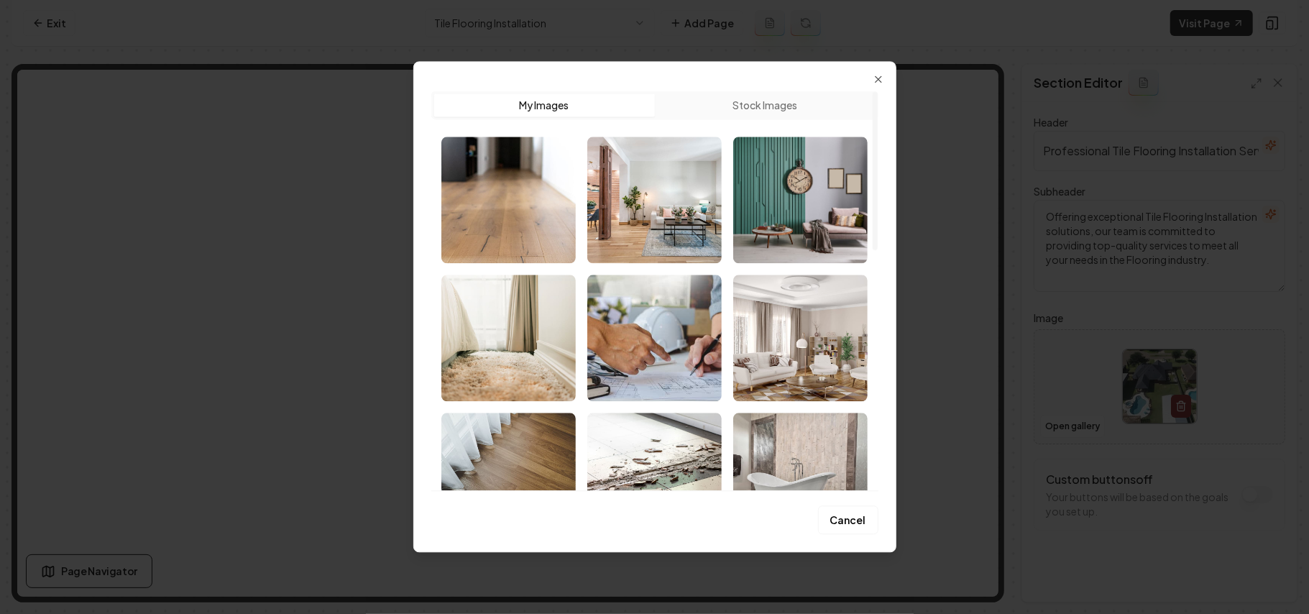
scroll to position [191, 0]
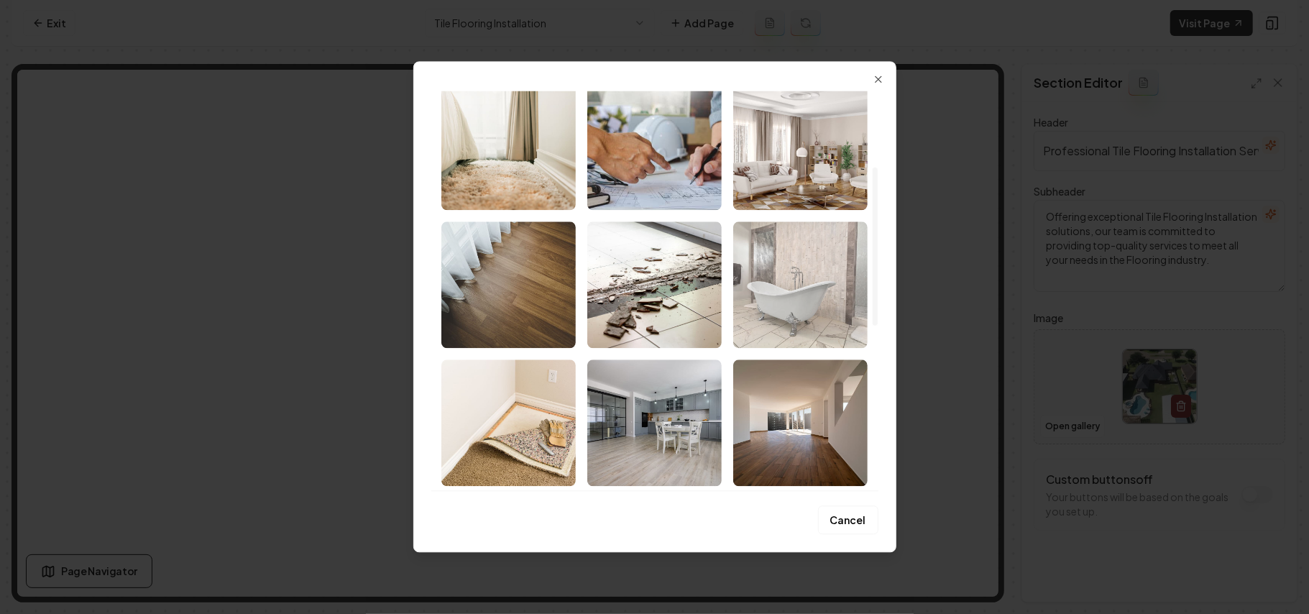
click at [795, 303] on img "Select image image_68a37d4b5c7cd75eb80bb226.jpeg" at bounding box center [800, 284] width 134 height 126
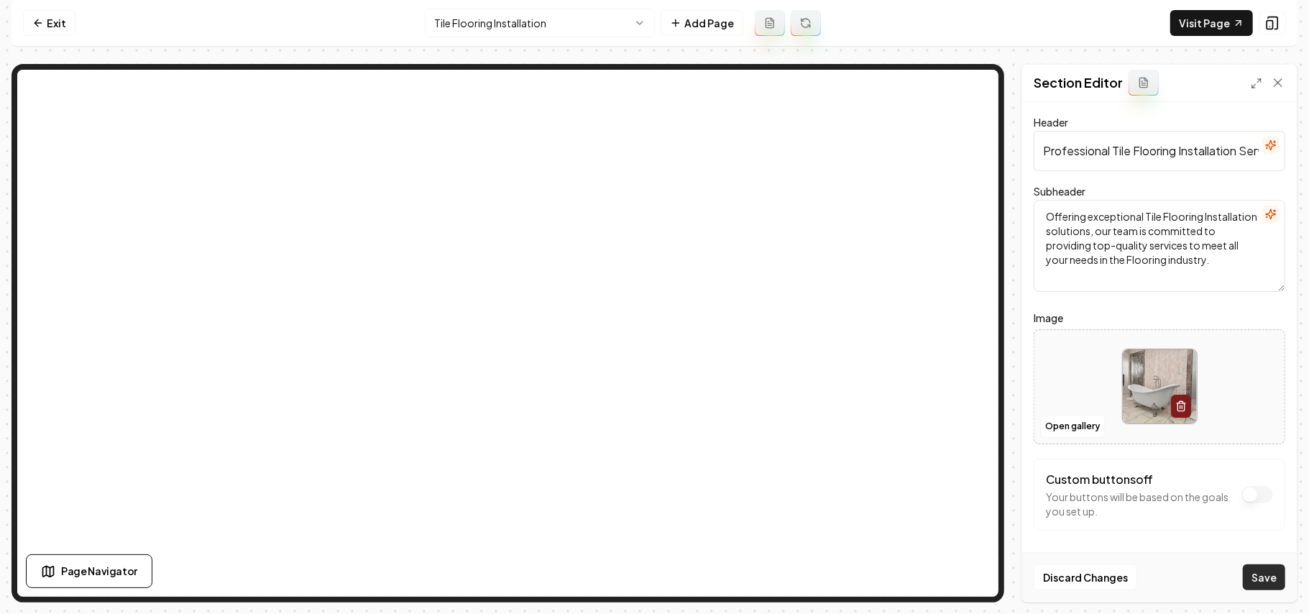
click at [1281, 569] on button "Save" at bounding box center [1264, 577] width 42 height 26
click at [553, 30] on html "Computer Required This feature is only available on a computer. Please switch t…" at bounding box center [654, 307] width 1309 height 614
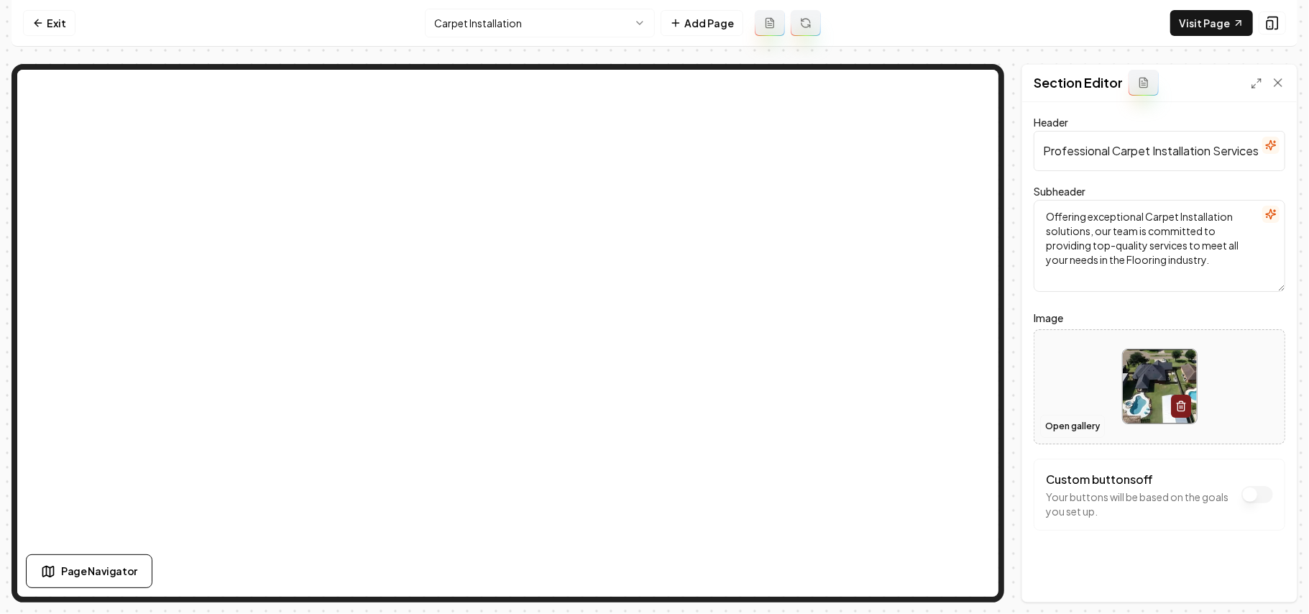
click at [1070, 429] on button "Open gallery" at bounding box center [1072, 426] width 65 height 23
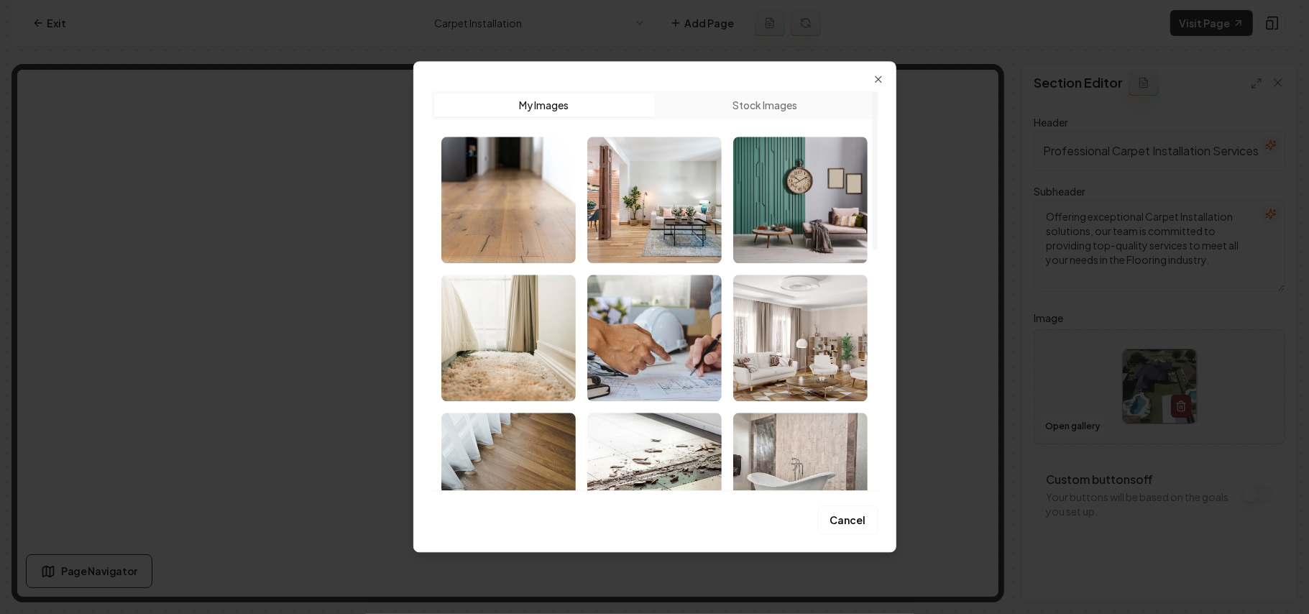
click at [521, 341] on img "Select image image_68a37d4d5c7cd75eb80bba0a.jpeg" at bounding box center [508, 338] width 134 height 126
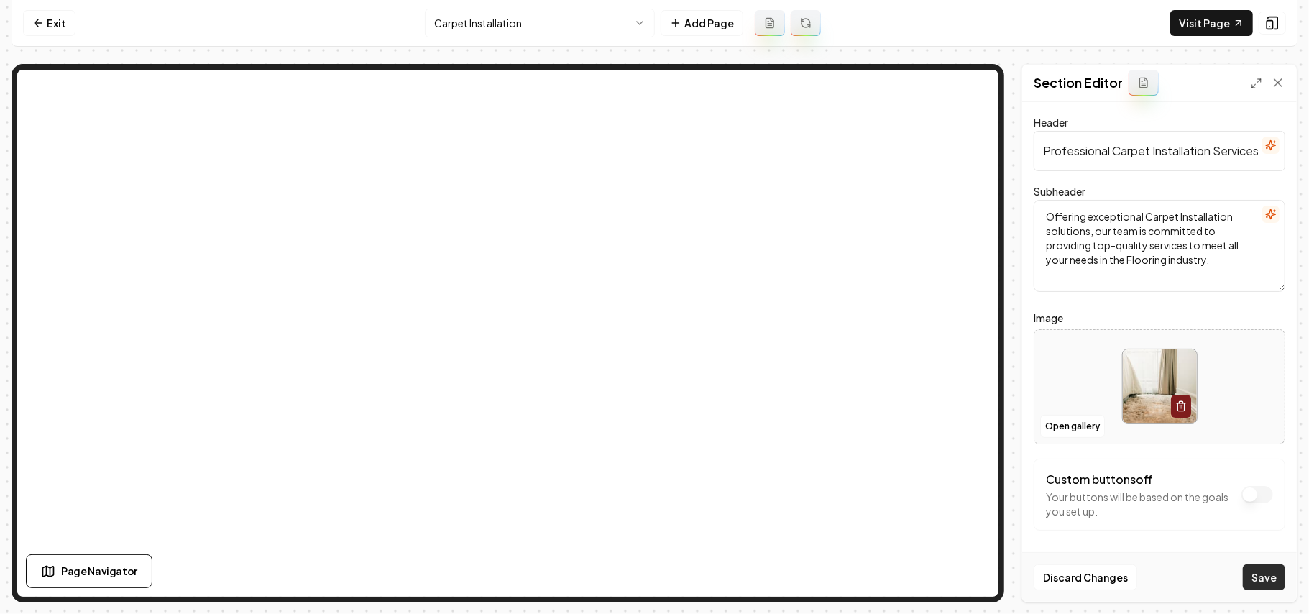
click at [1262, 579] on button "Save" at bounding box center [1264, 577] width 42 height 26
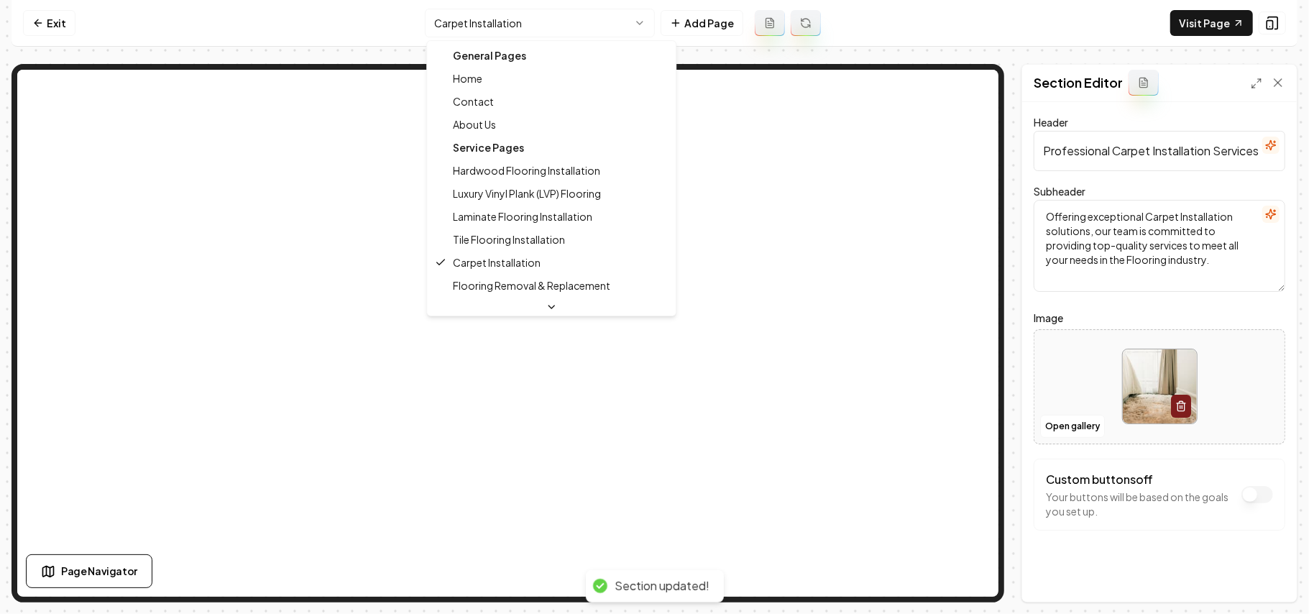
click at [527, 24] on html "Computer Required This feature is only available on a computer. Please switch t…" at bounding box center [654, 307] width 1309 height 614
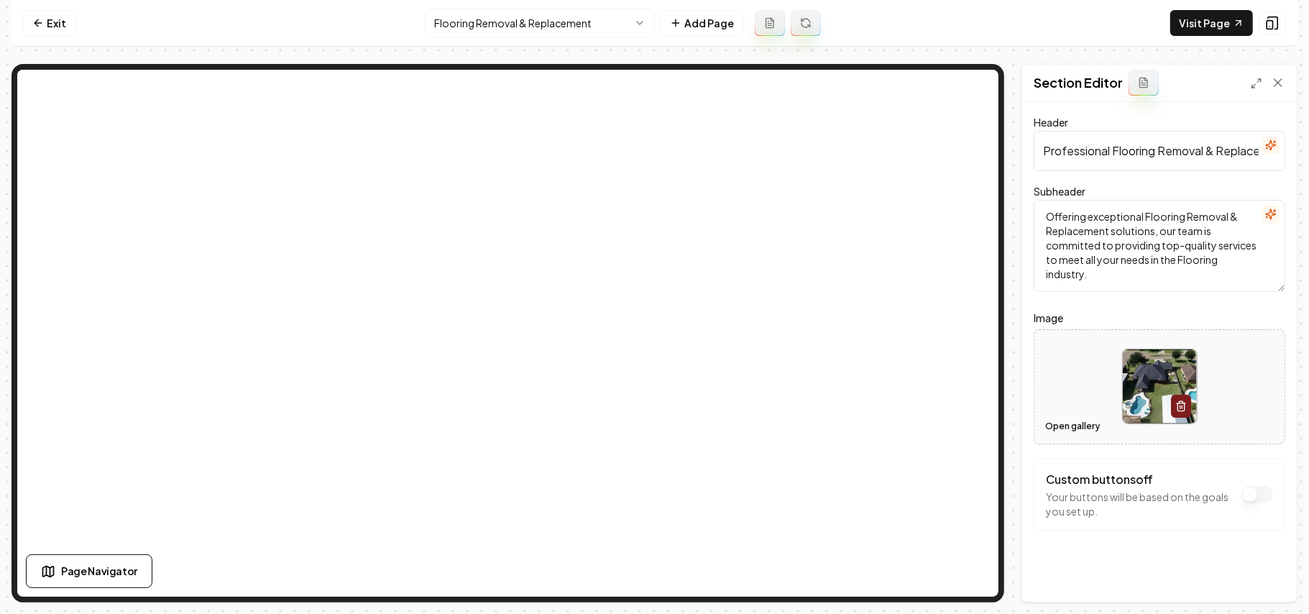
click at [1062, 430] on button "Open gallery" at bounding box center [1072, 426] width 65 height 23
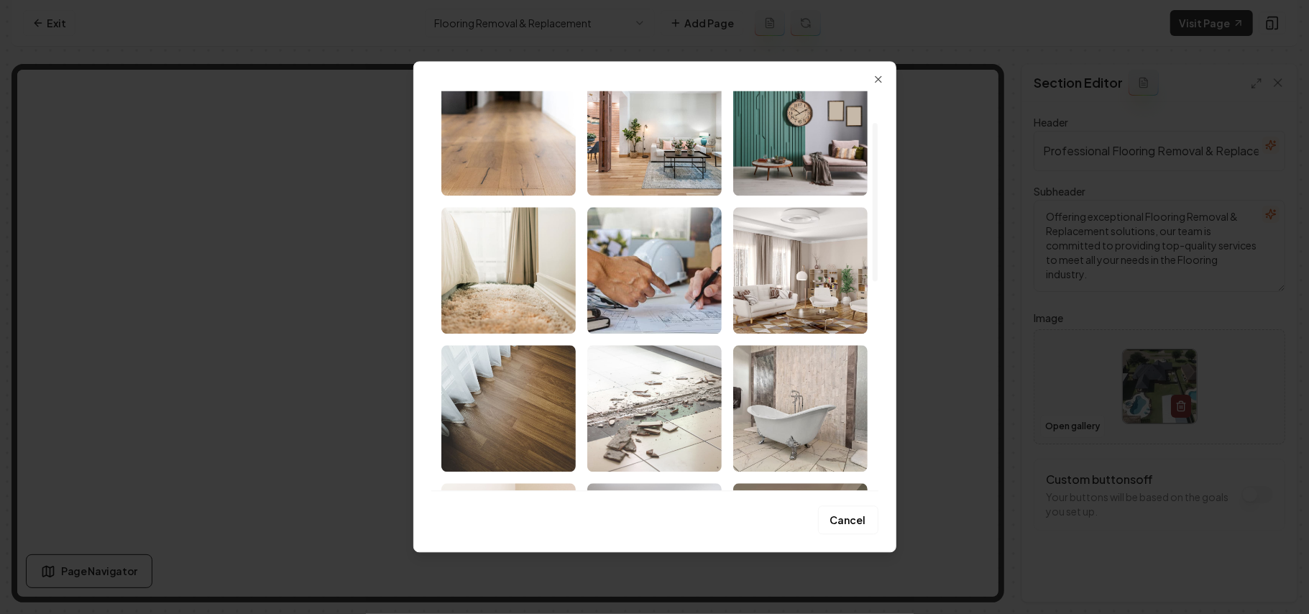
scroll to position [96, 0]
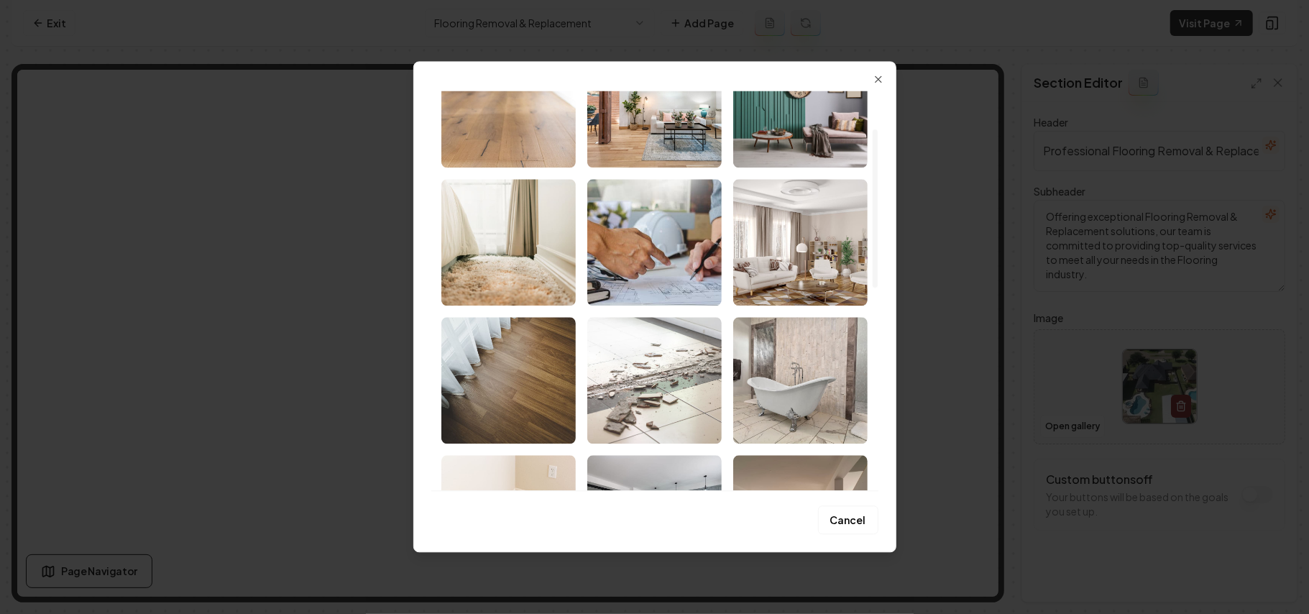
click at [681, 383] on img "Select image image_68a37d4c5c7cd75eb80bb321.jpeg" at bounding box center [654, 380] width 134 height 126
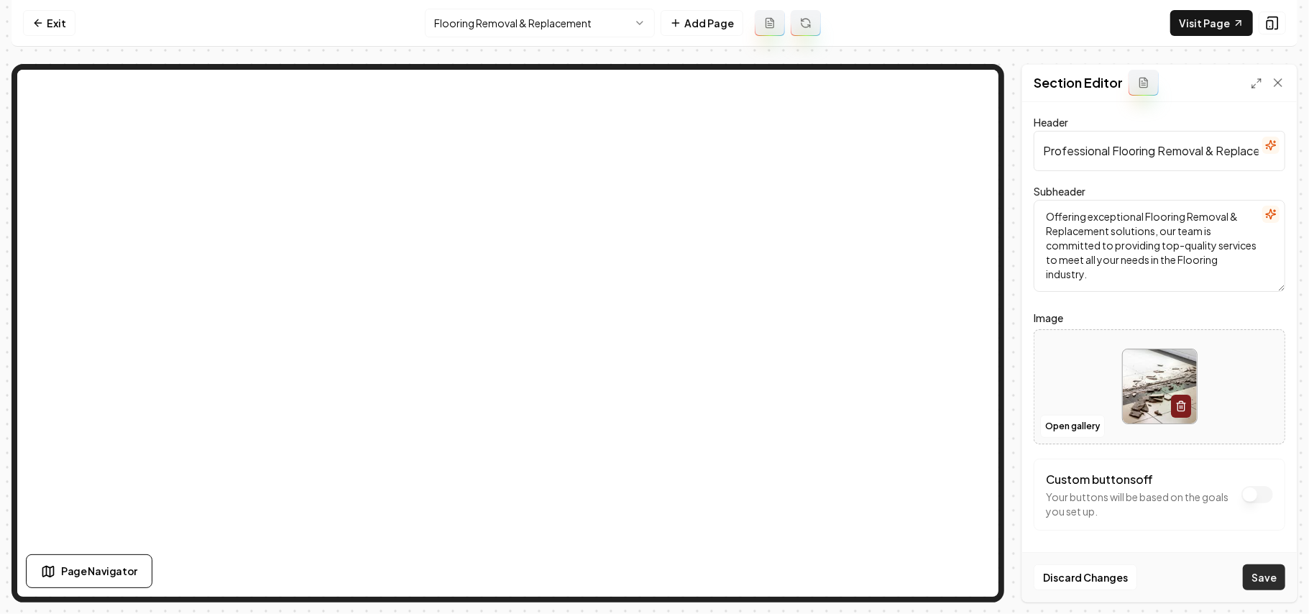
click at [1257, 582] on button "Save" at bounding box center [1264, 577] width 42 height 26
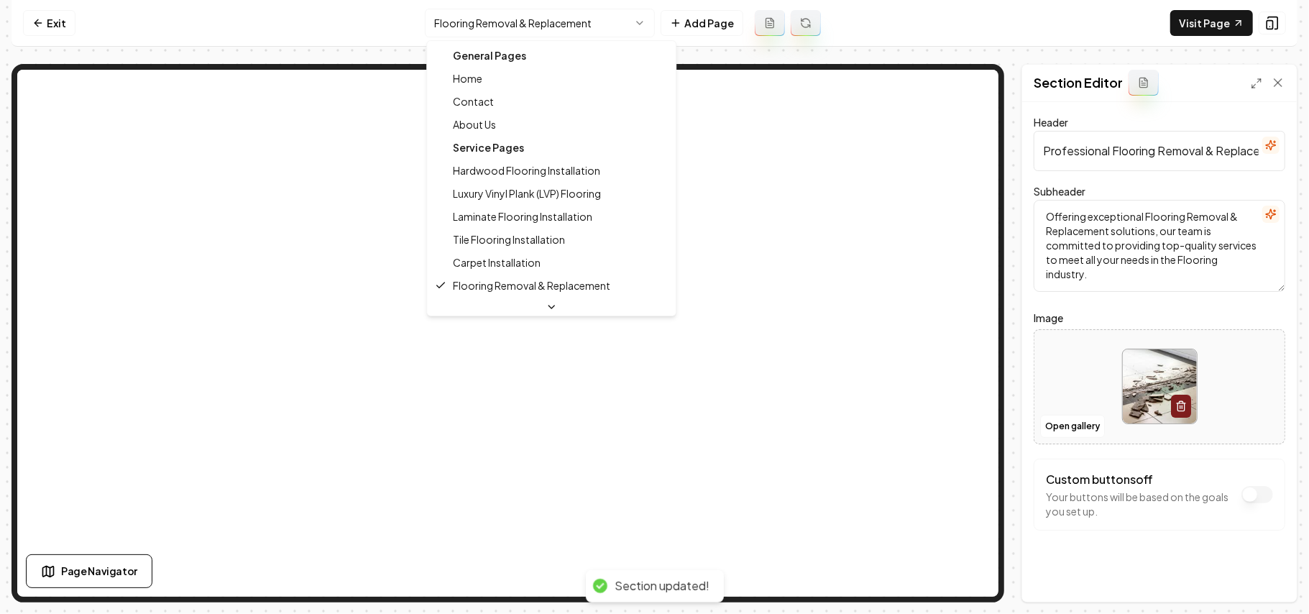
click at [469, 24] on html "Computer Required This feature is only available on a computer. Please switch t…" at bounding box center [654, 307] width 1309 height 614
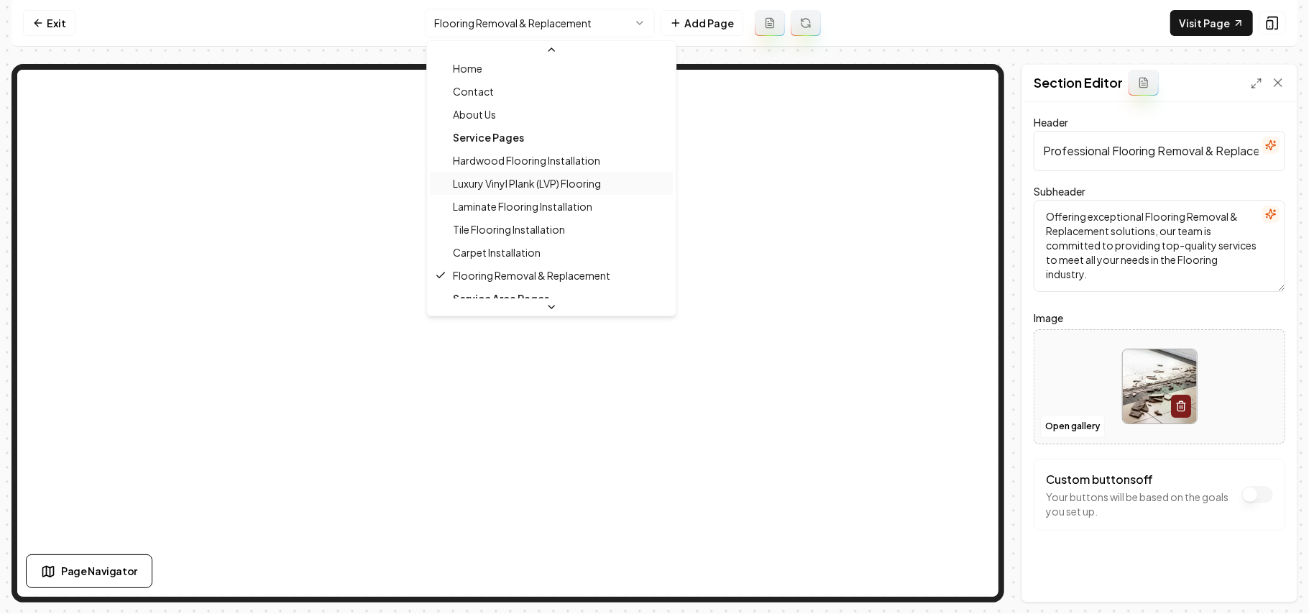
scroll to position [0, 0]
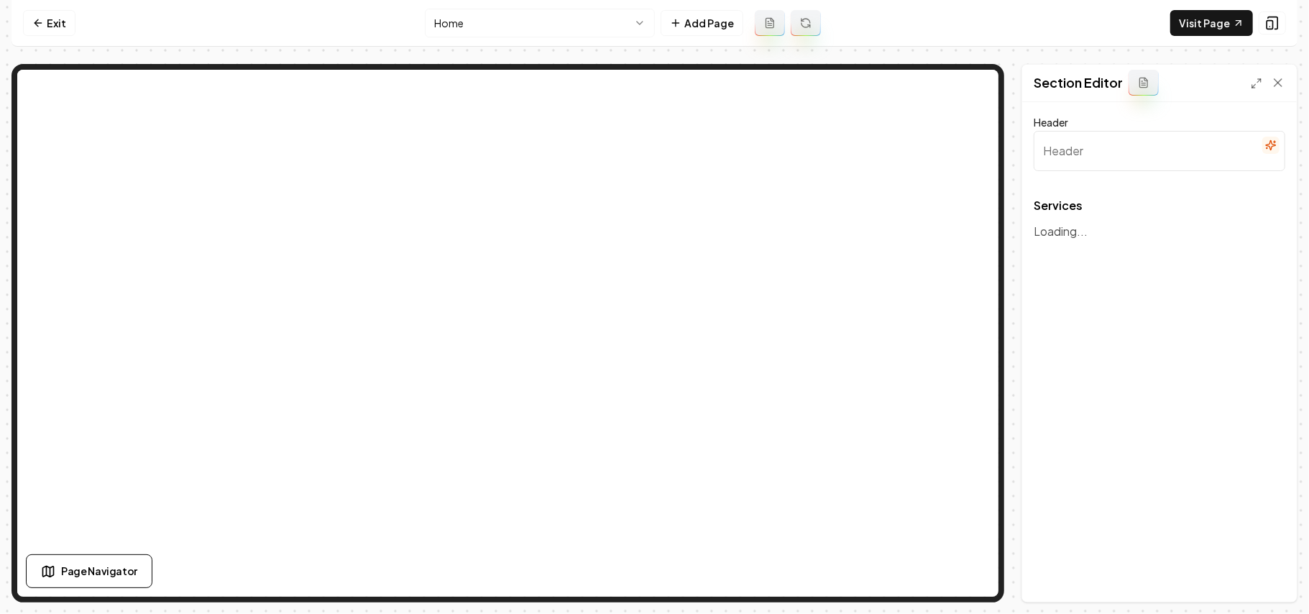
type input "Our Flooring Services"
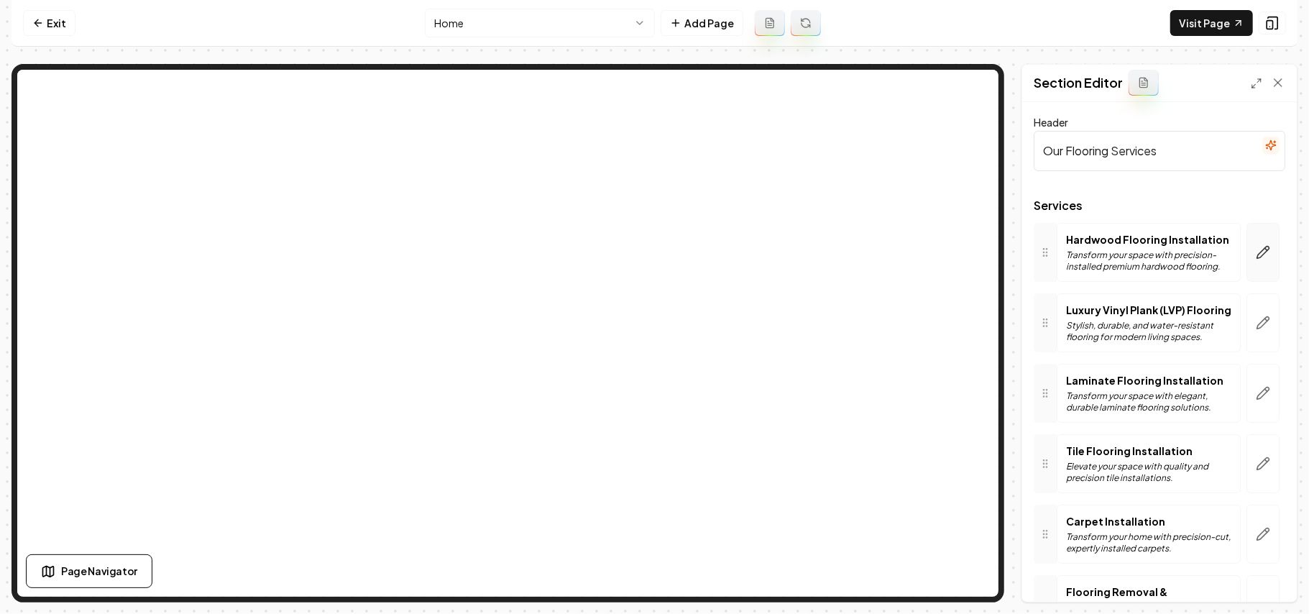
click at [1246, 244] on button "button" at bounding box center [1262, 252] width 33 height 59
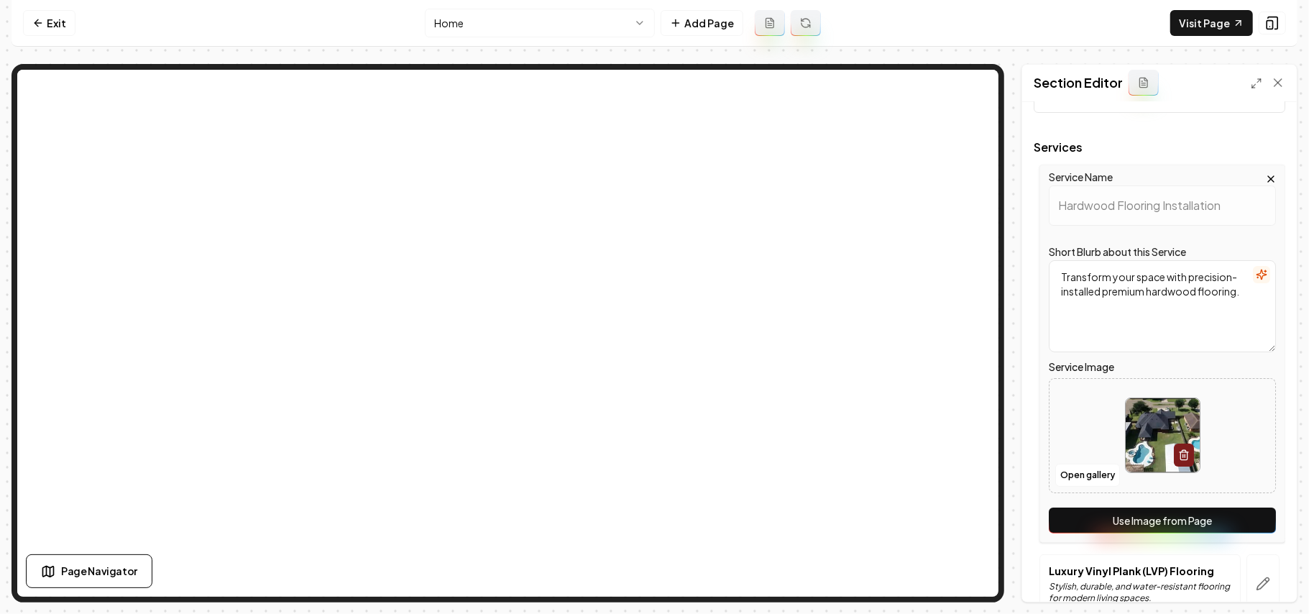
scroll to position [287, 0]
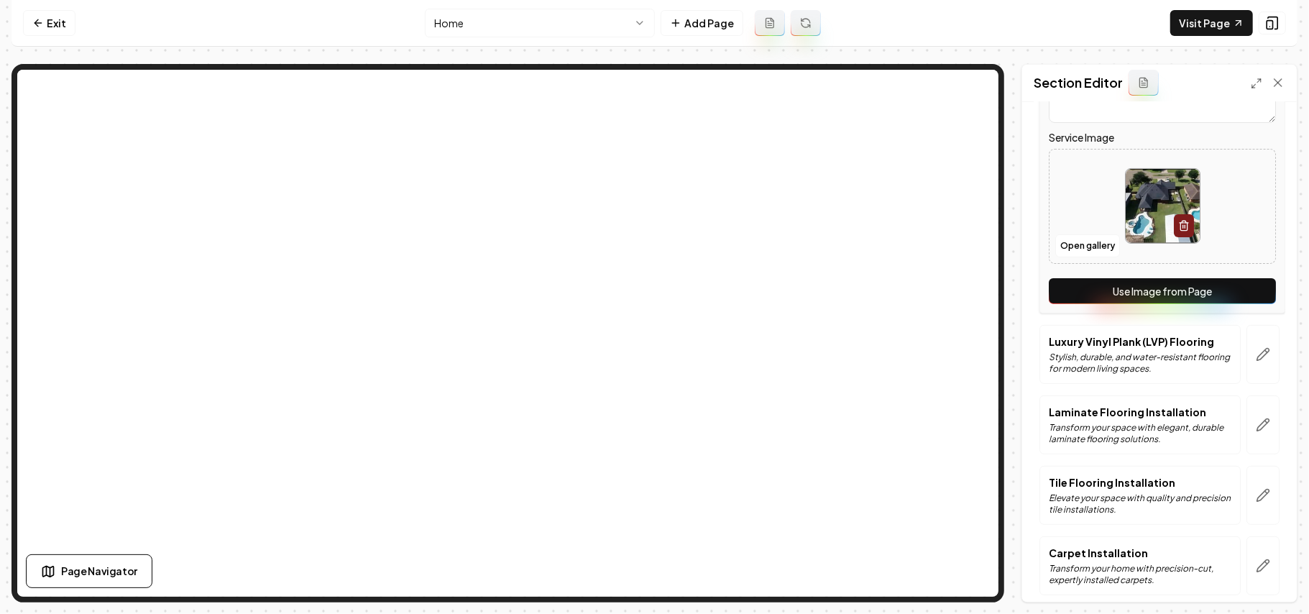
click at [1230, 299] on button "Use Image from Page" at bounding box center [1162, 291] width 227 height 26
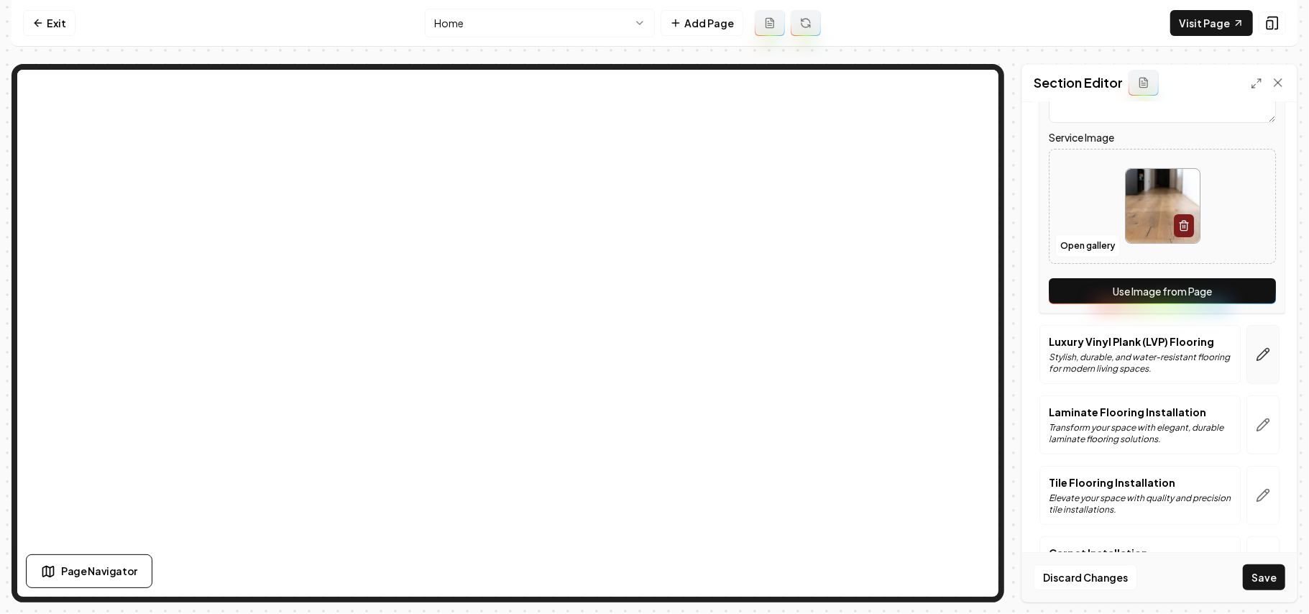
click at [1248, 367] on button "button" at bounding box center [1262, 354] width 33 height 59
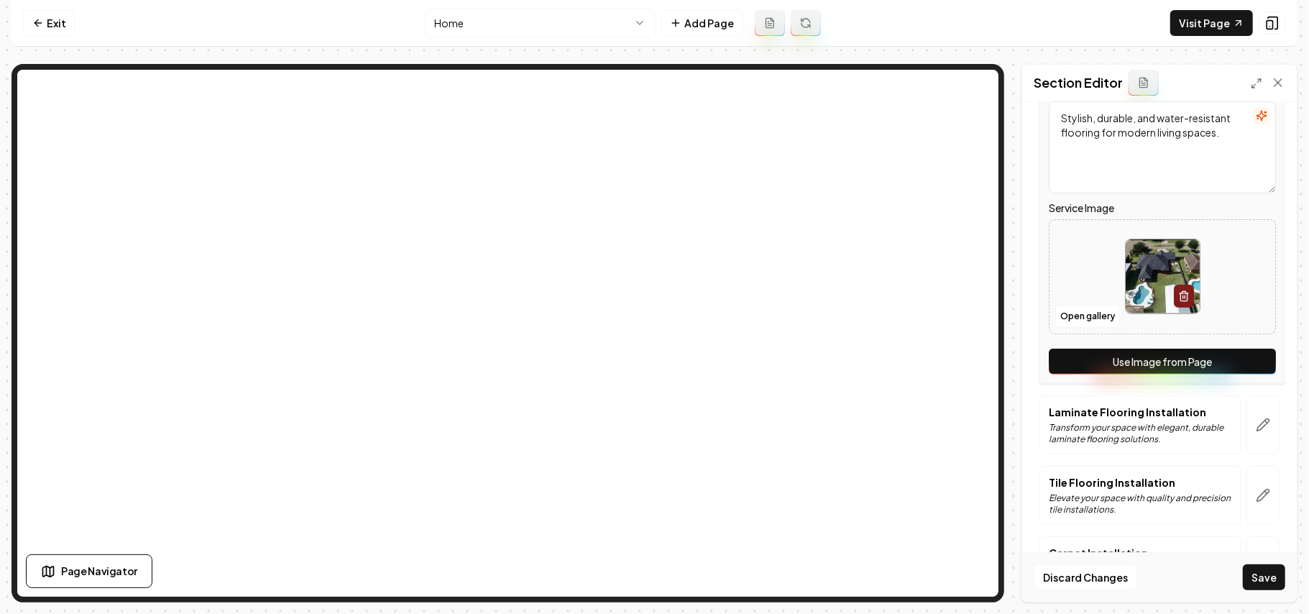
click at [1248, 363] on button "Use Image from Page" at bounding box center [1162, 362] width 227 height 26
click at [1256, 431] on icon "button" at bounding box center [1263, 425] width 14 height 14
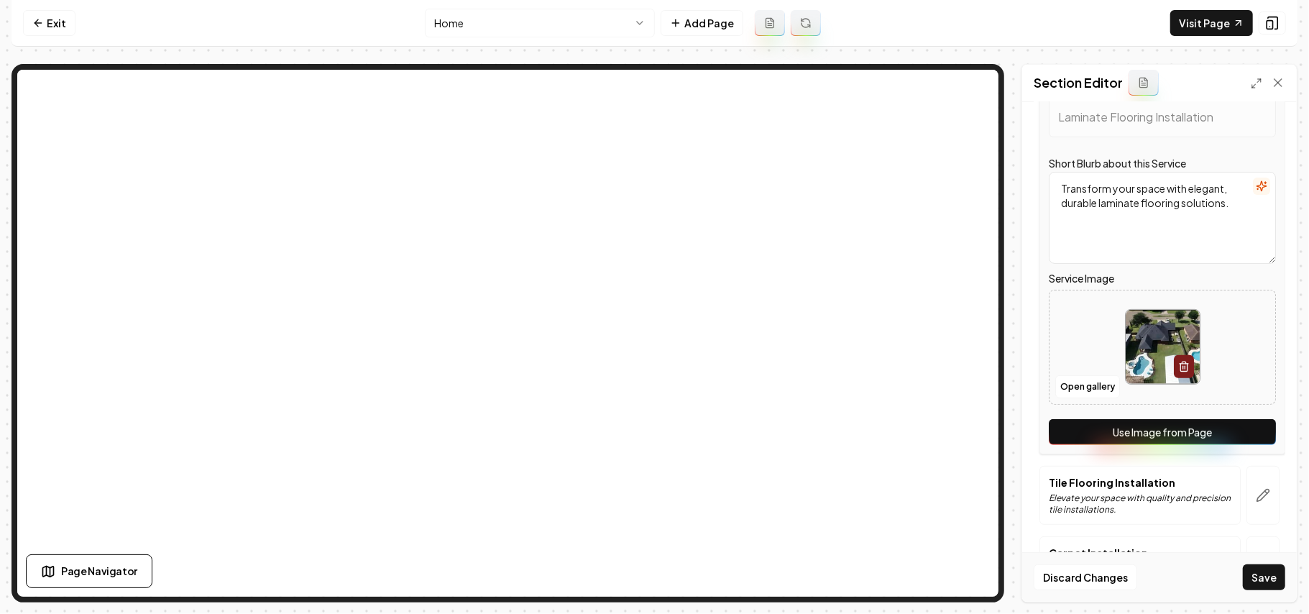
click at [1243, 424] on button "Use Image from Page" at bounding box center [1162, 432] width 227 height 26
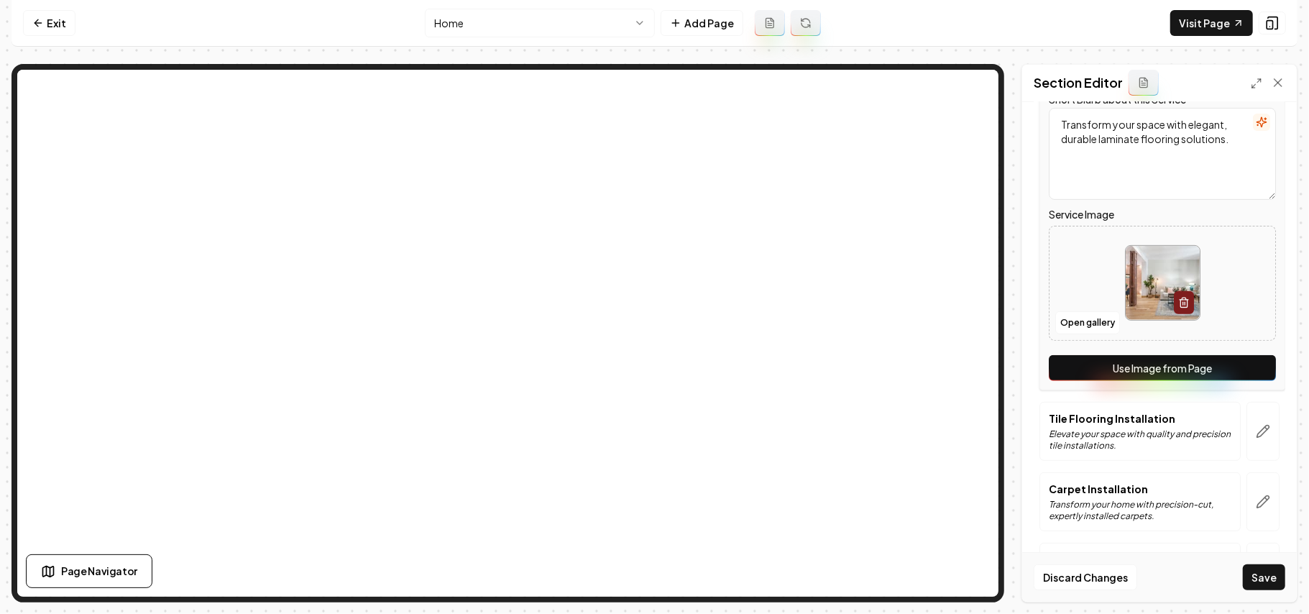
scroll to position [383, 0]
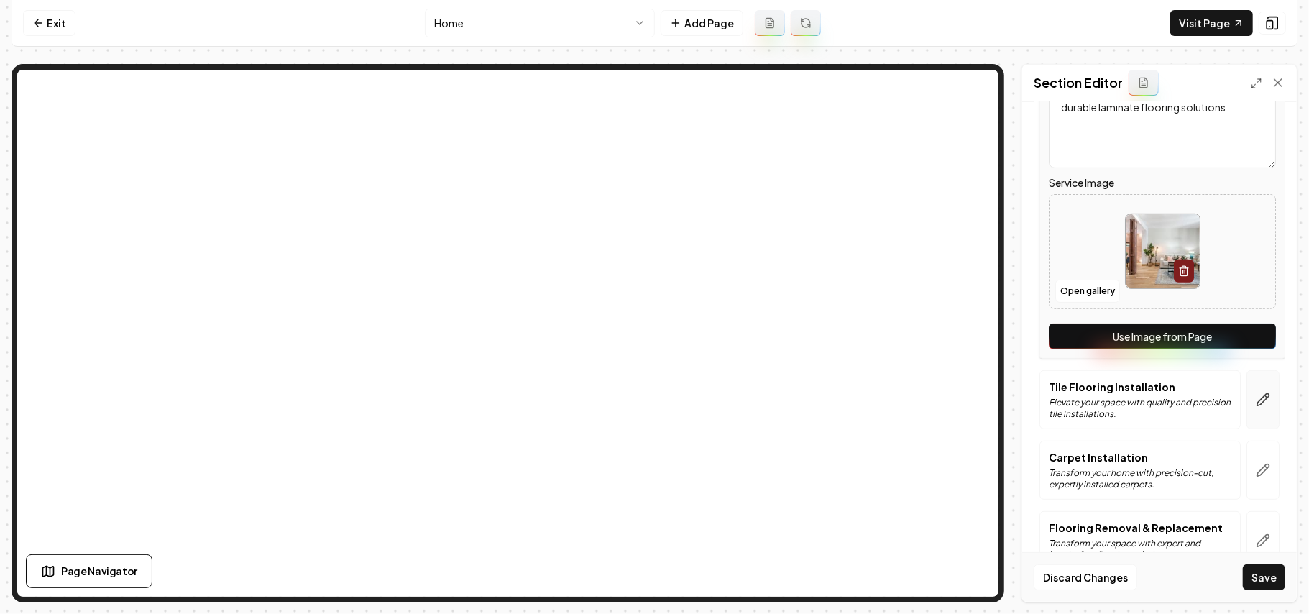
click at [1256, 403] on button "button" at bounding box center [1262, 399] width 33 height 59
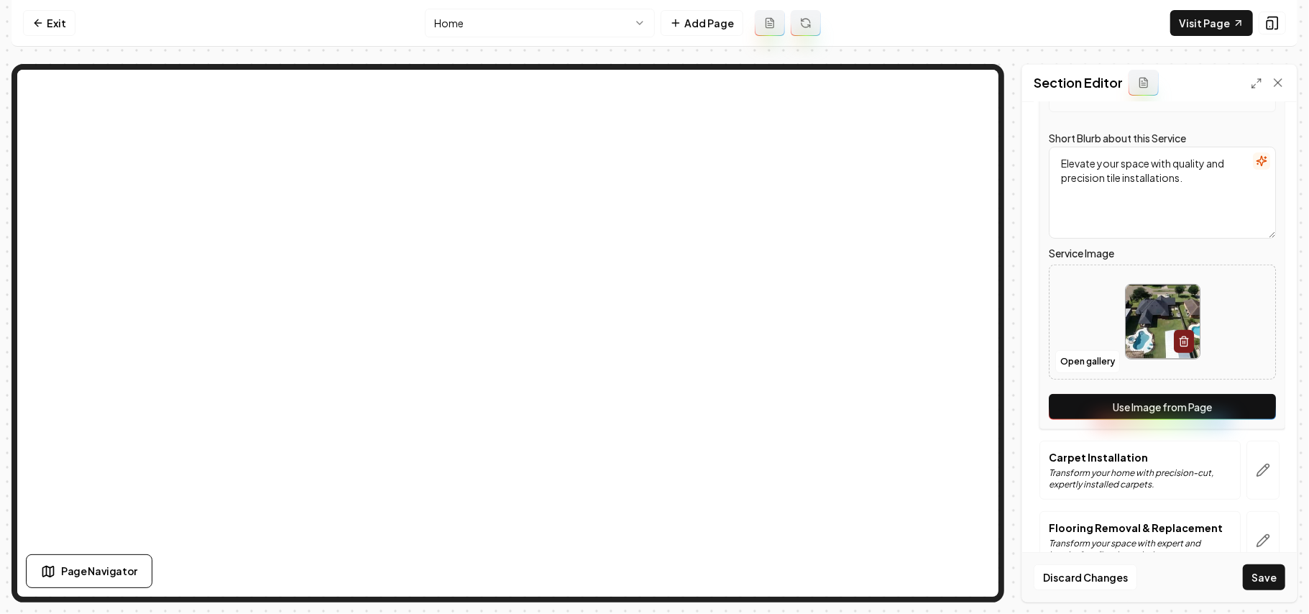
click at [1254, 403] on button "Use Image from Page" at bounding box center [1162, 407] width 227 height 26
click at [1257, 467] on icon "button" at bounding box center [1263, 470] width 12 height 12
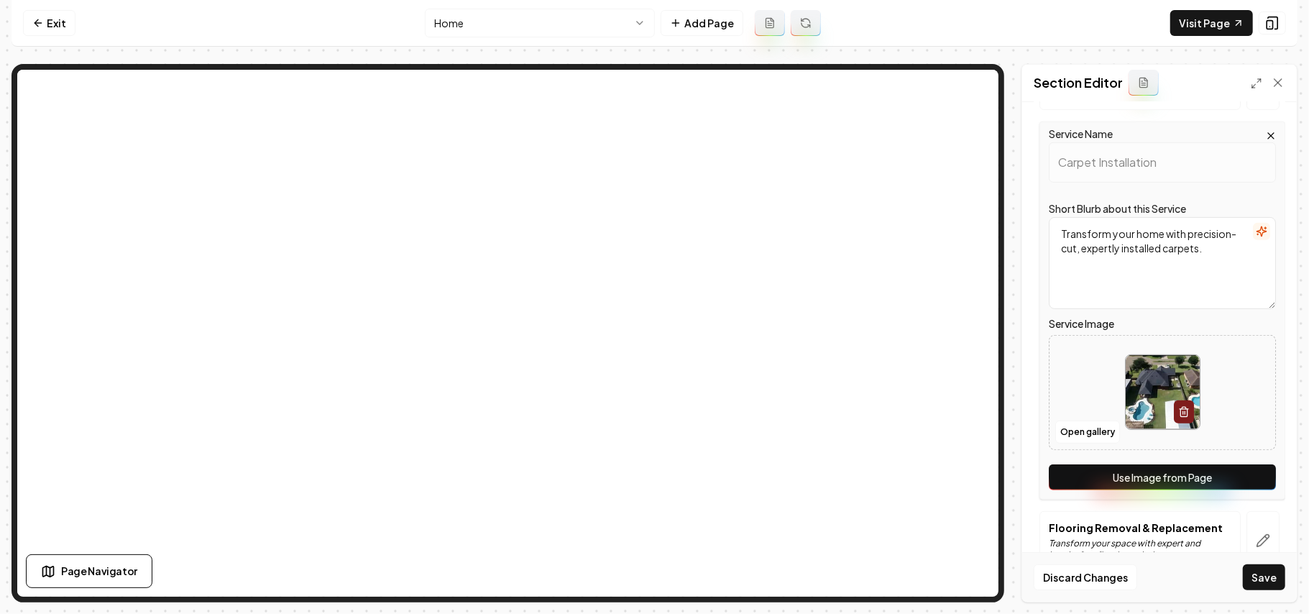
click at [1234, 472] on button "Use Image from Page" at bounding box center [1162, 477] width 227 height 26
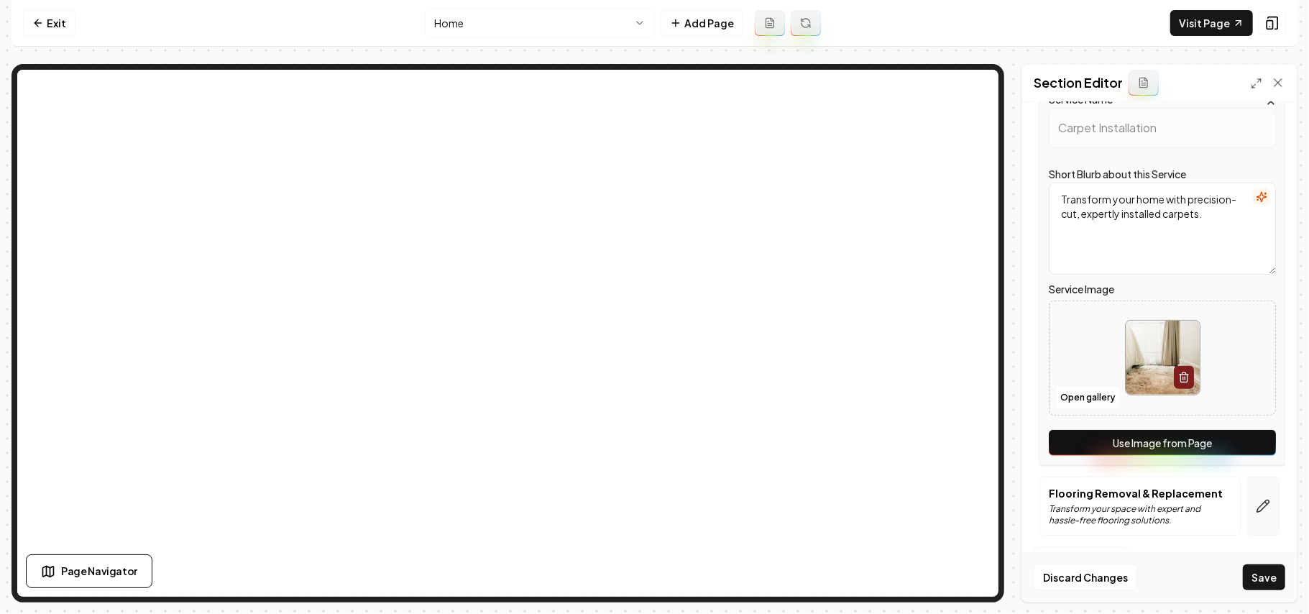
click at [1251, 490] on button "button" at bounding box center [1262, 506] width 33 height 59
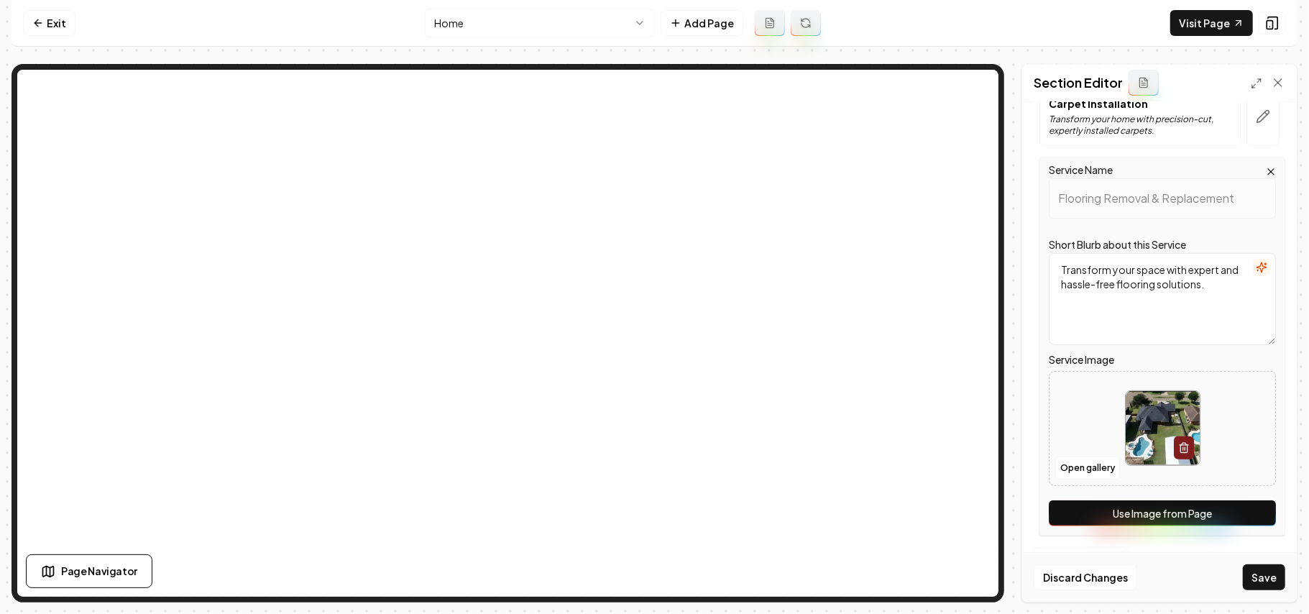
click at [1223, 507] on button "Use Image from Page" at bounding box center [1162, 513] width 227 height 26
click at [1255, 581] on button "Save" at bounding box center [1264, 577] width 42 height 26
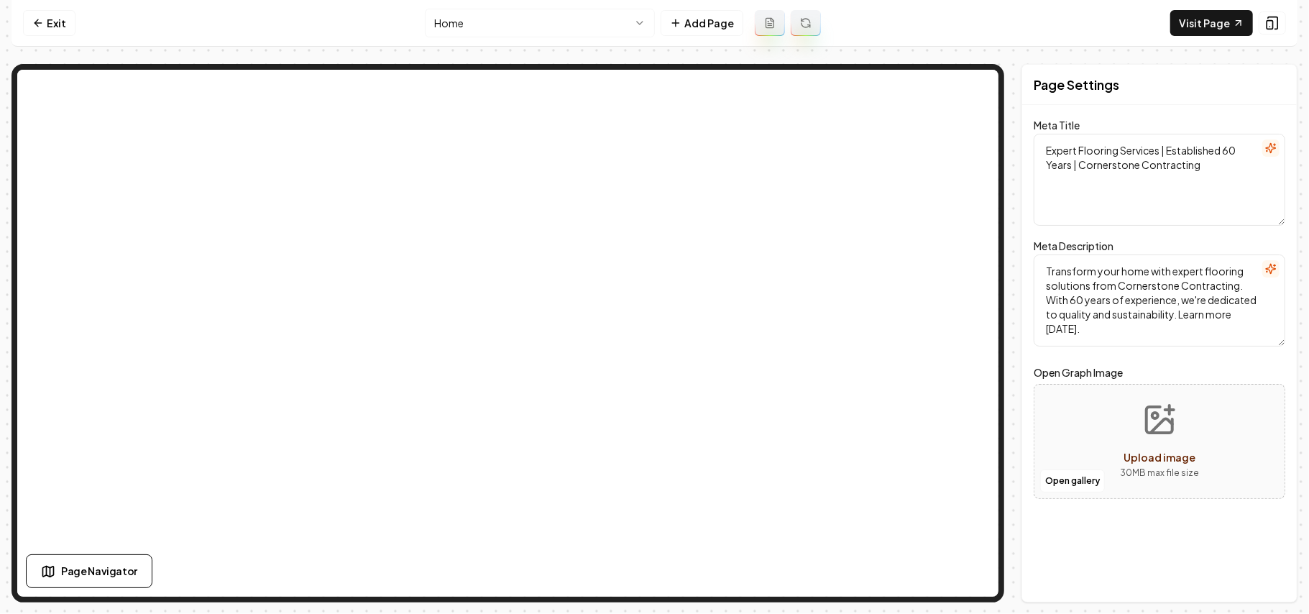
scroll to position [0, 0]
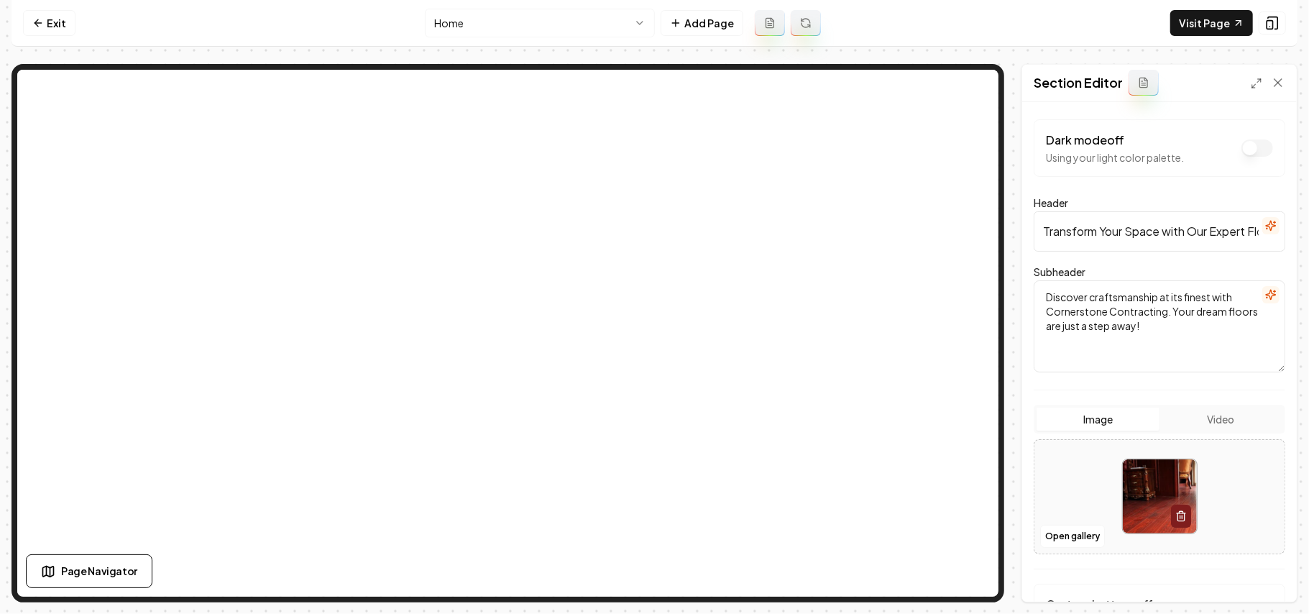
click at [1239, 436] on div "Image Video Open gallery" at bounding box center [1160, 479] width 252 height 149
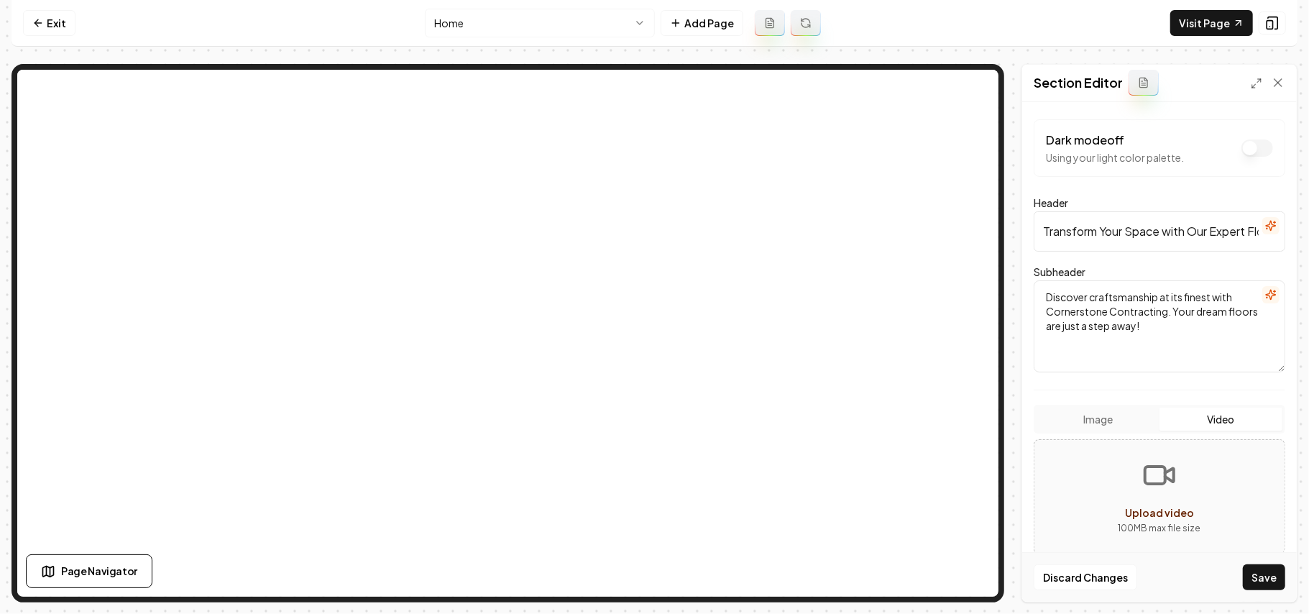
click at [1235, 424] on button "Video" at bounding box center [1220, 419] width 123 height 23
click at [1195, 535] on p "100 MB max file size" at bounding box center [1159, 528] width 227 height 14
type input "**********"
click at [1274, 576] on button "Save" at bounding box center [1264, 577] width 42 height 26
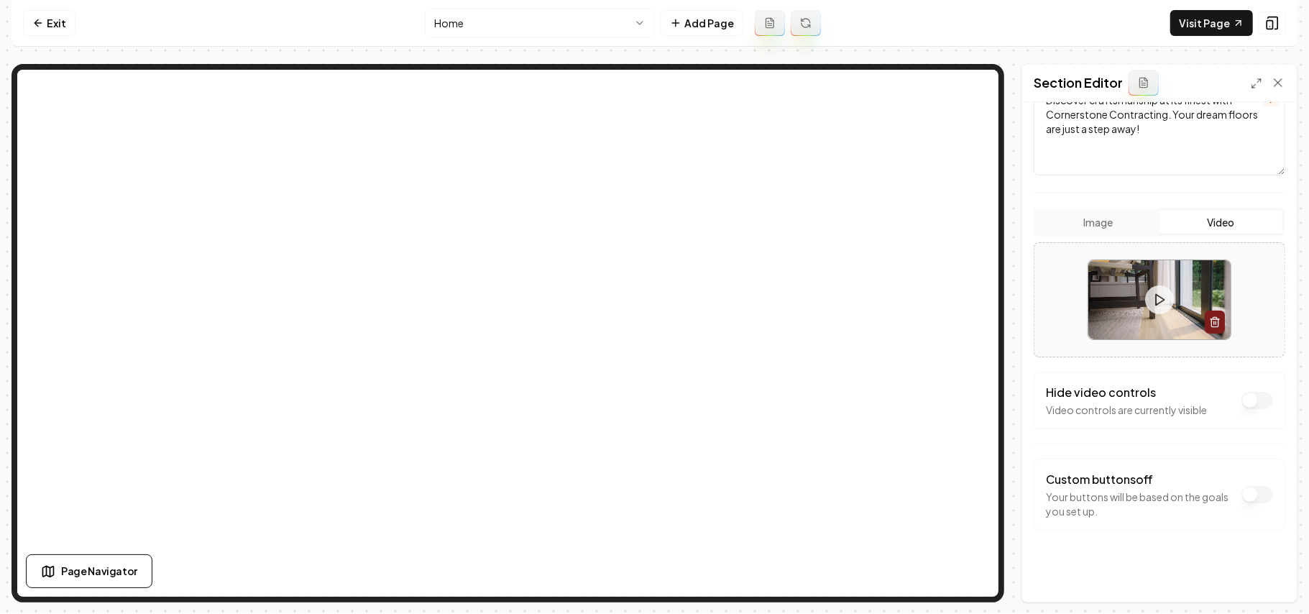
scroll to position [202, 0]
click at [1242, 391] on button "Dark mode off" at bounding box center [1257, 396] width 32 height 17
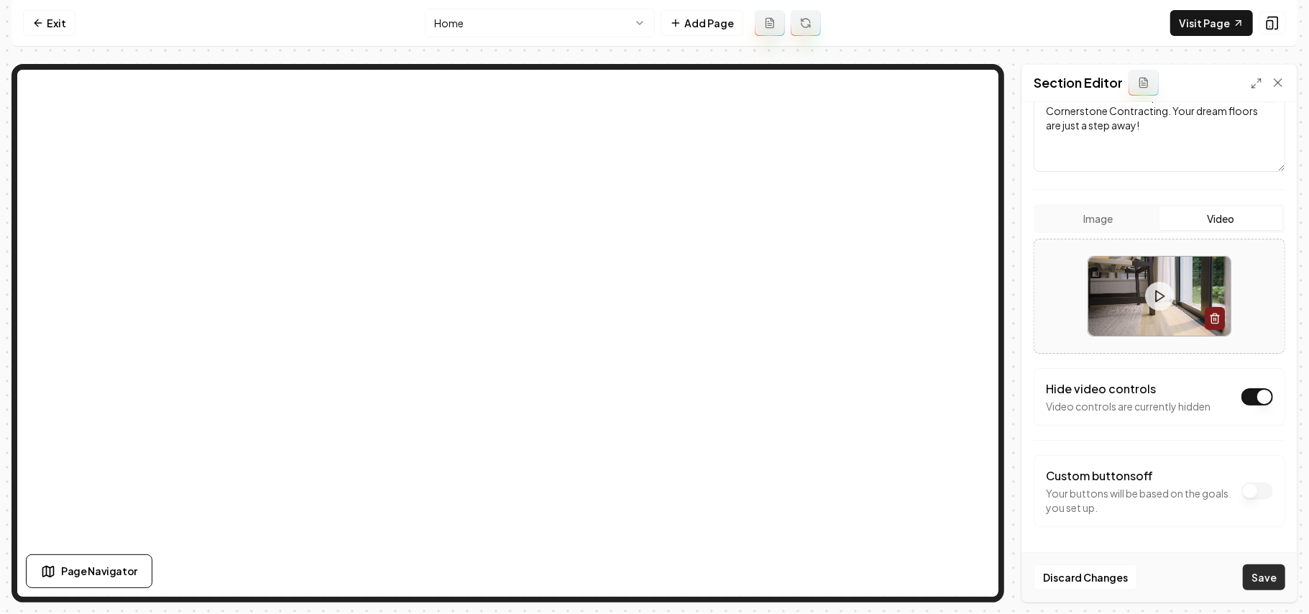
click at [1264, 582] on button "Save" at bounding box center [1264, 577] width 42 height 26
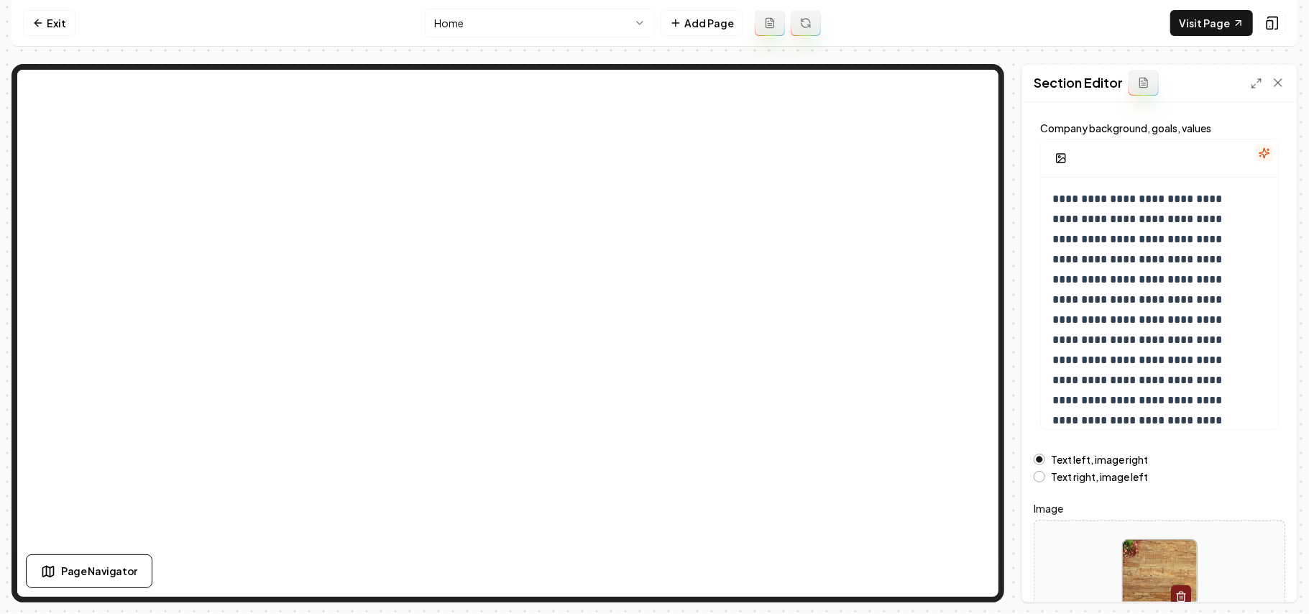
scroll to position [164, 0]
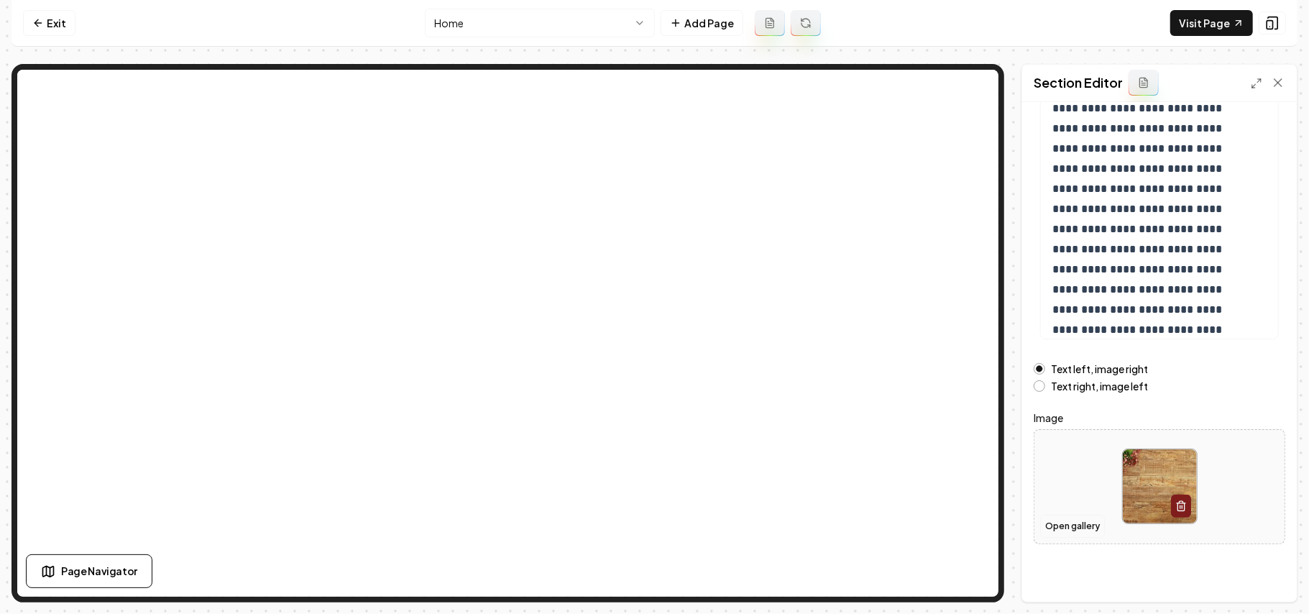
click at [1070, 526] on button "Open gallery" at bounding box center [1072, 526] width 65 height 23
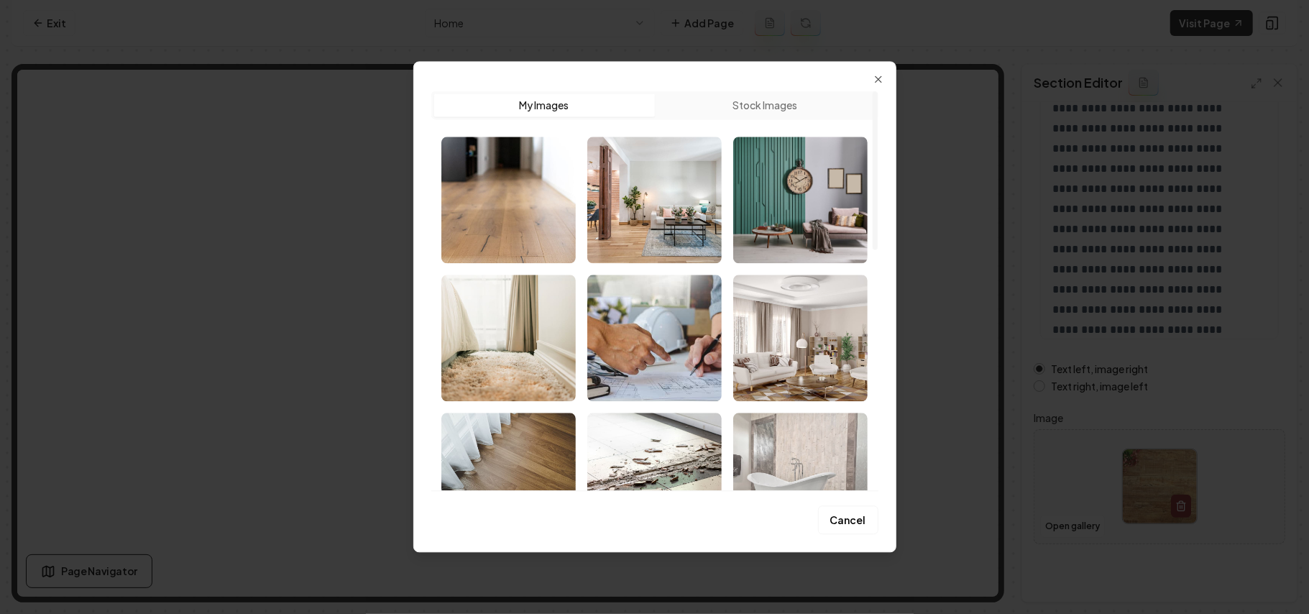
scroll to position [96, 0]
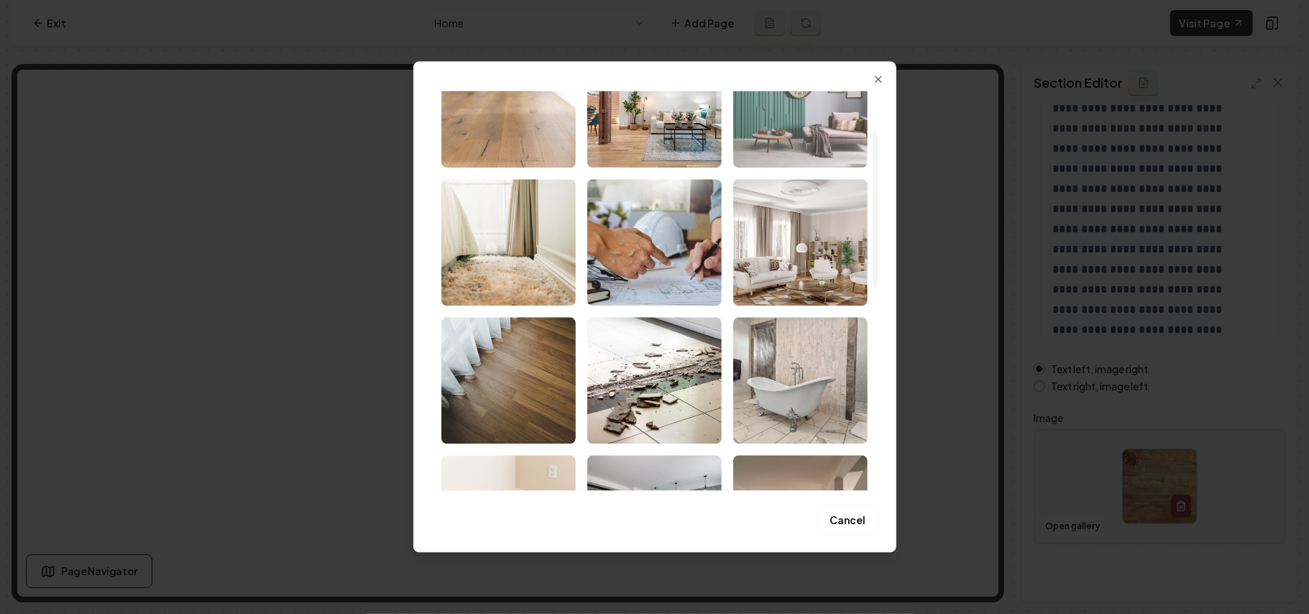
click at [808, 124] on img "Select image image_68a37d4d5c7cd75eb80bbab9.jpeg" at bounding box center [800, 104] width 134 height 126
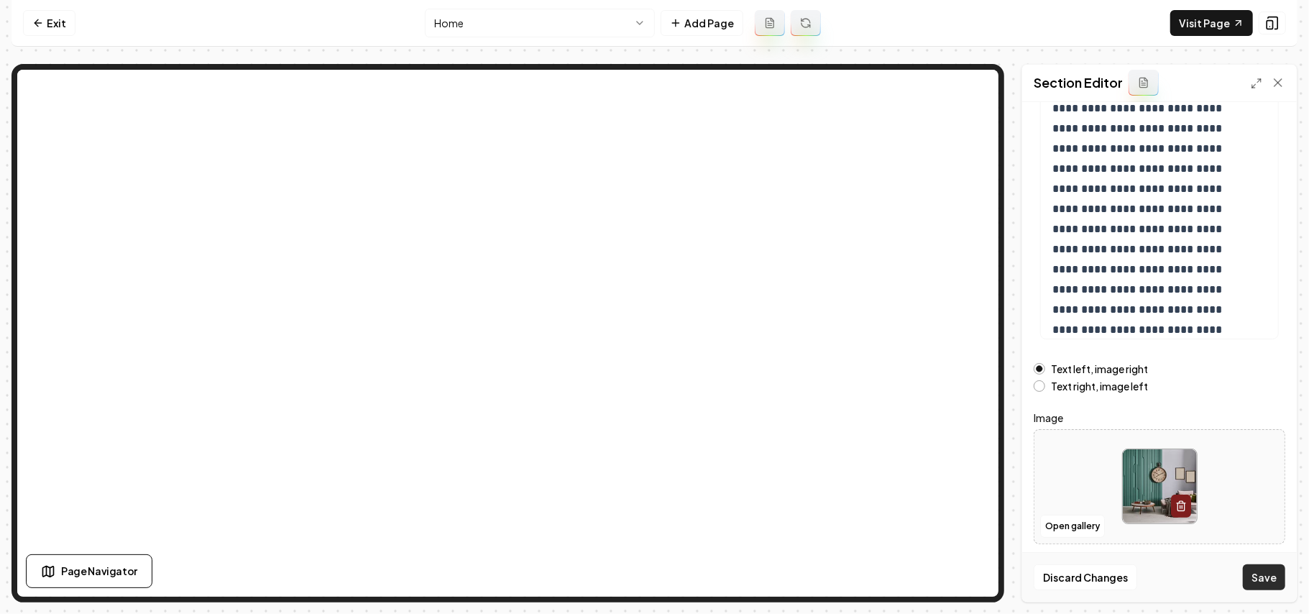
click at [1252, 586] on button "Save" at bounding box center [1264, 577] width 42 height 26
click at [1059, 512] on div "Remove Remove" at bounding box center [1159, 486] width 250 height 98
click at [1072, 526] on button "Open gallery" at bounding box center [1072, 526] width 65 height 23
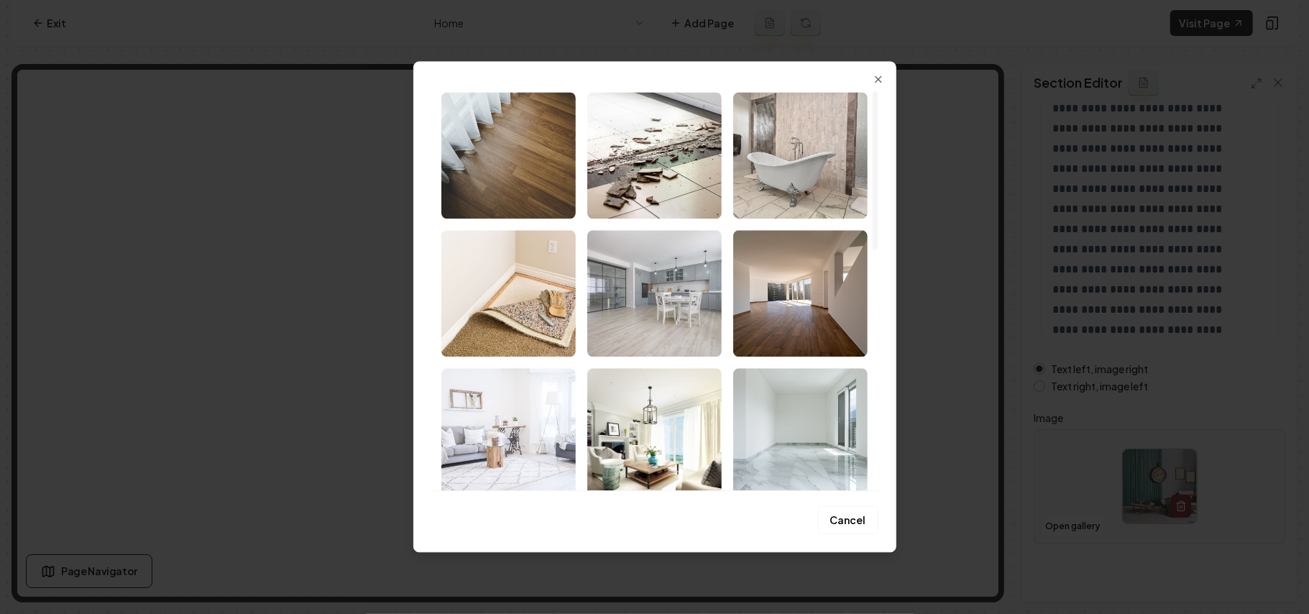
scroll to position [479, 0]
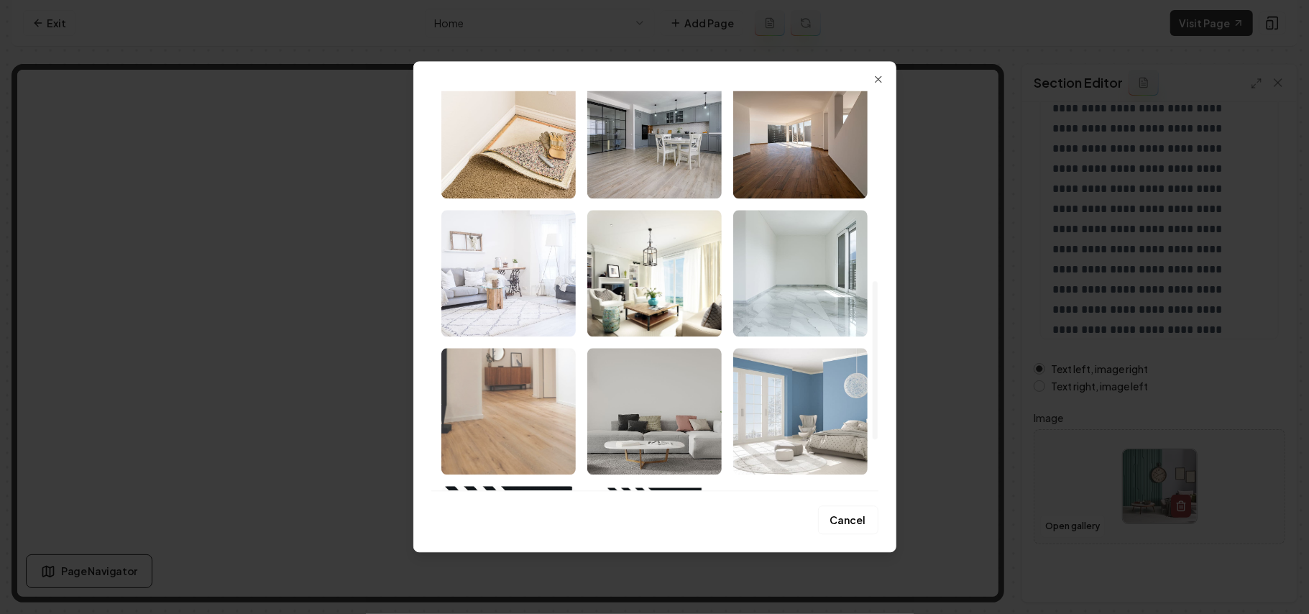
click at [484, 420] on img "Select image image_68a37d485c7cd75eb80ba010.jpg" at bounding box center [508, 411] width 134 height 126
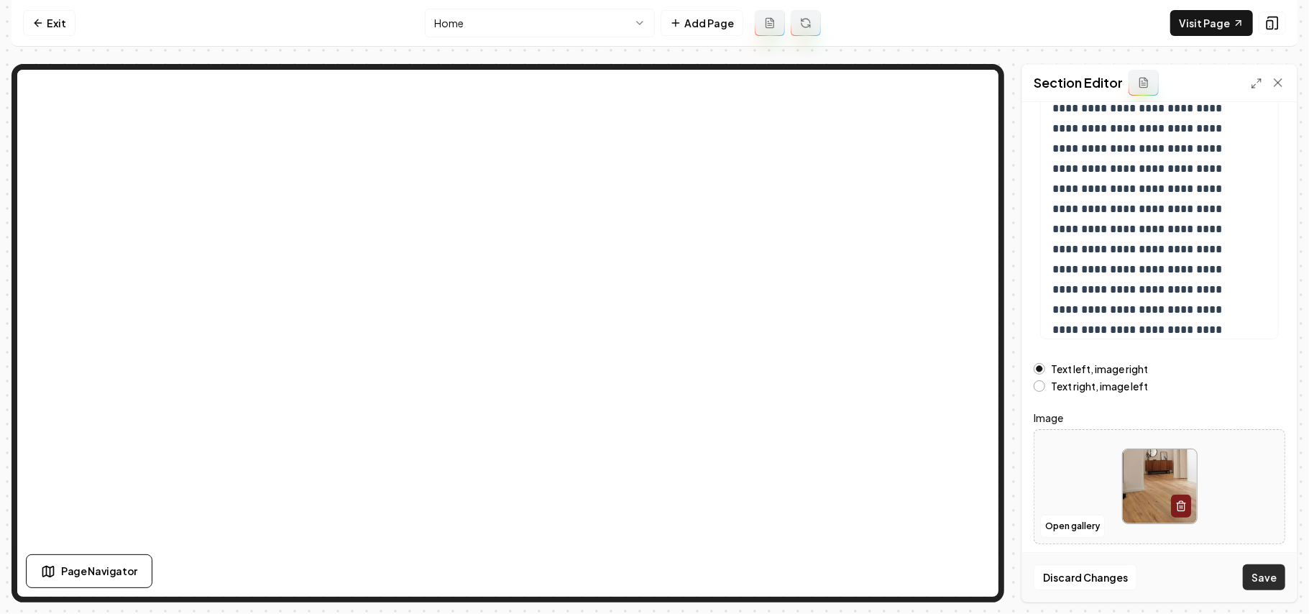
click at [1261, 567] on button "Save" at bounding box center [1264, 577] width 42 height 26
click at [533, 29] on html "**********" at bounding box center [654, 307] width 1309 height 614
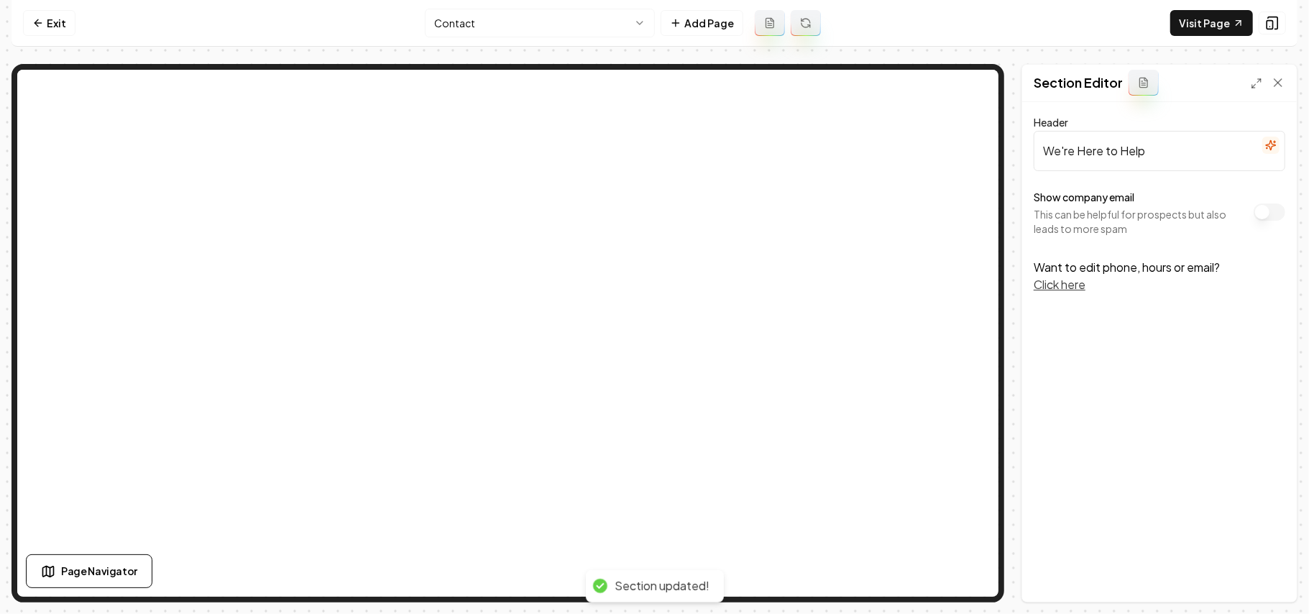
click at [1257, 208] on button "Show company email" at bounding box center [1269, 211] width 32 height 17
click at [1278, 566] on button "Save" at bounding box center [1264, 577] width 42 height 26
click at [1195, 19] on link "Visit Page" at bounding box center [1211, 23] width 83 height 26
